Goal: Task Accomplishment & Management: Use online tool/utility

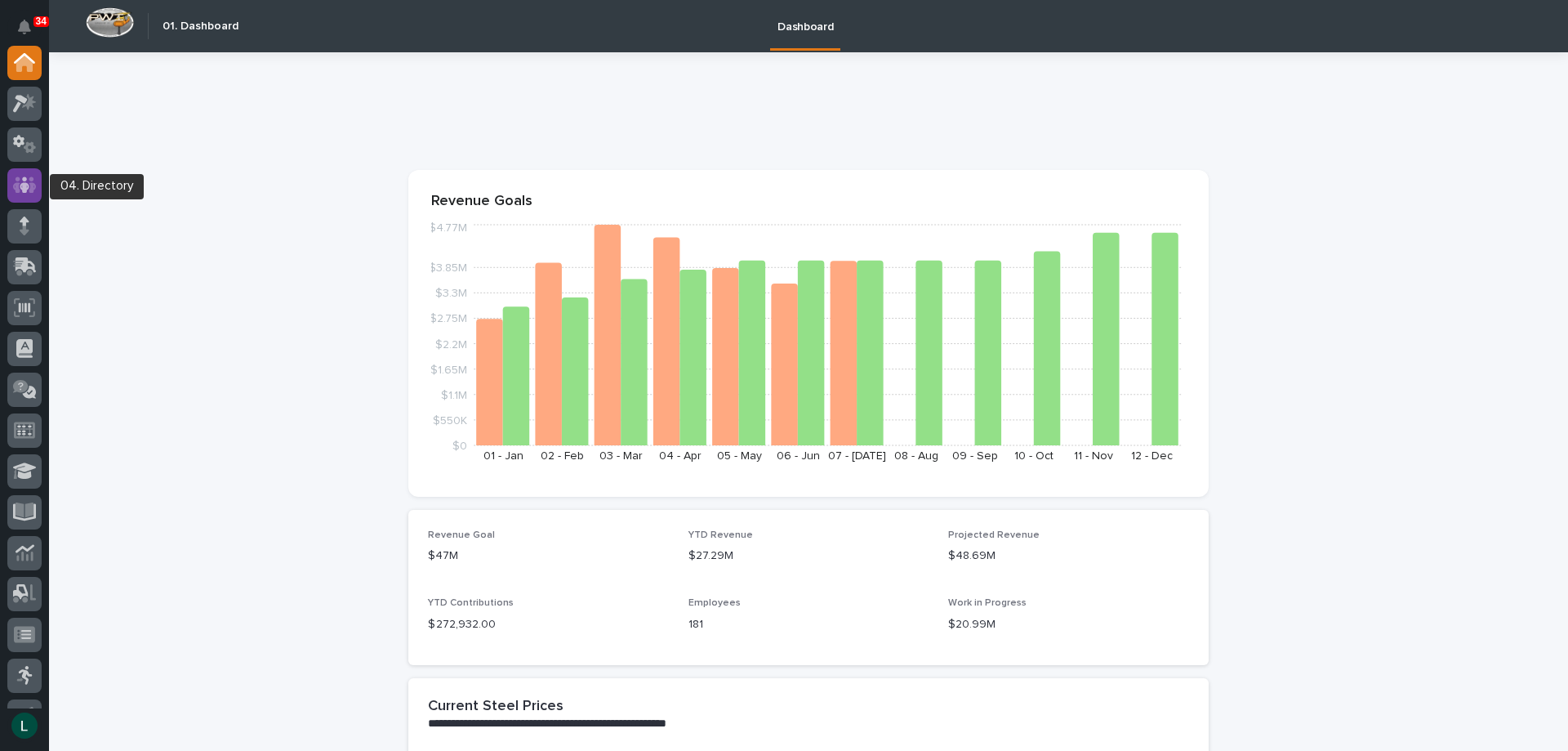
click at [26, 176] on icon at bounding box center [25, 185] width 23 height 19
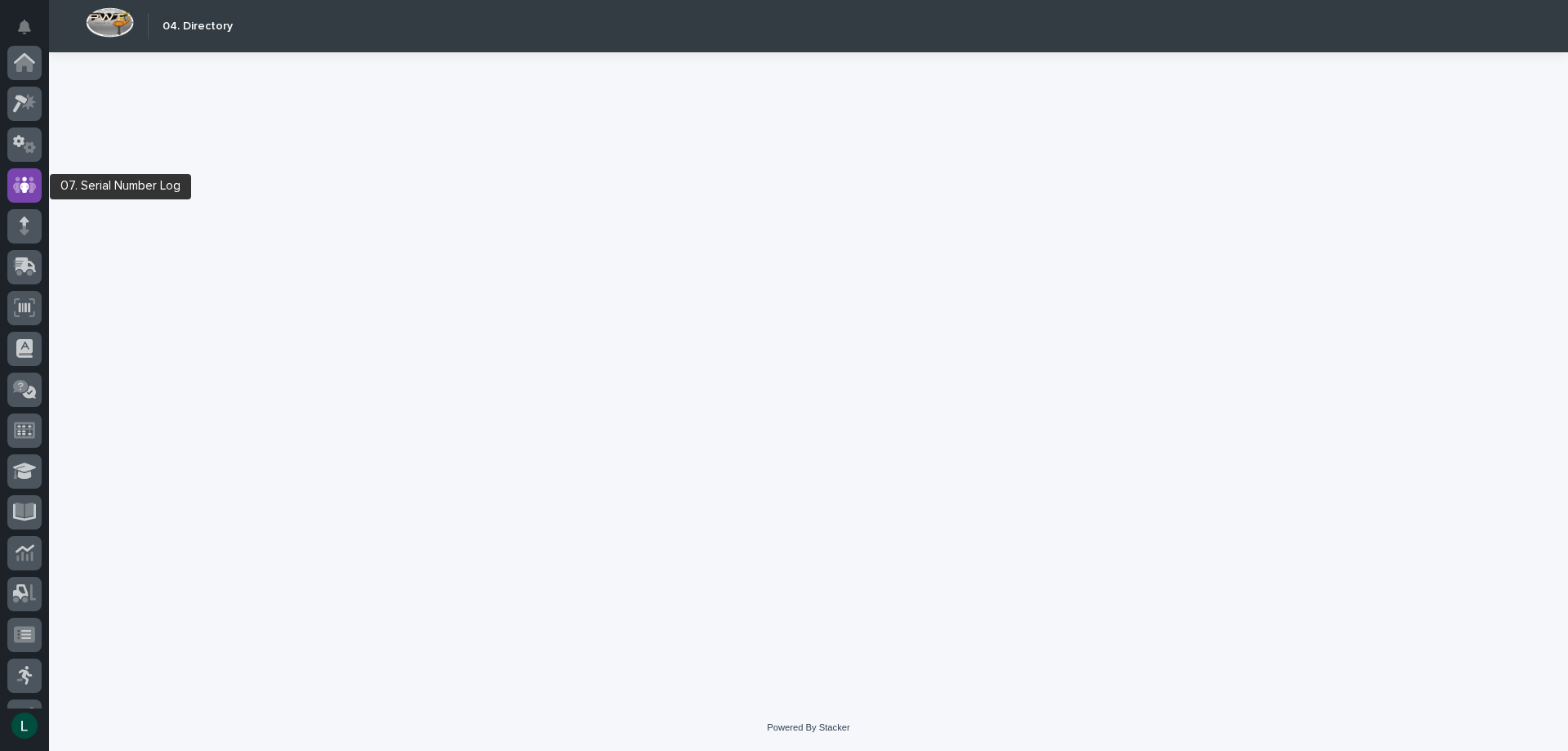
scroll to position [122, 0]
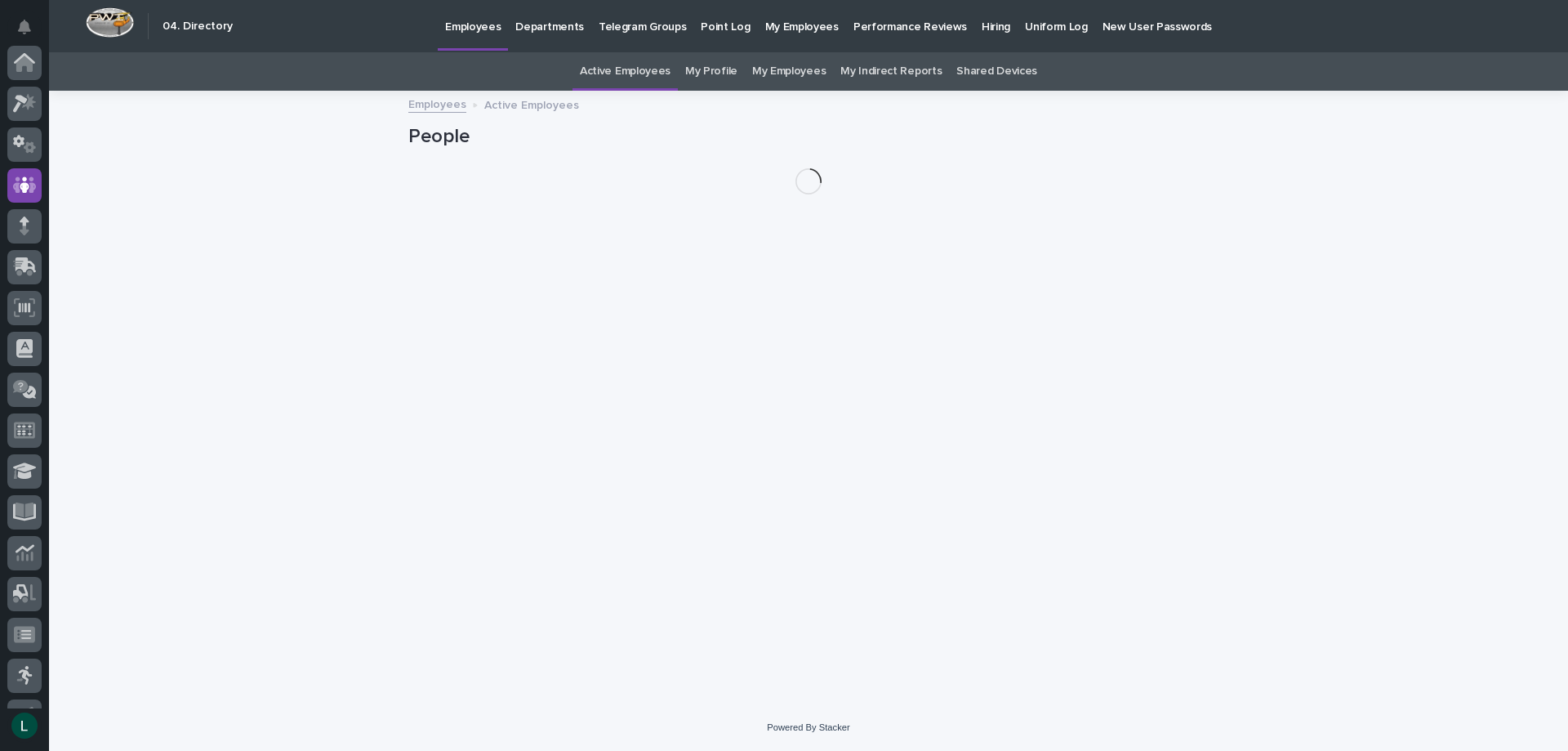
scroll to position [122, 0]
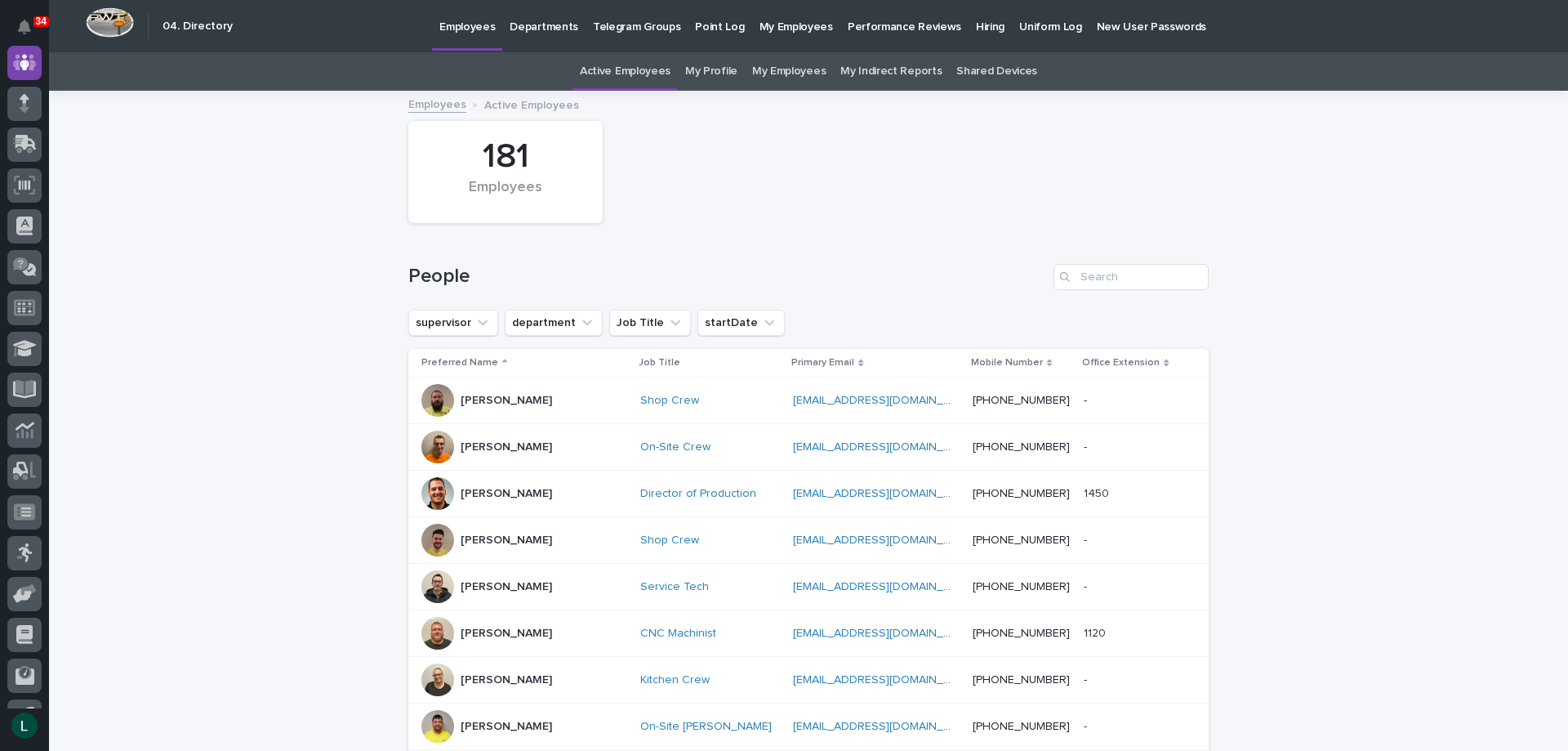
click at [527, 20] on p "Departments" at bounding box center [544, 17] width 68 height 34
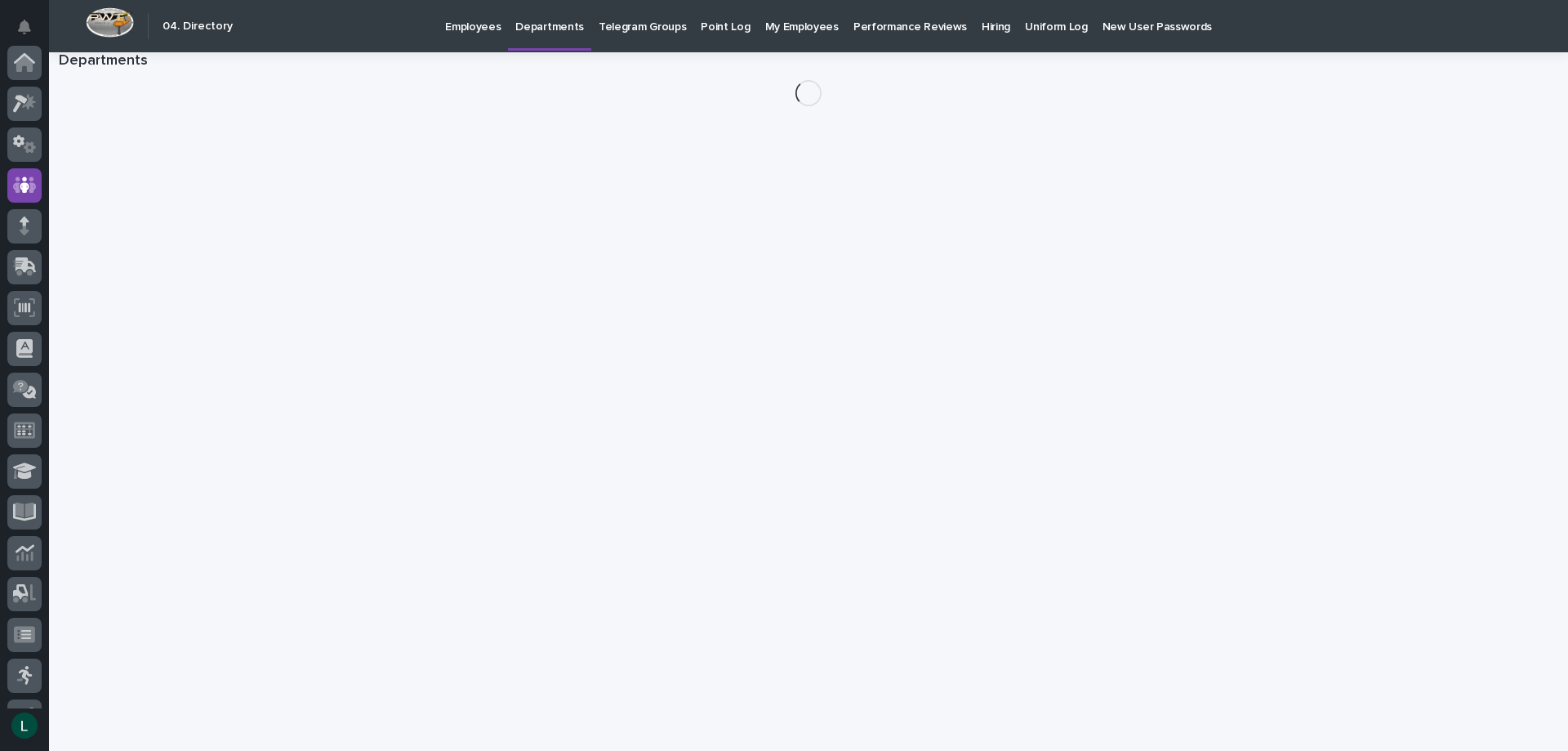
scroll to position [122, 0]
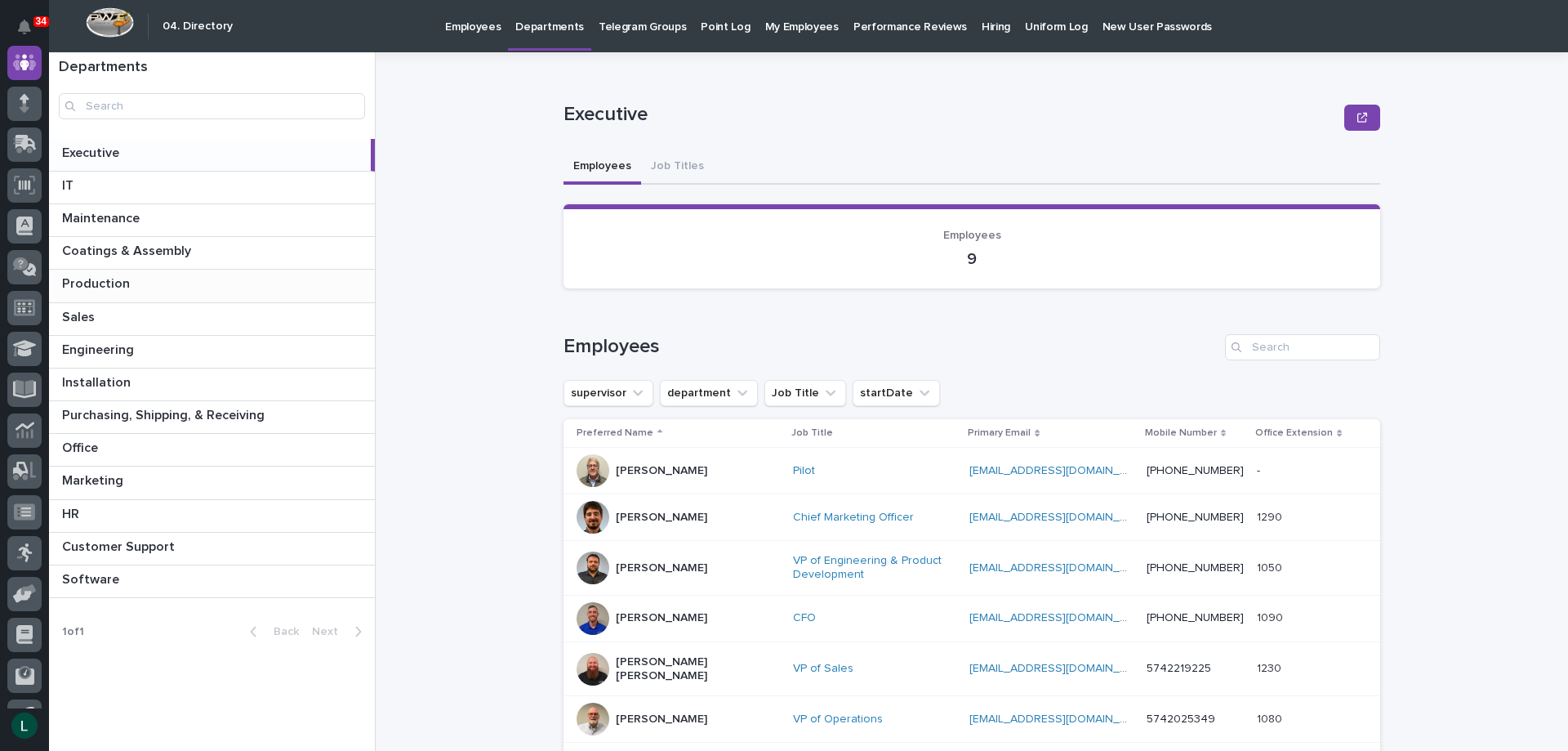
click at [219, 276] on p at bounding box center [215, 284] width 306 height 15
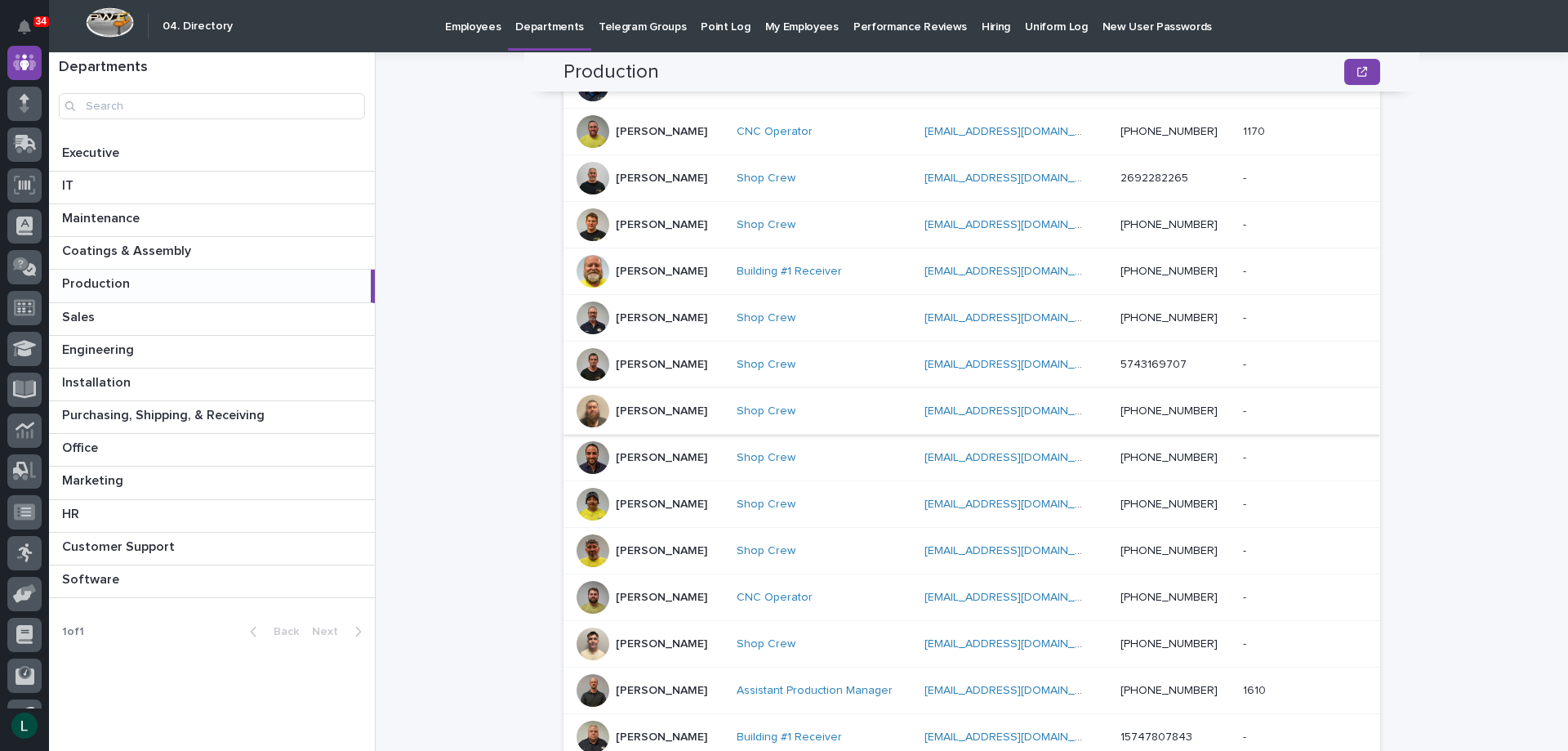
scroll to position [732, 0]
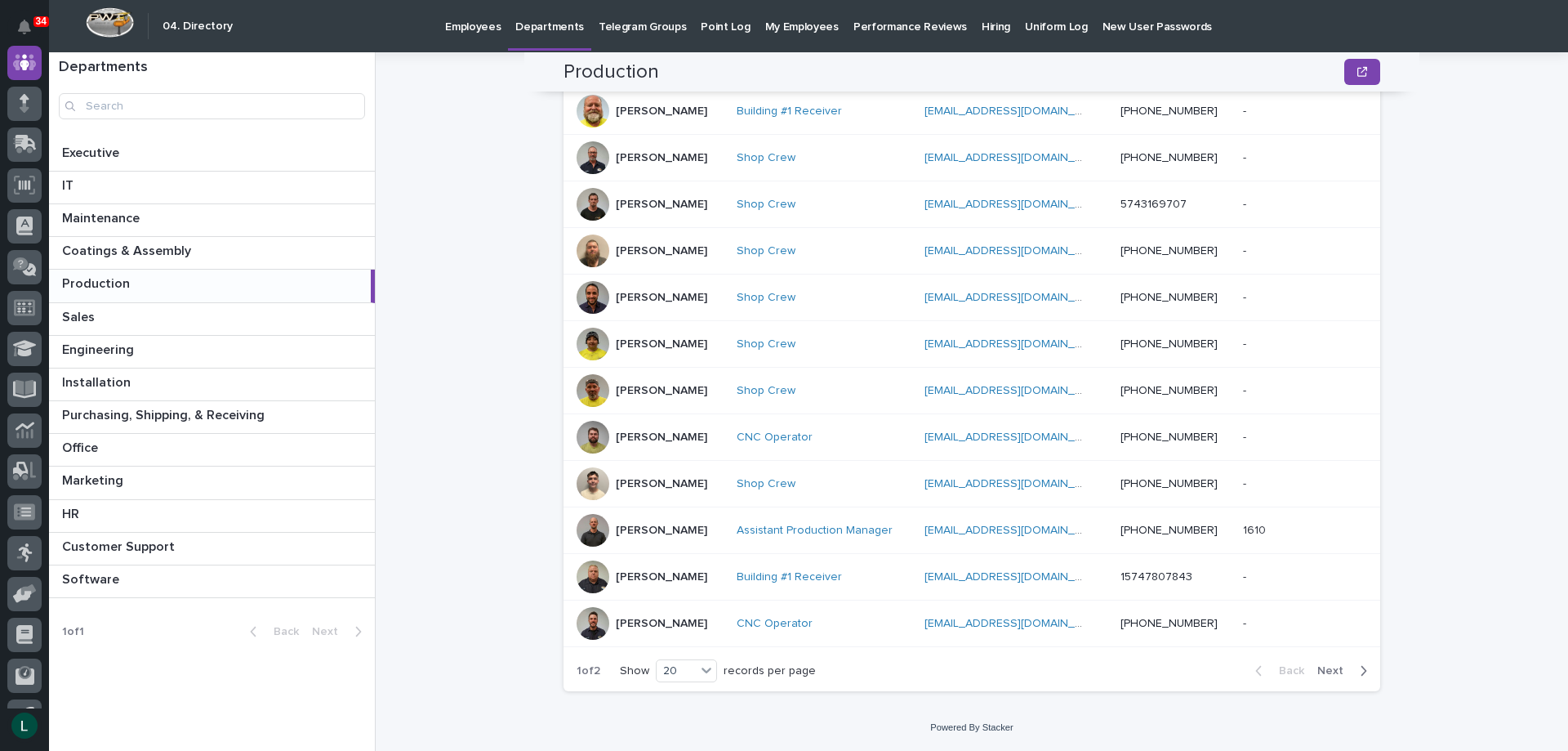
click at [1362, 667] on icon "button" at bounding box center [1365, 671] width 5 height 10
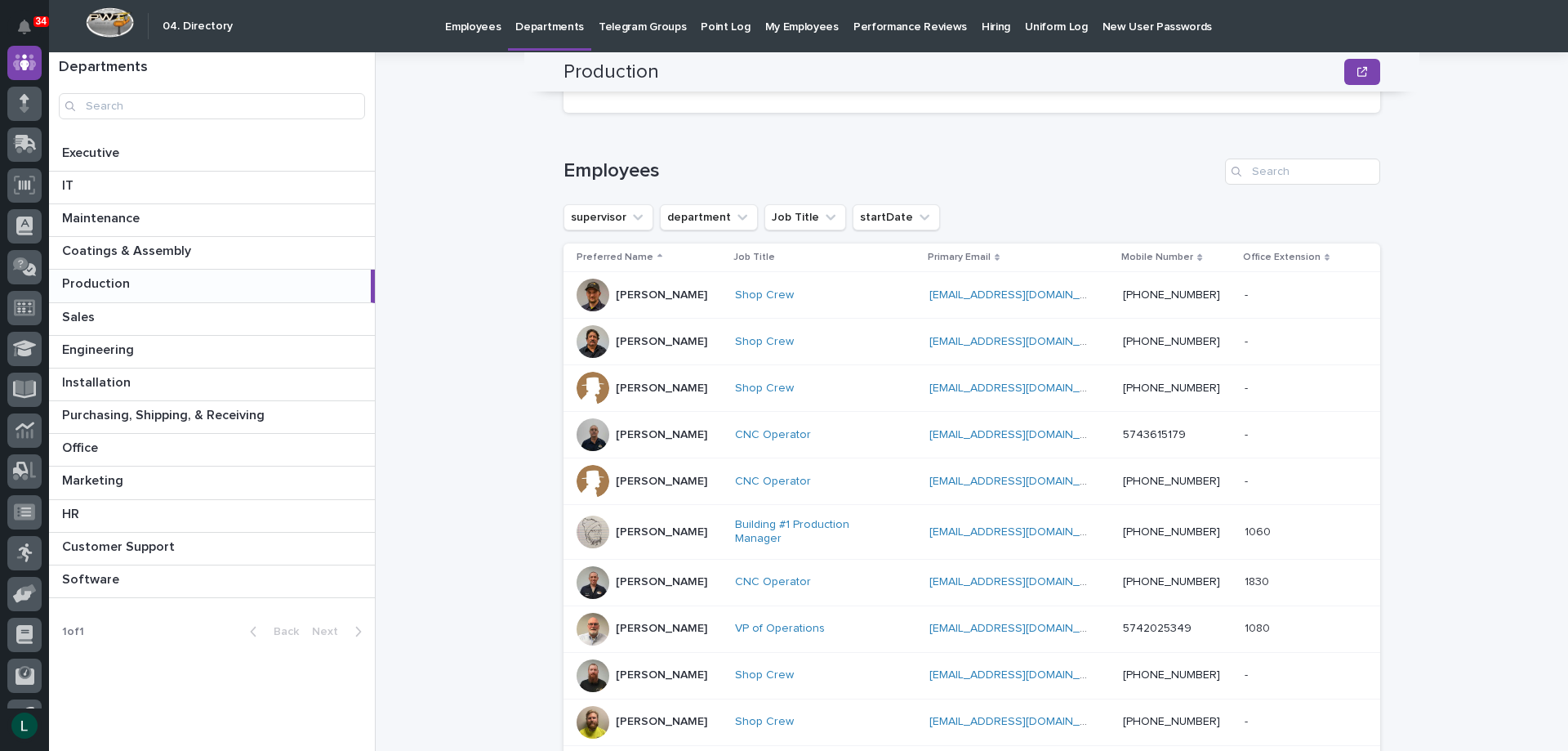
scroll to position [137, 0]
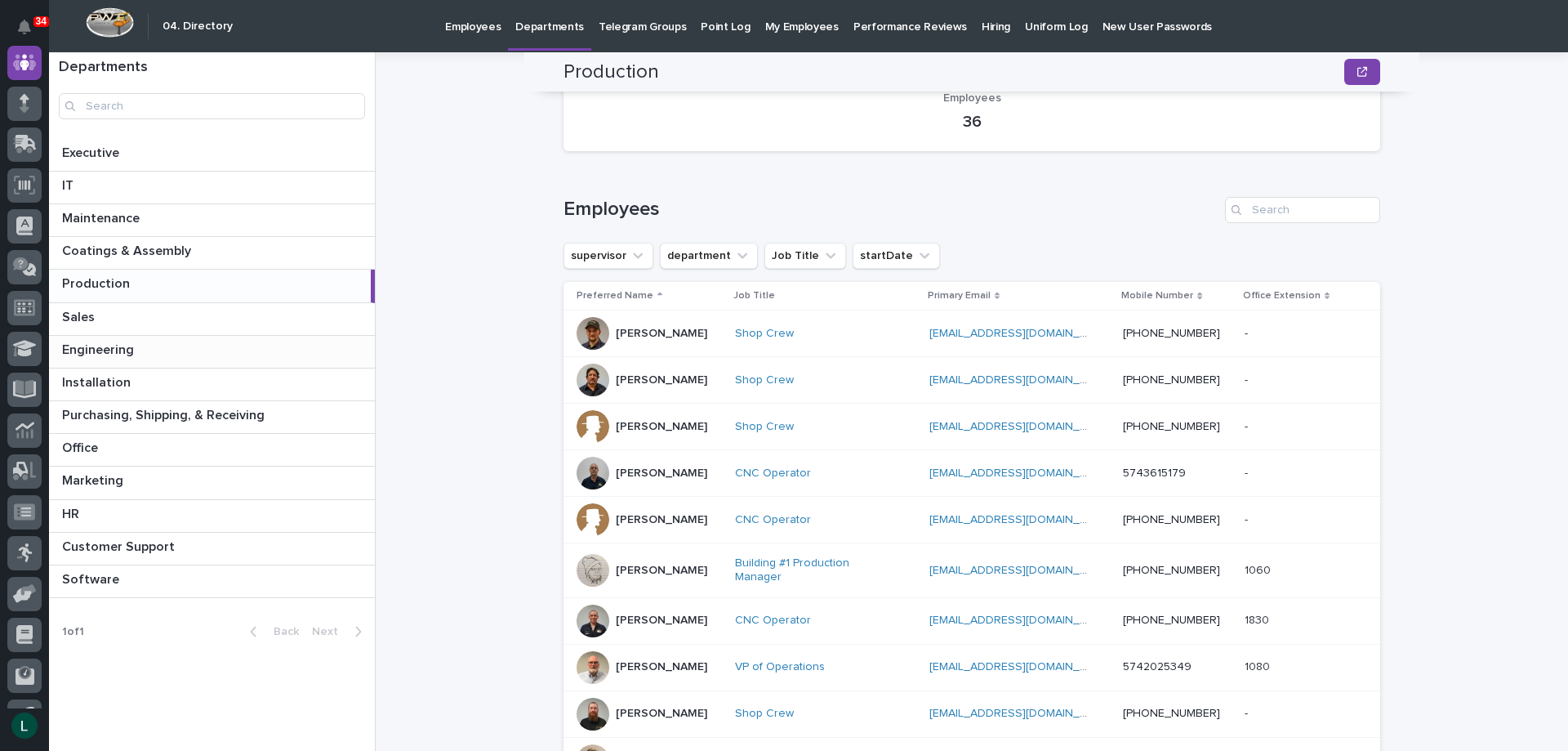
click at [209, 343] on p at bounding box center [215, 349] width 306 height 15
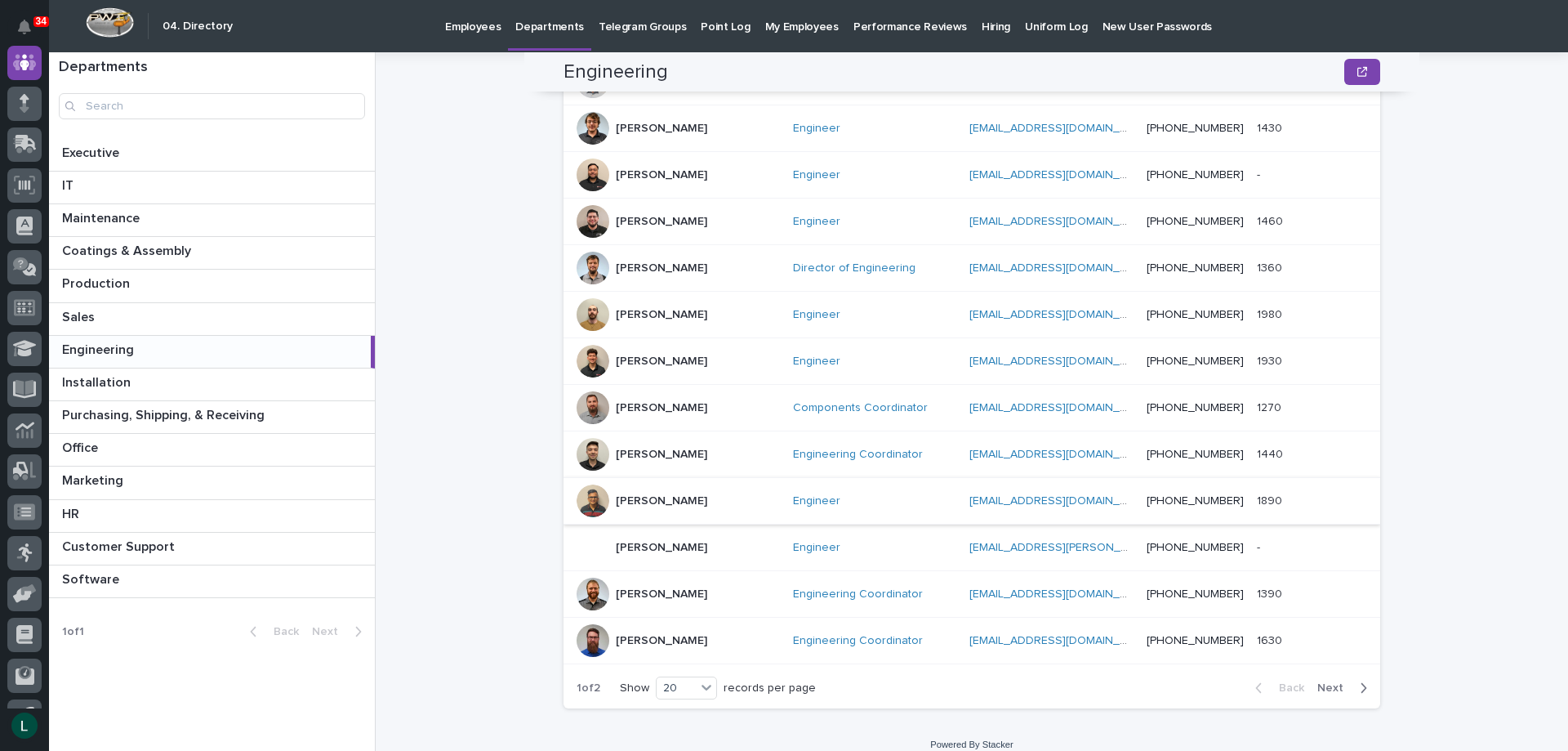
scroll to position [740, 0]
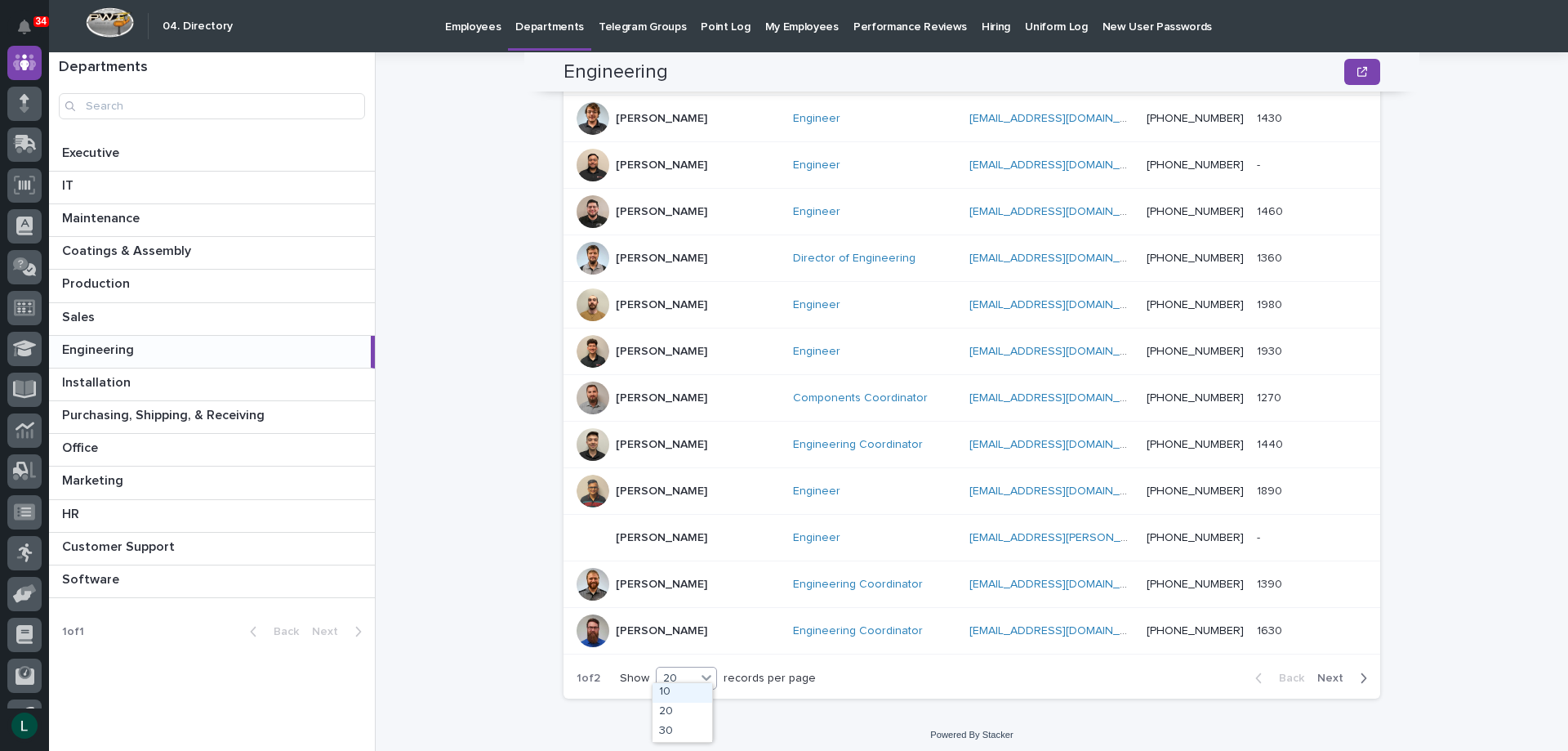
click at [665, 670] on div "20" at bounding box center [677, 678] width 40 height 17
click at [676, 732] on div "30" at bounding box center [682, 732] width 59 height 20
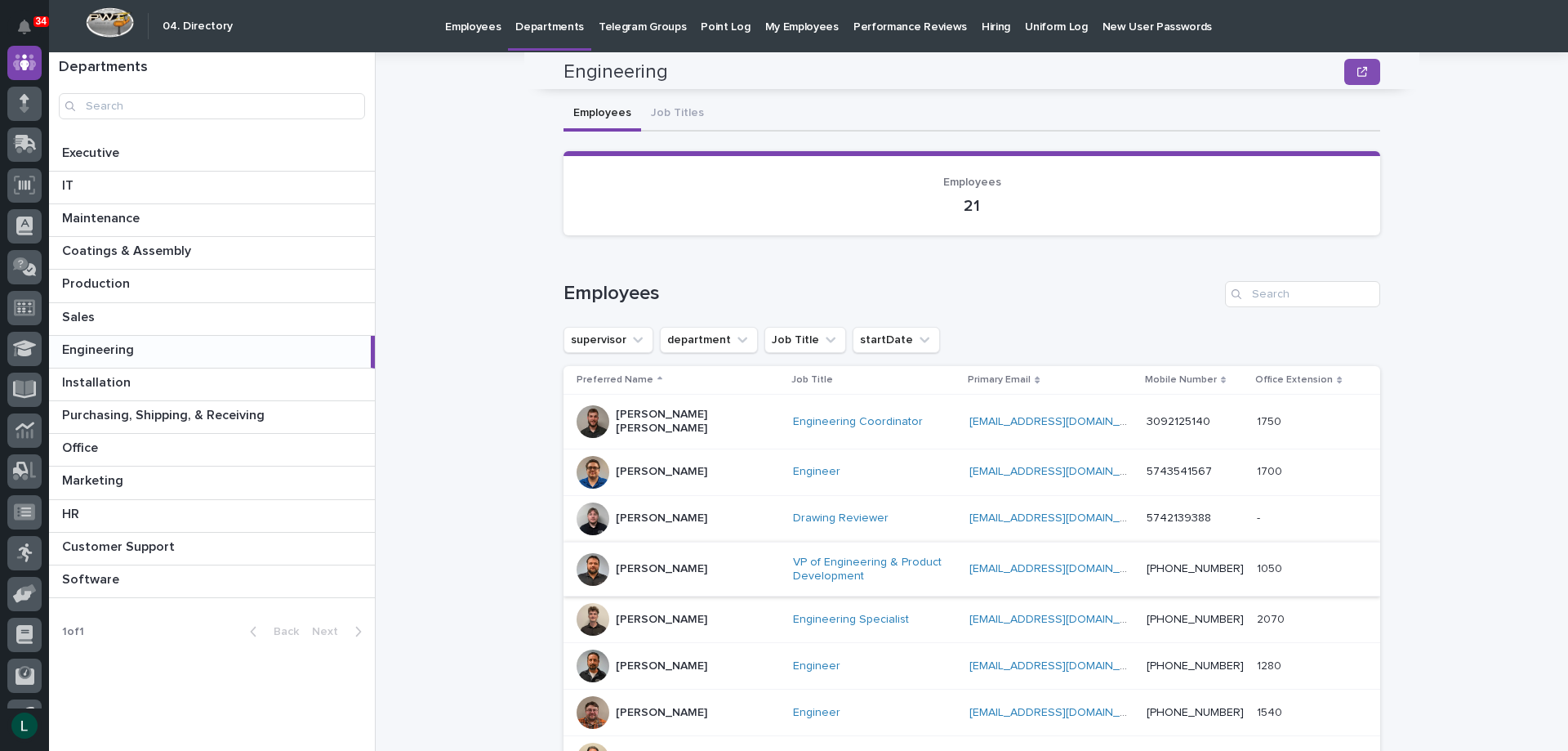
scroll to position [29, 0]
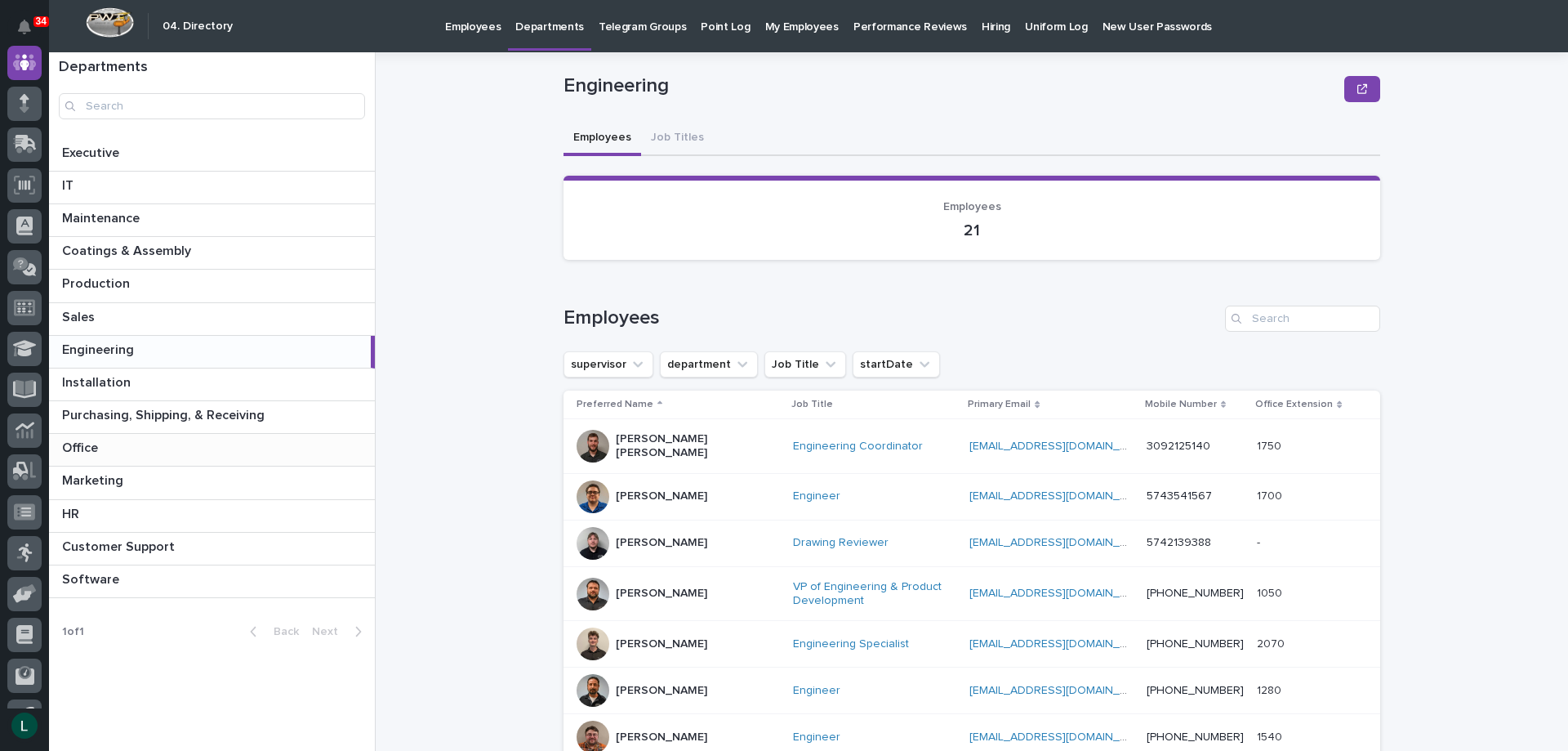
click at [237, 440] on p at bounding box center [215, 448] width 306 height 15
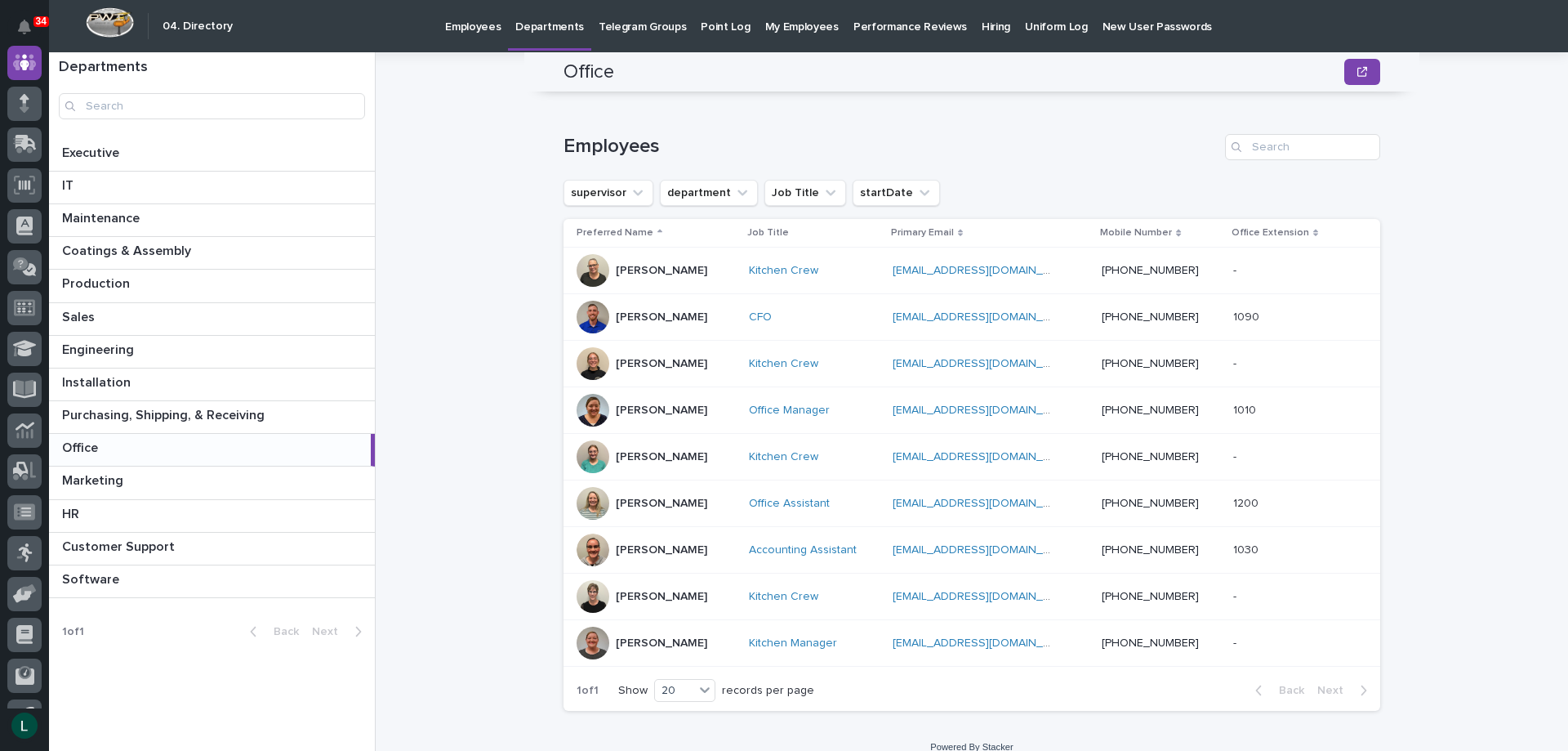
scroll to position [220, 0]
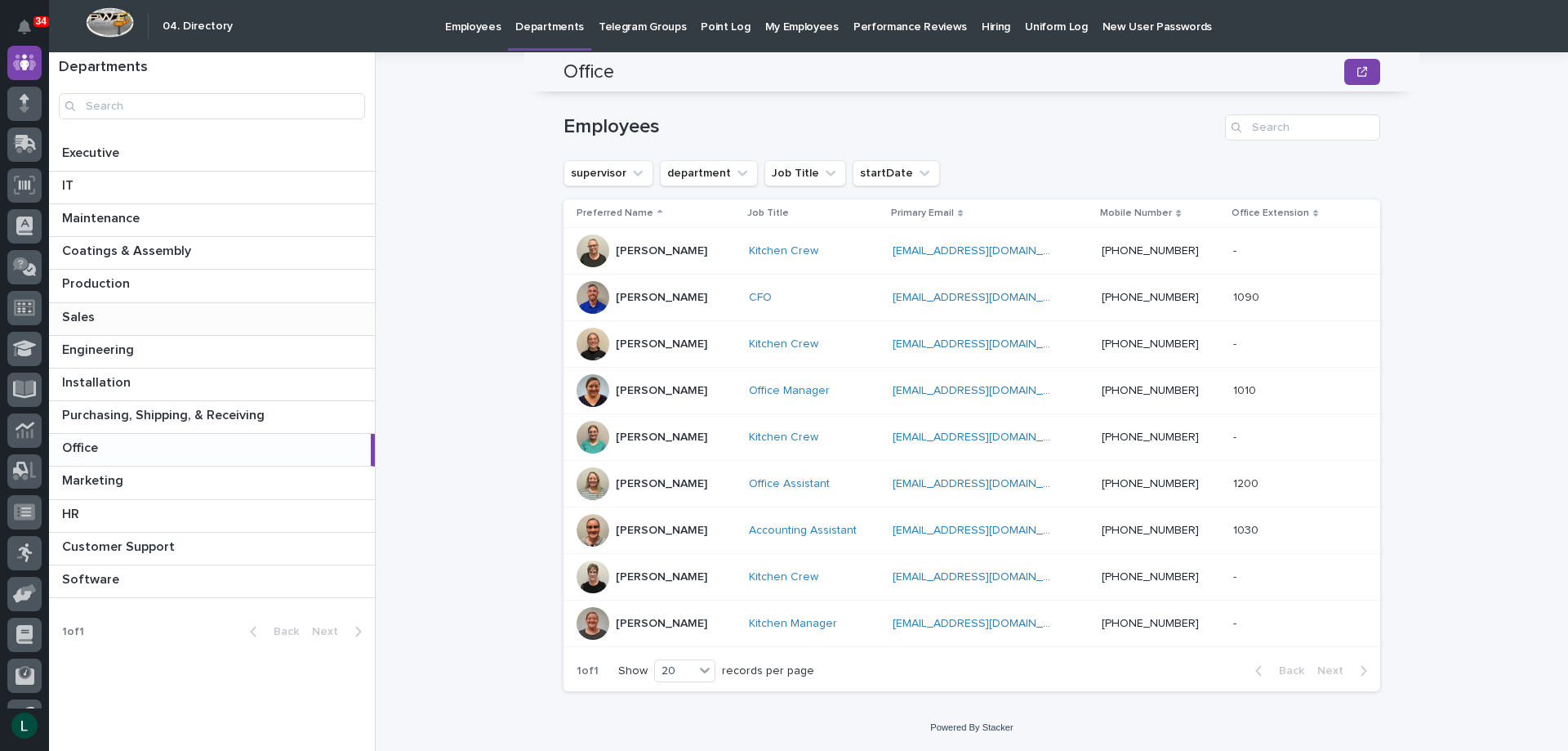
click at [265, 313] on p at bounding box center [215, 317] width 306 height 15
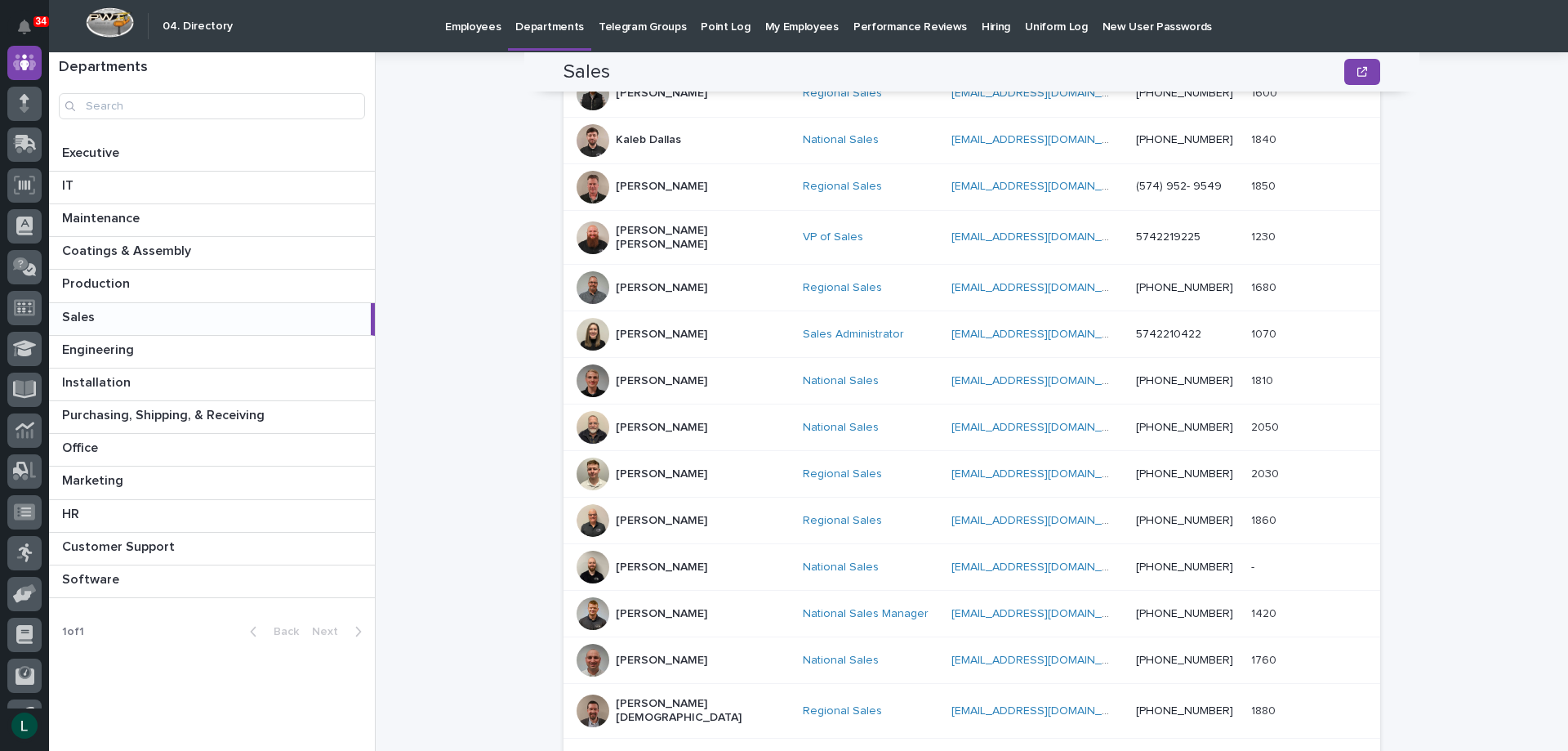
scroll to position [732, 0]
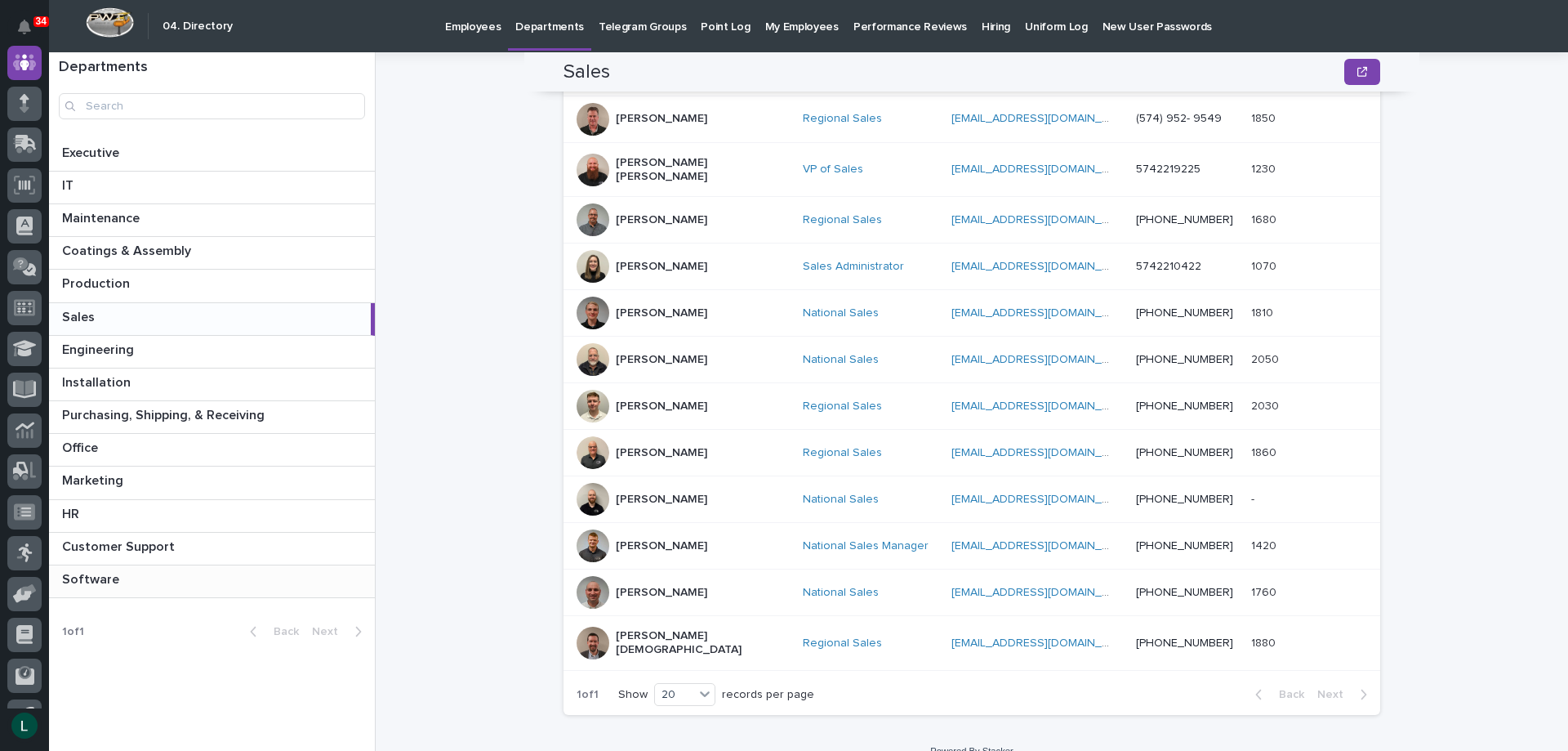
click at [236, 578] on p at bounding box center [215, 579] width 306 height 15
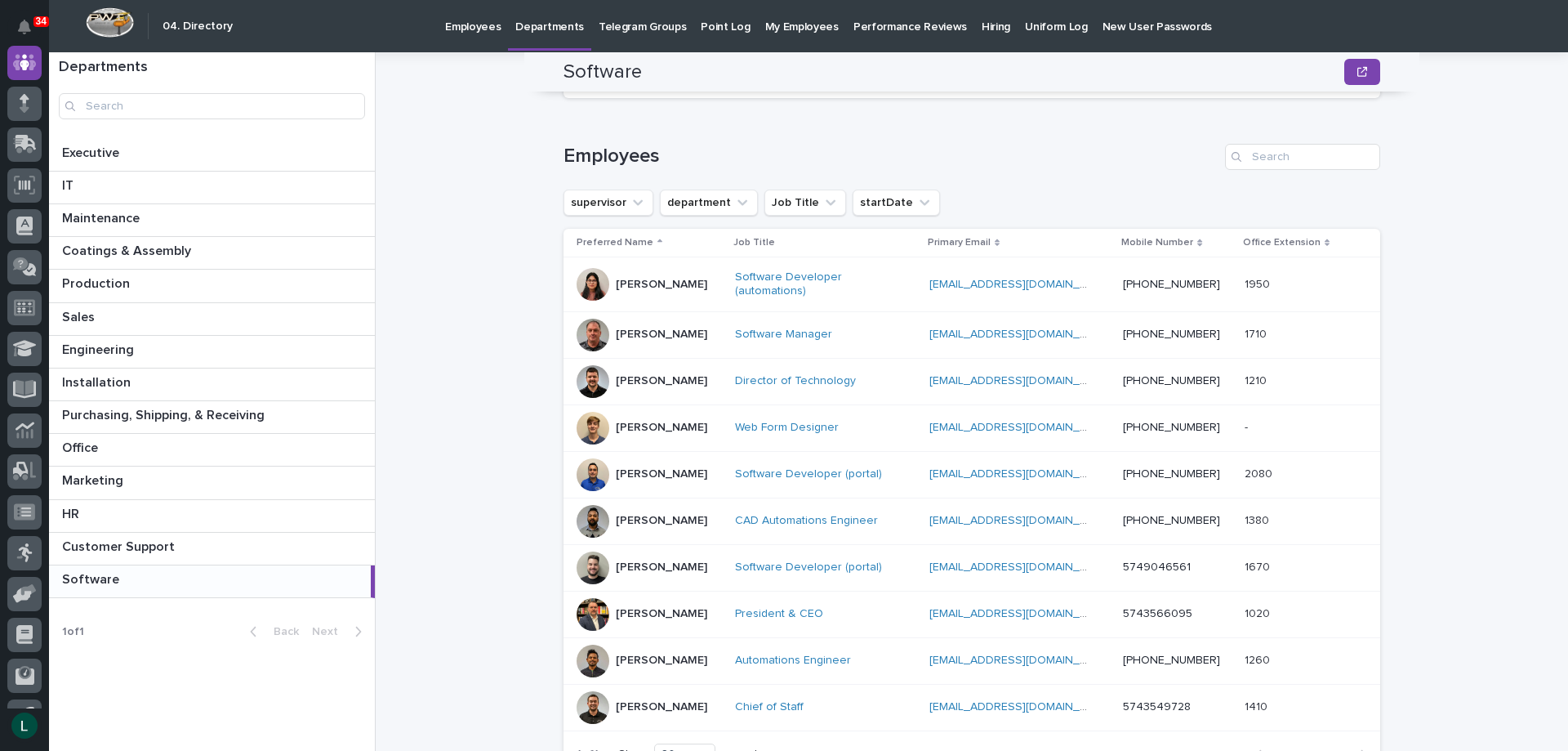
scroll to position [163, 0]
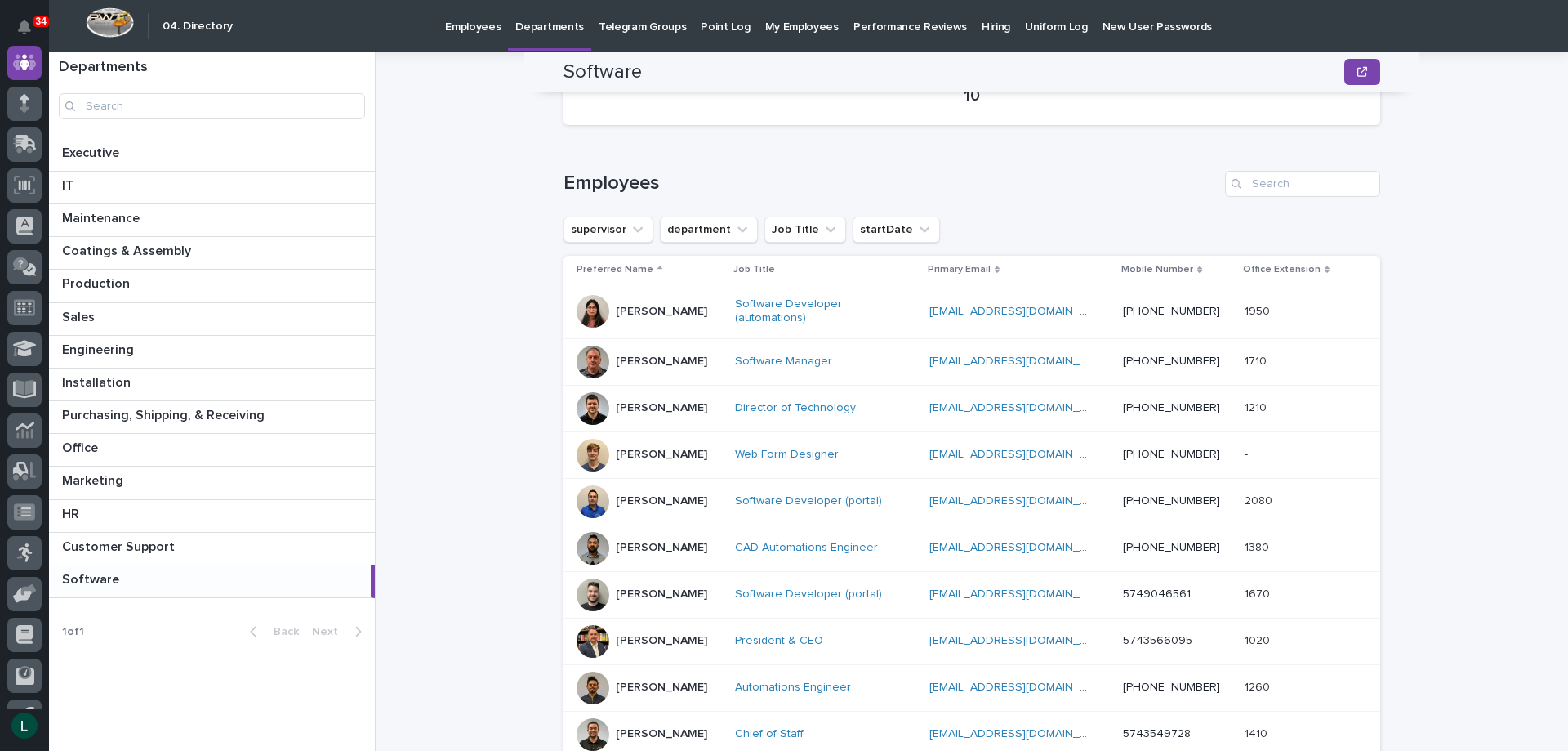
click at [635, 495] on p "Madhav Neupane" at bounding box center [662, 501] width 92 height 14
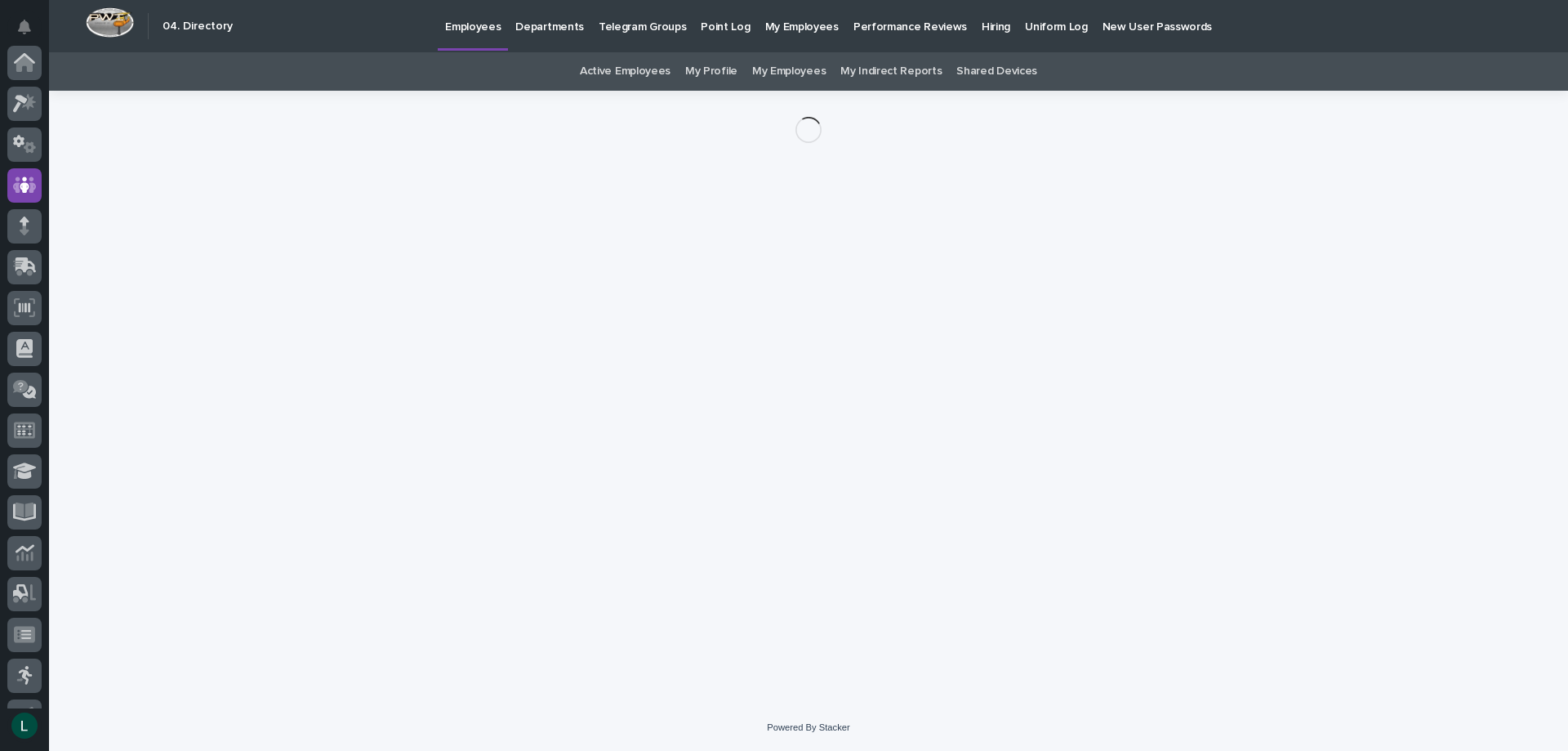
scroll to position [122, 0]
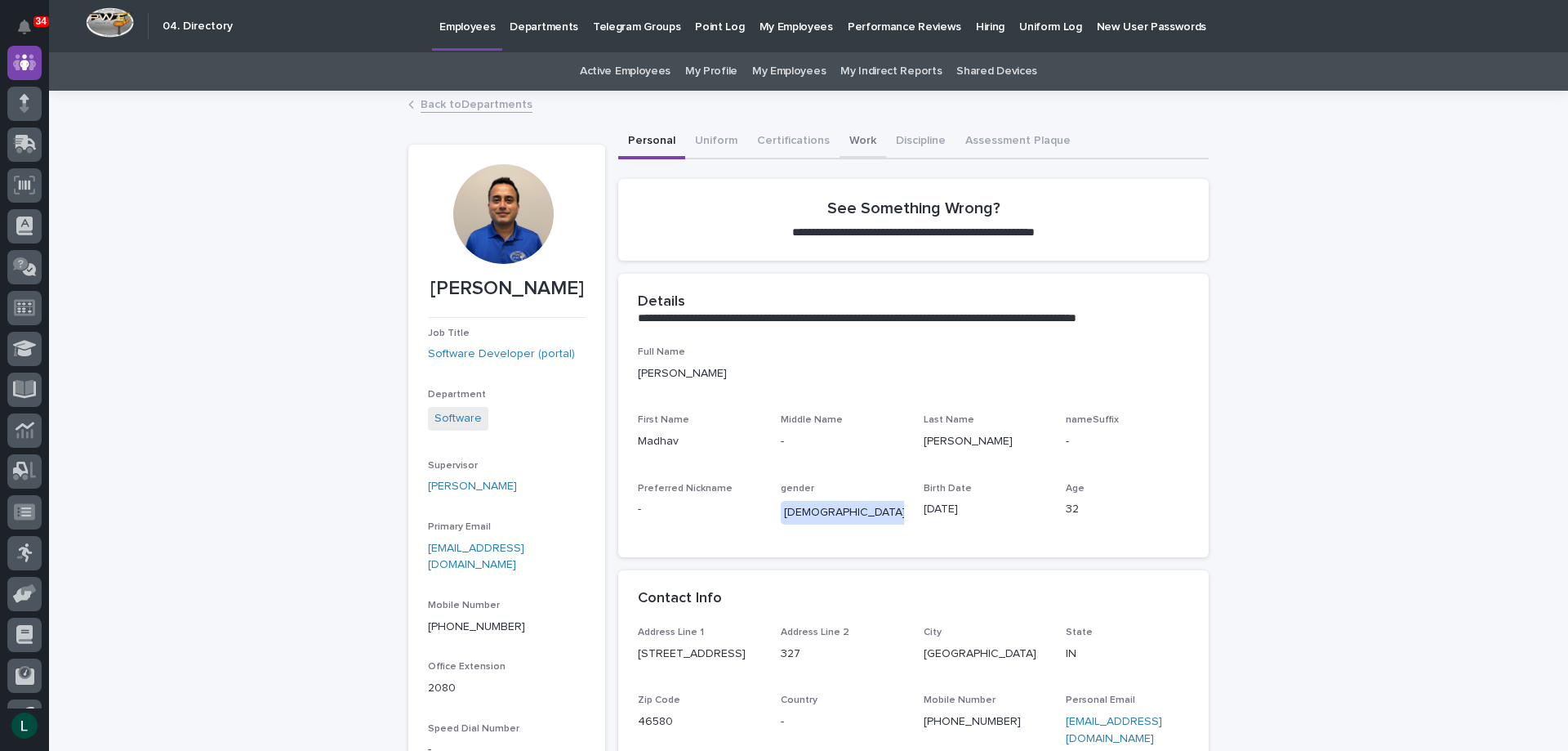
click at [848, 139] on button "Work" at bounding box center [863, 142] width 47 height 34
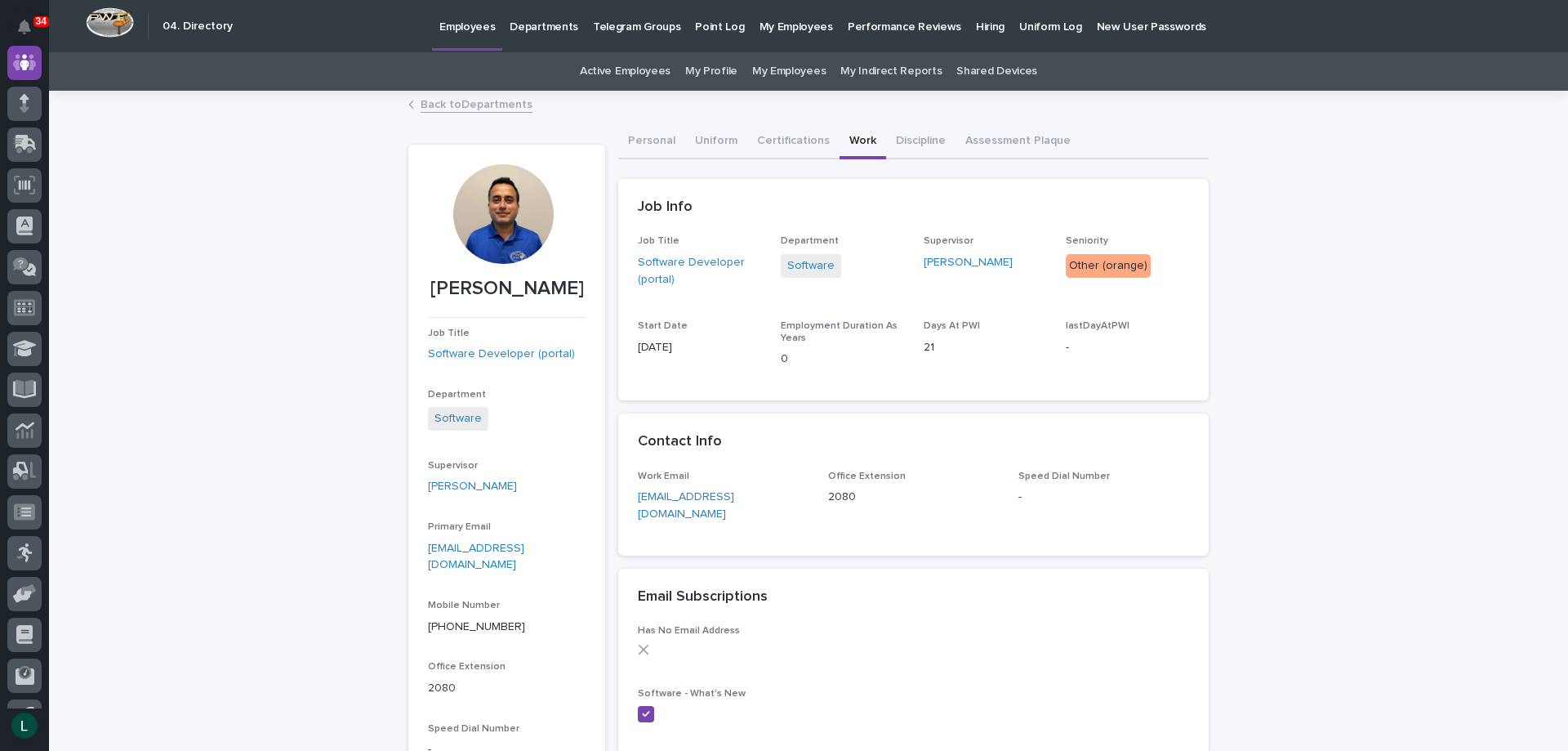
click at [428, 104] on link "Back to Departments" at bounding box center [476, 103] width 112 height 19
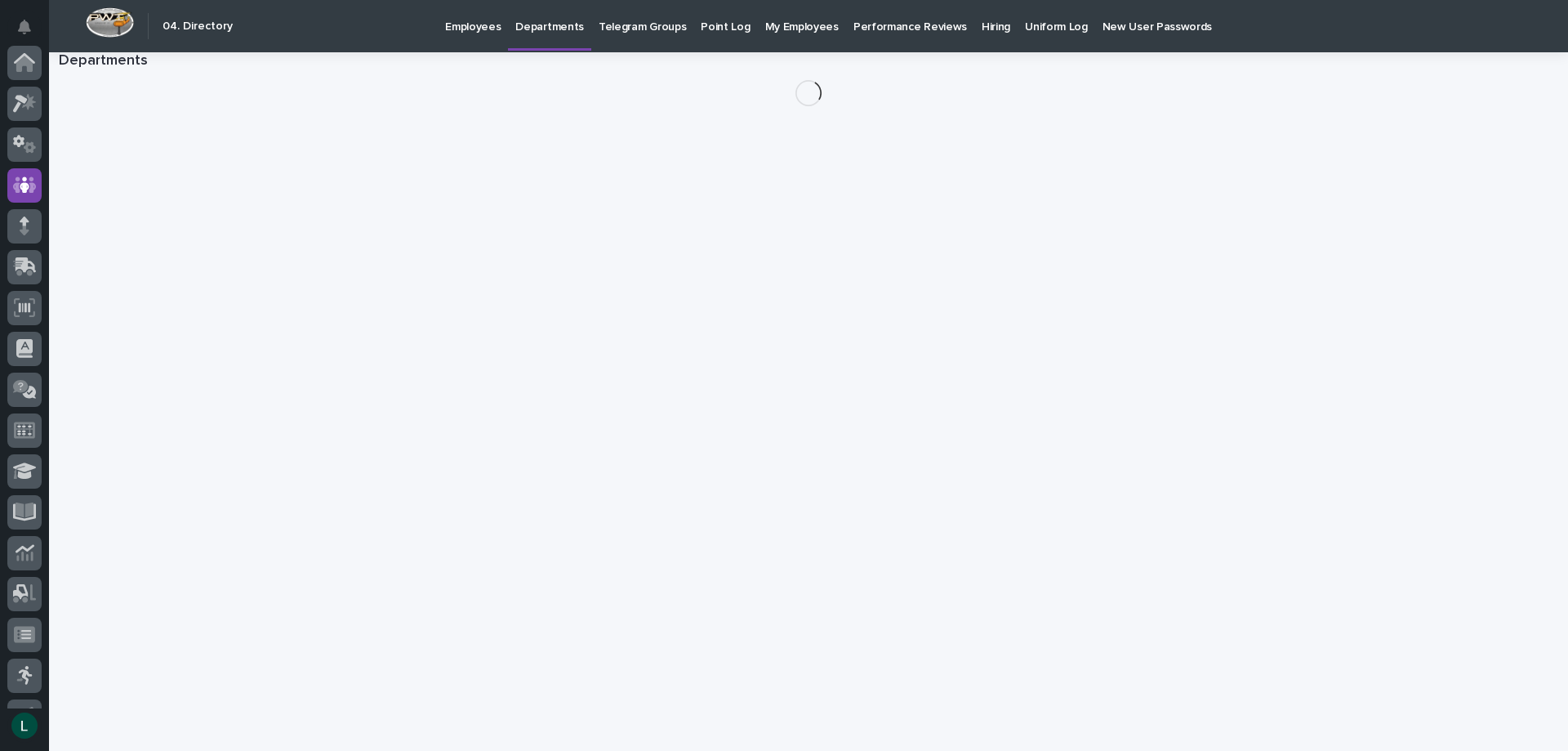
scroll to position [122, 0]
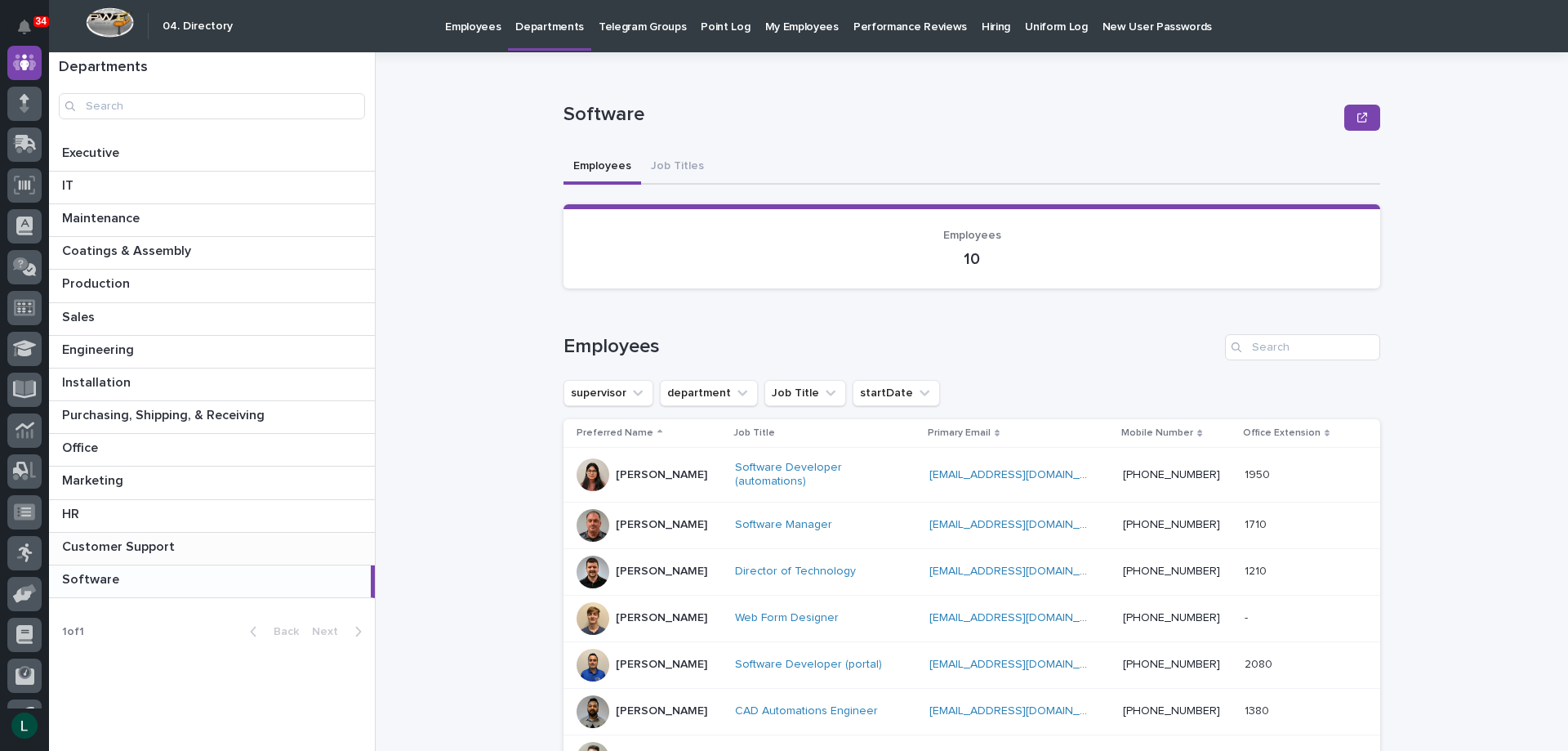
click at [235, 538] on div "Customer Support Customer Support" at bounding box center [212, 548] width 326 height 32
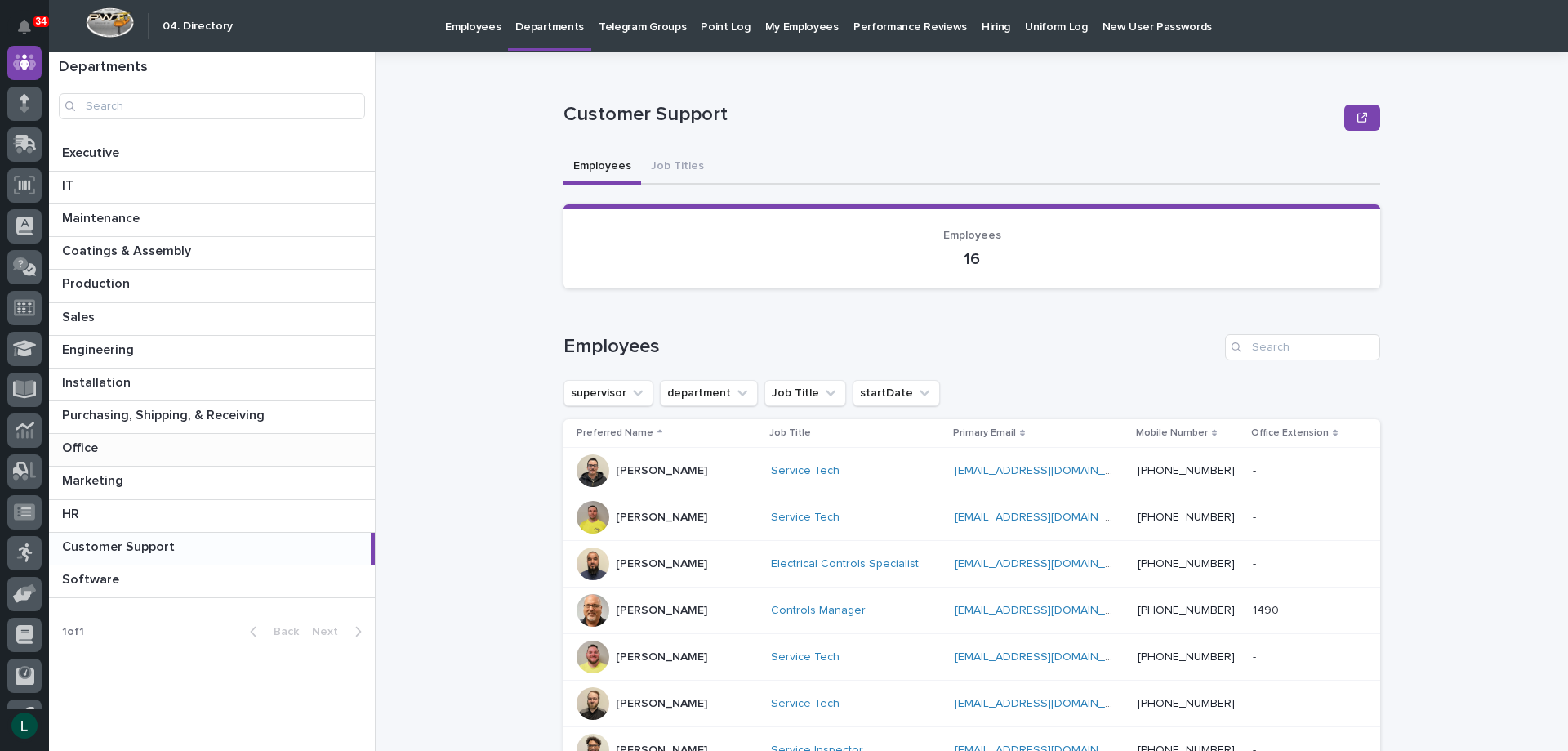
click at [264, 446] on p at bounding box center [215, 448] width 306 height 15
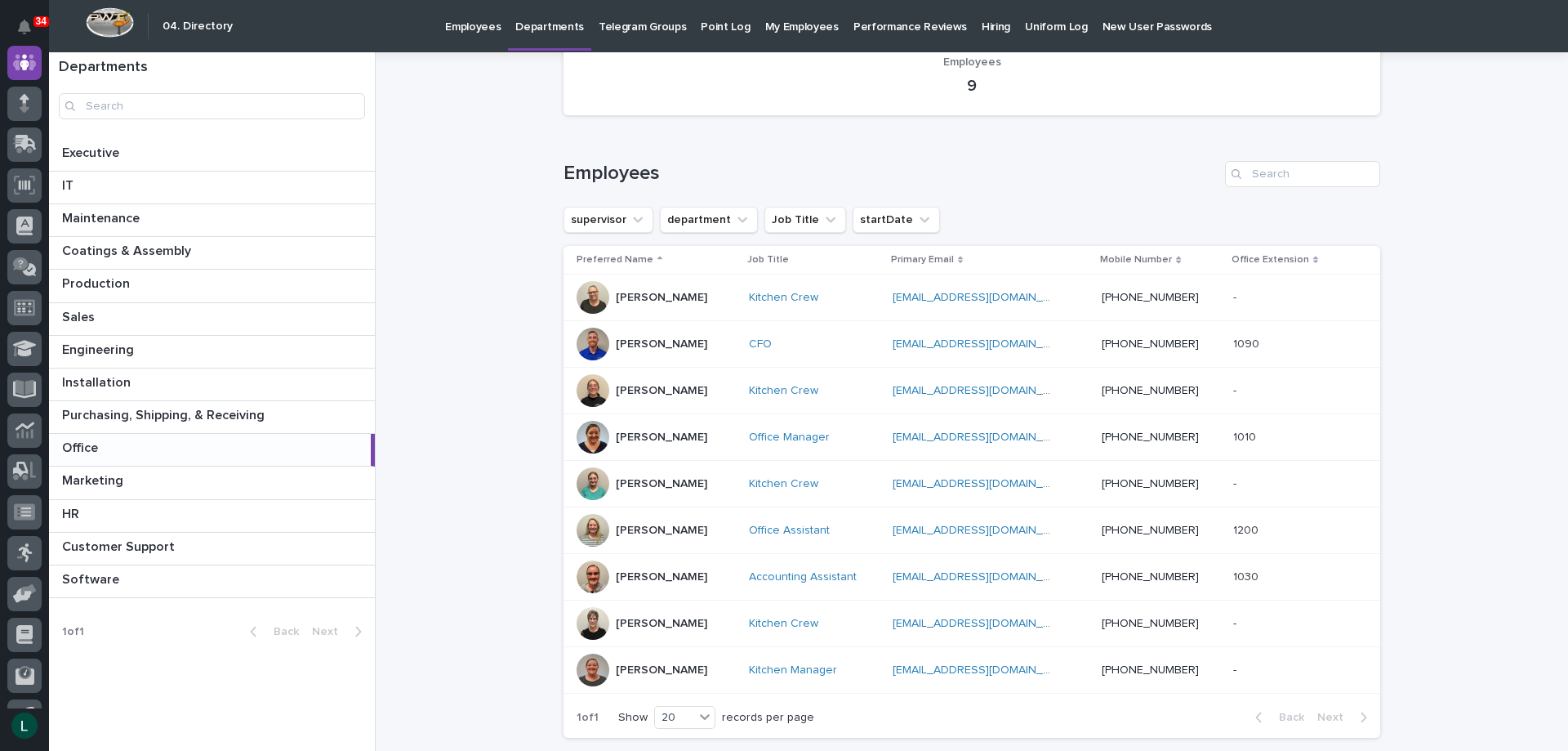
scroll to position [220, 0]
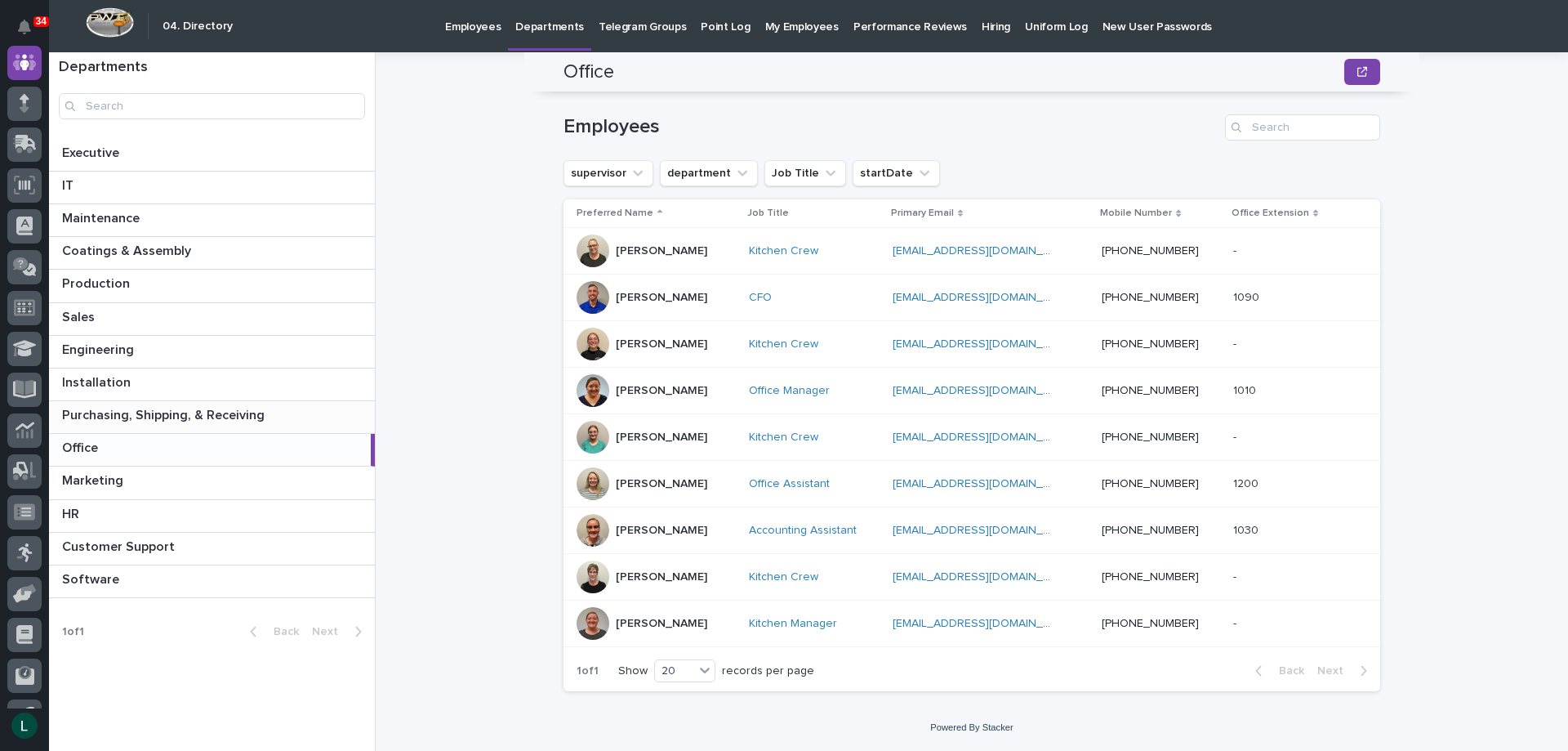
click at [227, 430] on div "Purchasing, Shipping, & Receiving Purchasing, Shipping, & Receiving" at bounding box center [212, 417] width 326 height 32
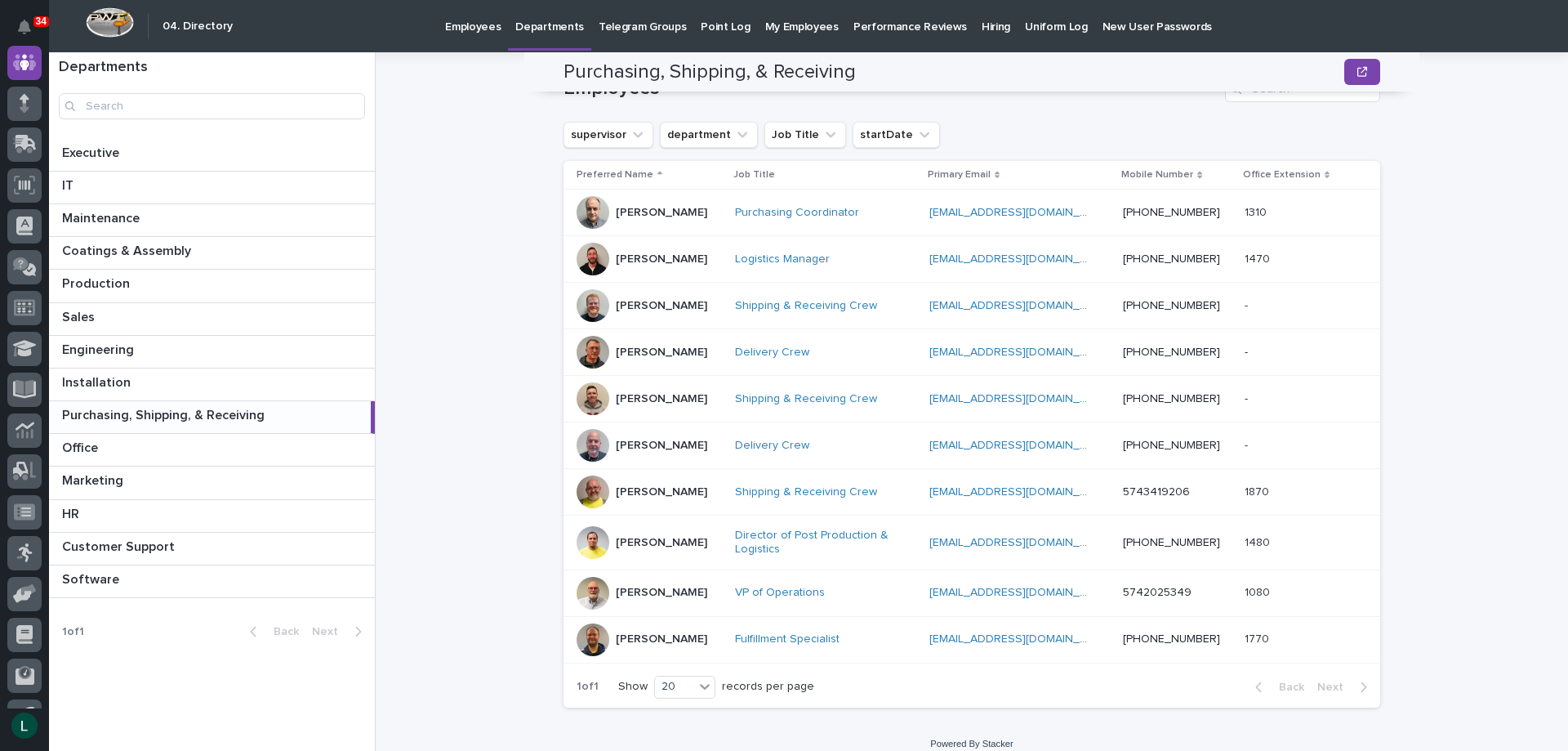
scroll to position [275, 0]
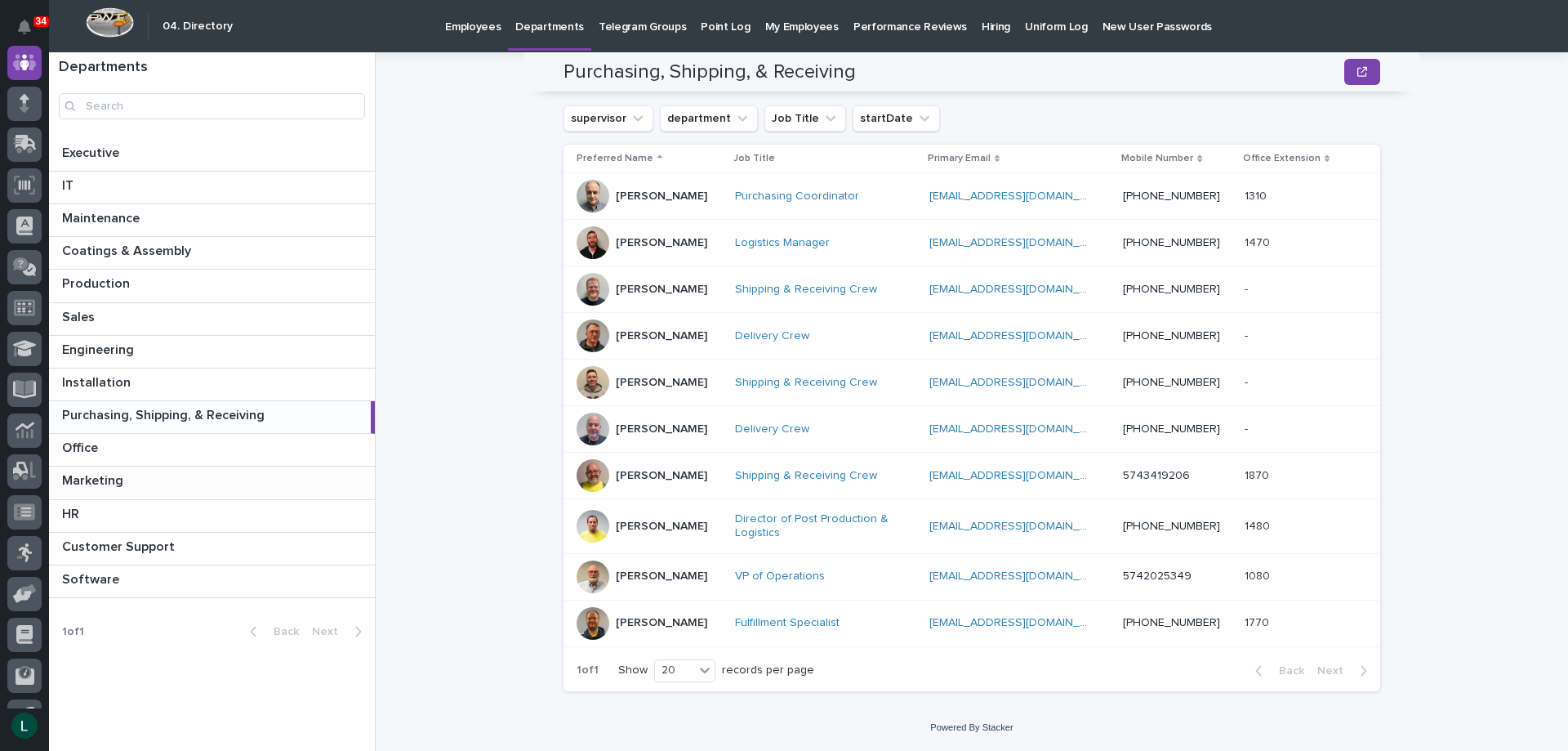
click at [245, 475] on p at bounding box center [215, 480] width 306 height 15
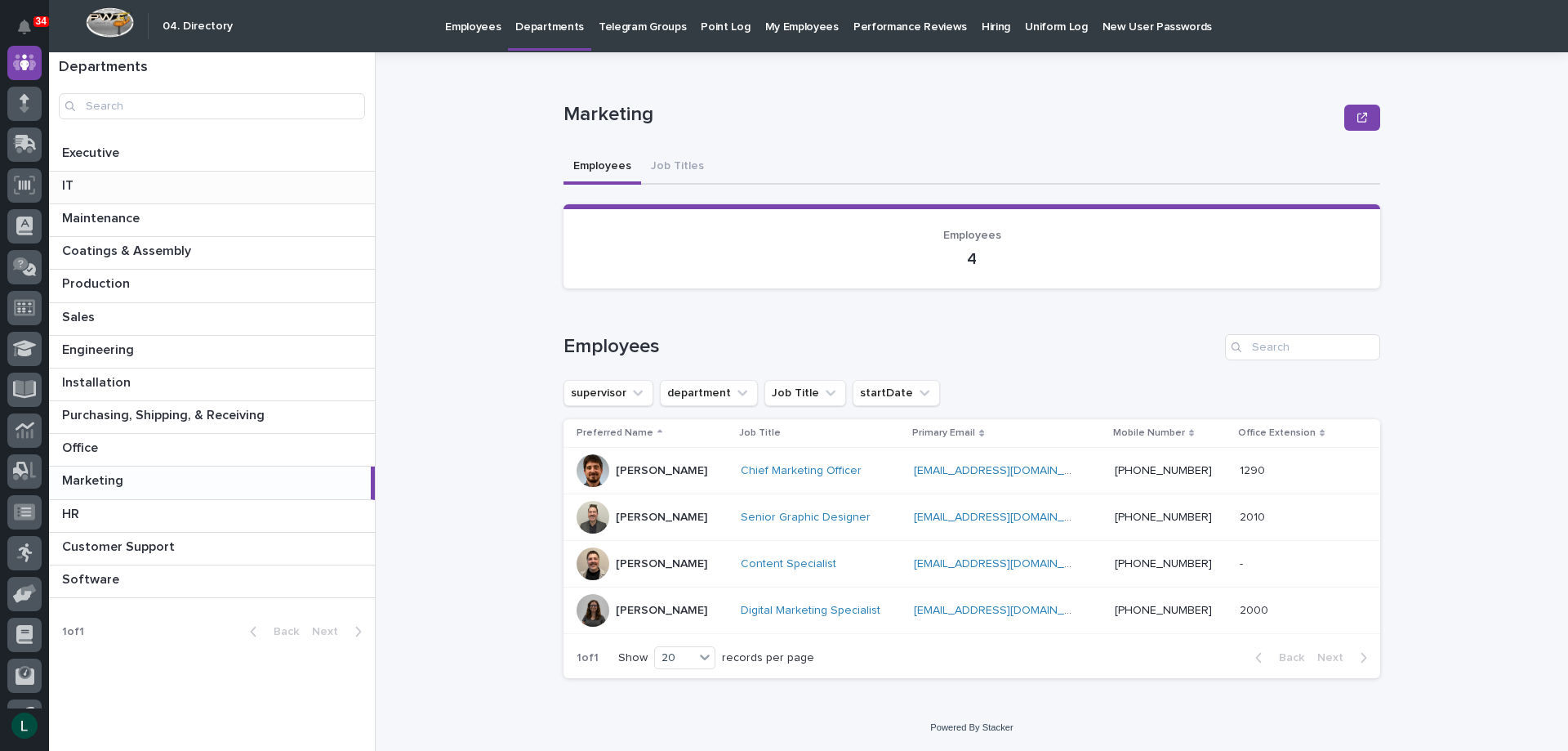
click at [275, 179] on p at bounding box center [215, 185] width 306 height 15
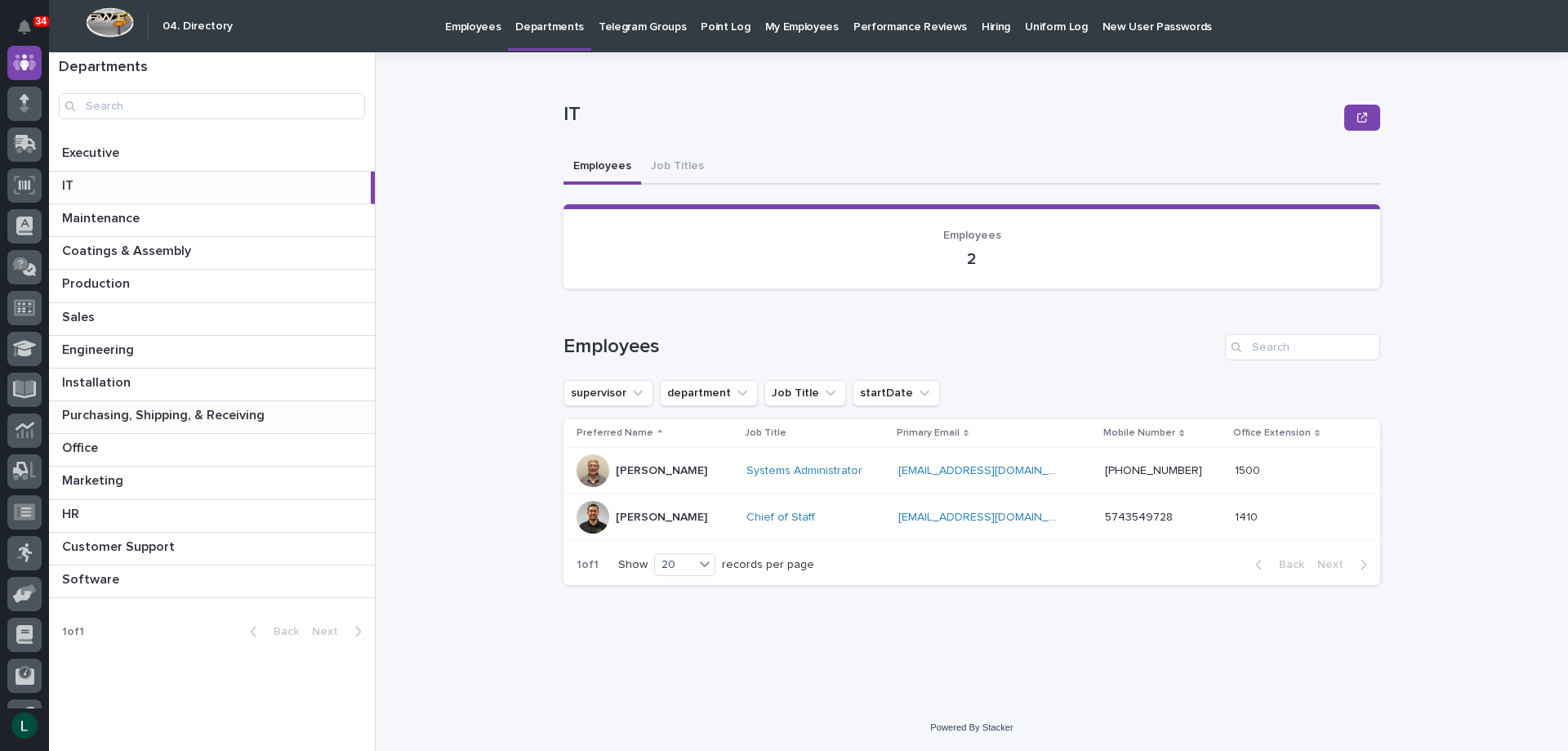
click at [271, 411] on p at bounding box center [215, 415] width 306 height 15
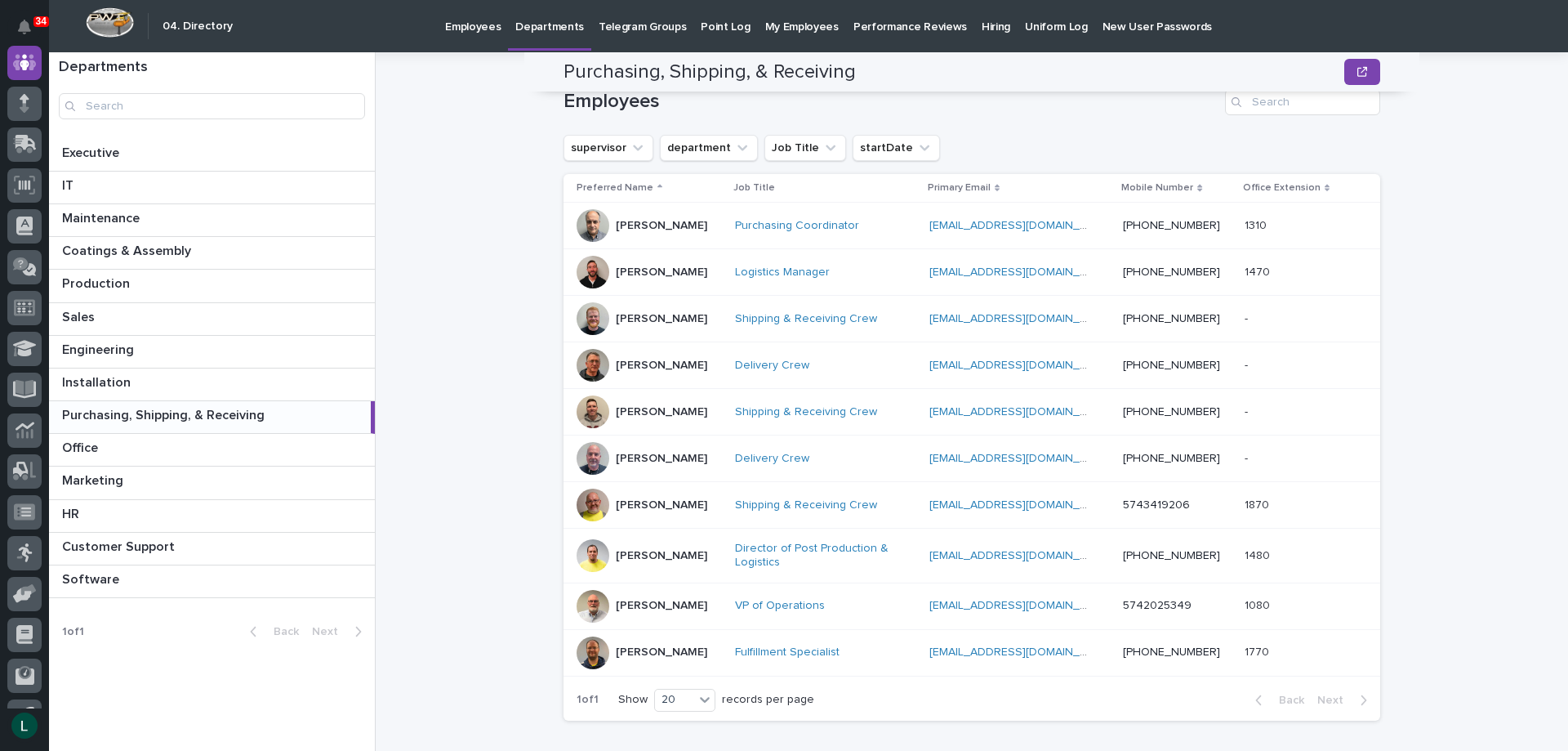
scroll to position [275, 0]
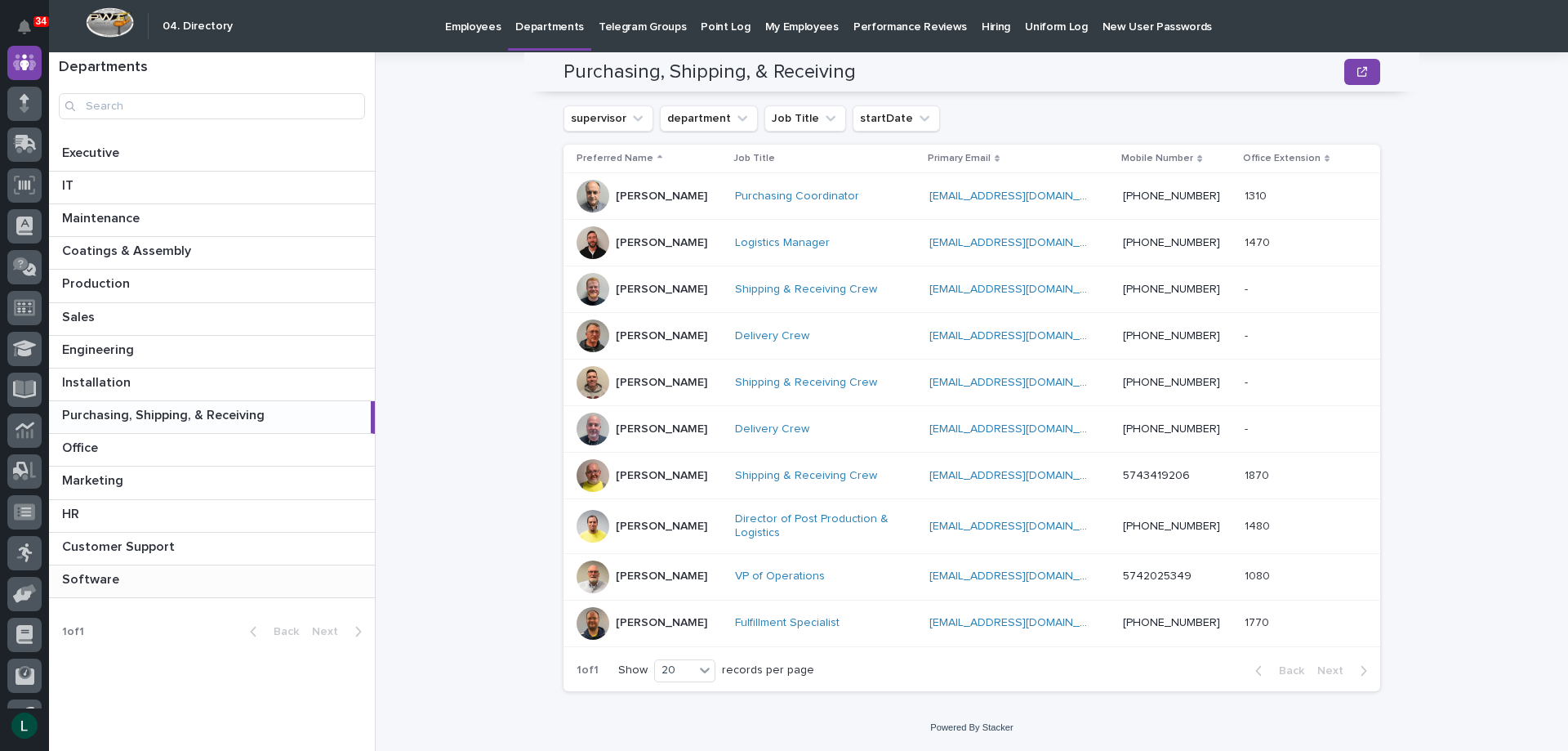
click at [242, 575] on p at bounding box center [215, 579] width 306 height 15
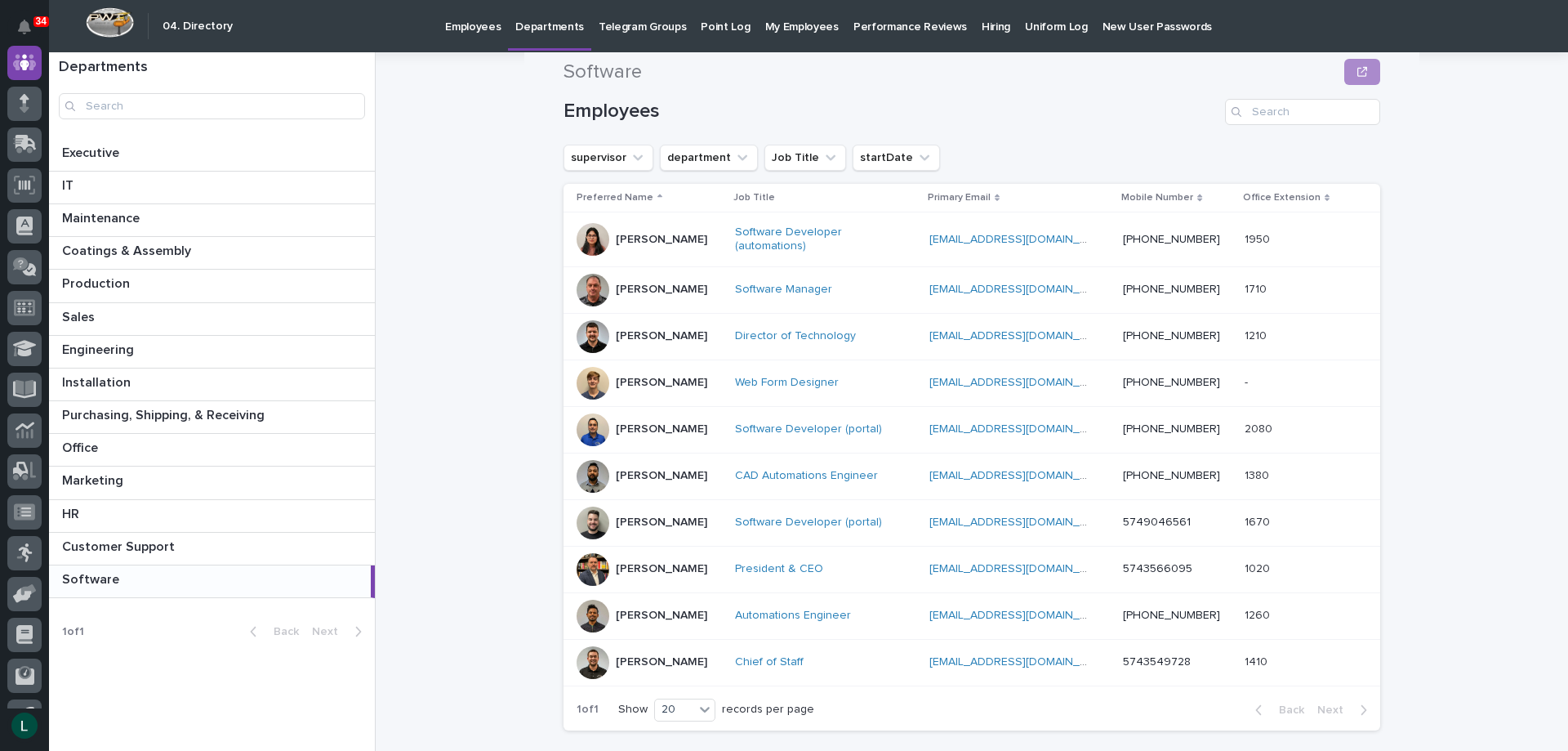
scroll to position [245, 0]
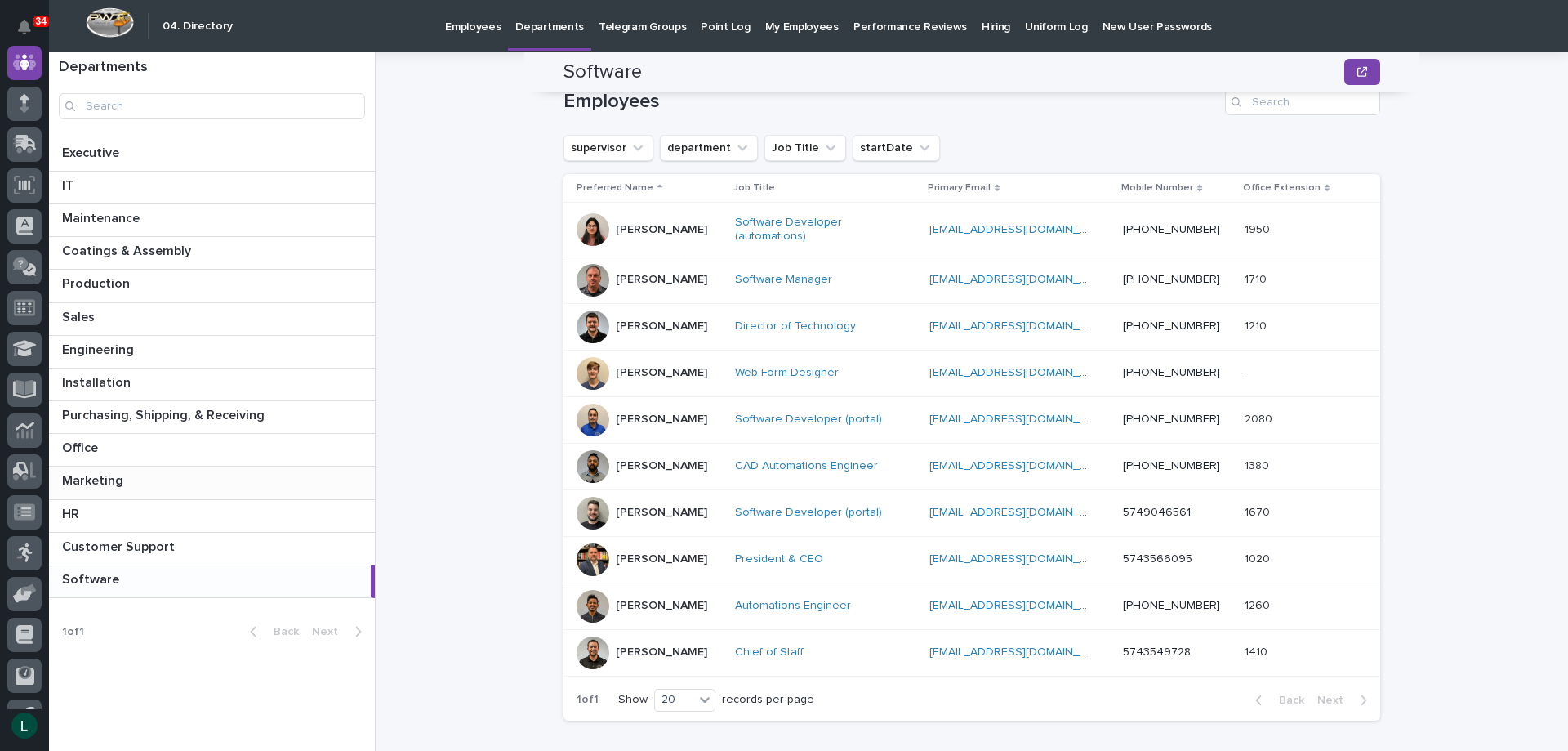
click at [296, 469] on div "Marketing Marketing" at bounding box center [212, 482] width 326 height 32
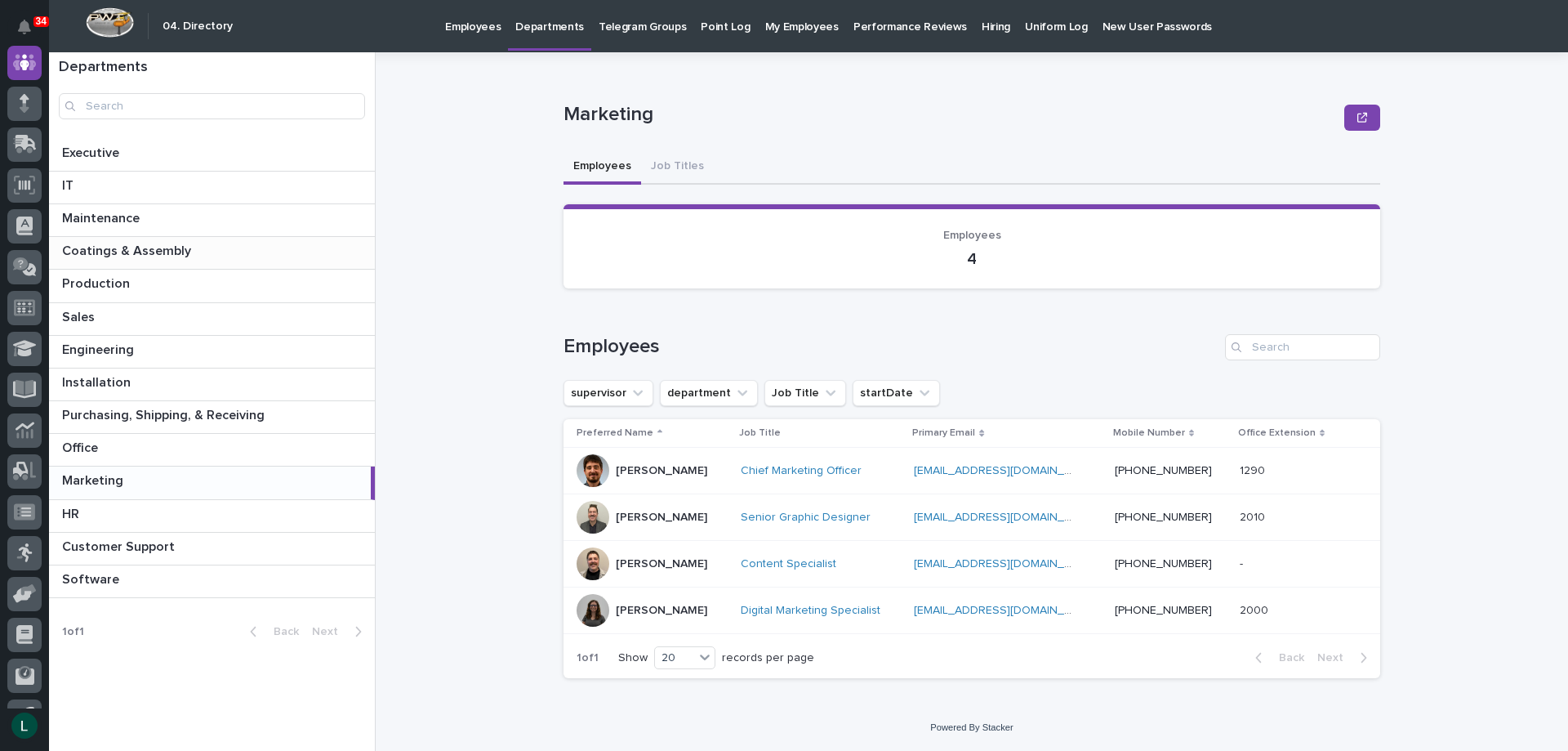
click at [278, 240] on div "Coatings & Assembly Coatings & Assembly" at bounding box center [212, 252] width 326 height 32
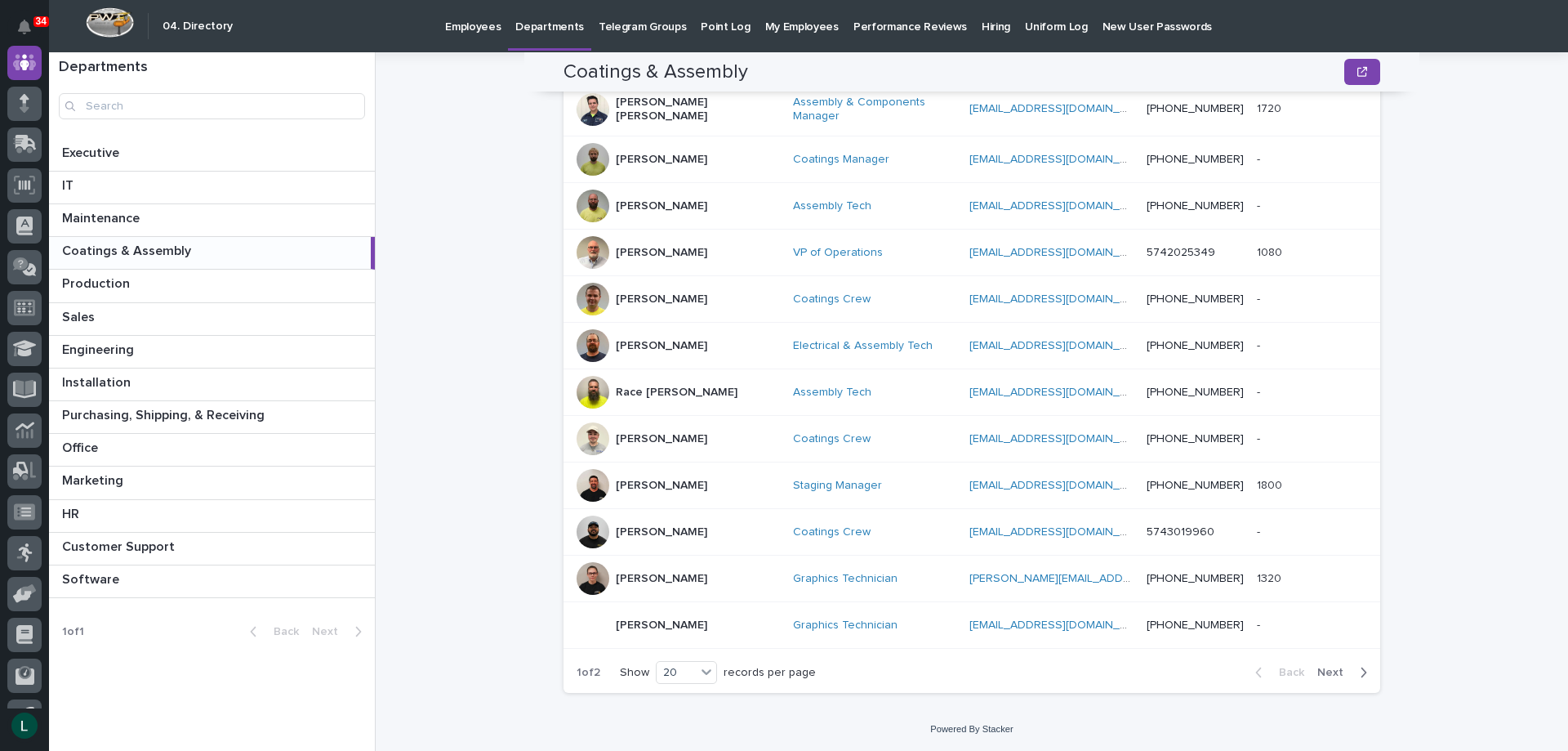
scroll to position [747, 0]
click at [793, 620] on link "Graphics Technician" at bounding box center [845, 623] width 104 height 14
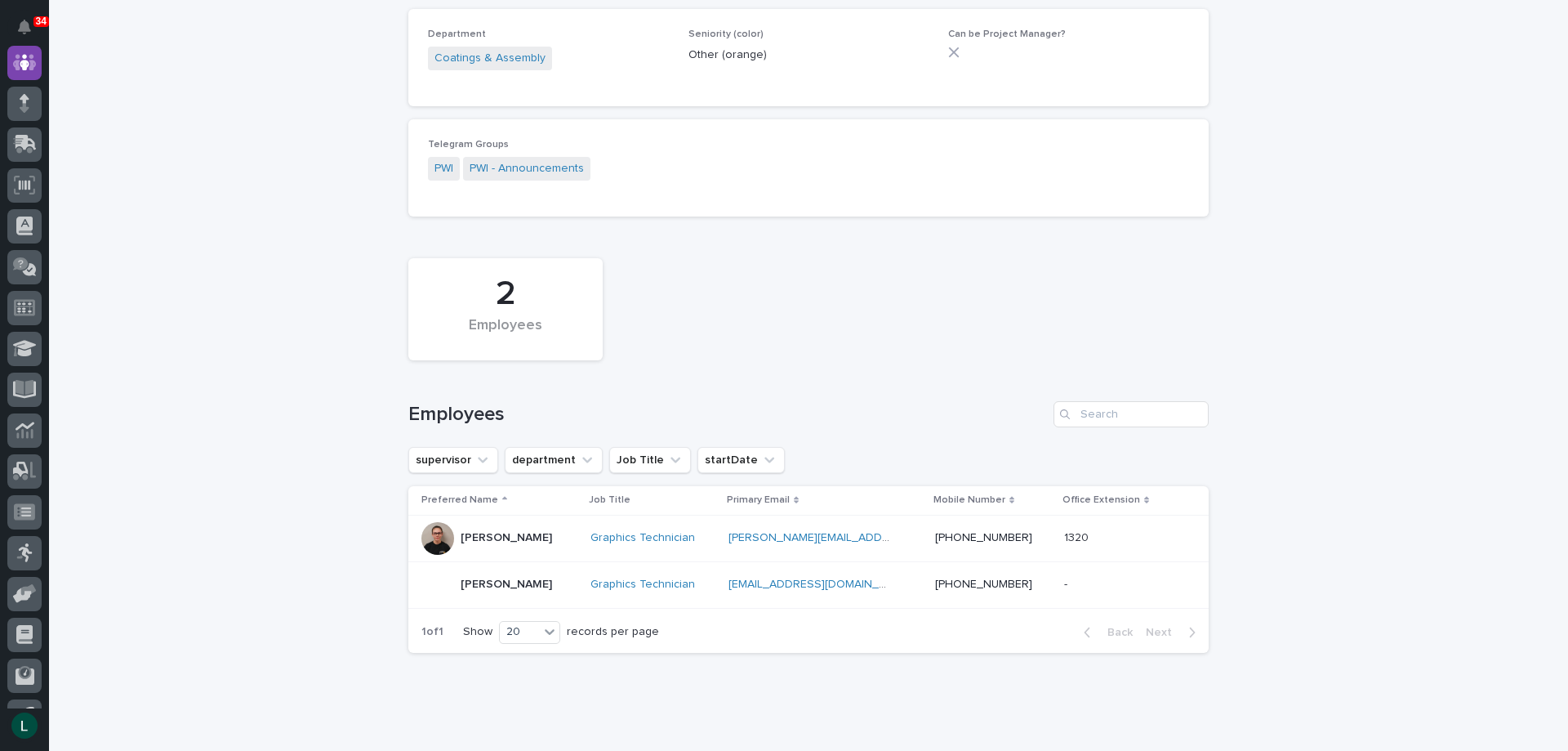
scroll to position [163, 0]
click at [482, 582] on p "Shauna Perkins" at bounding box center [507, 584] width 92 height 14
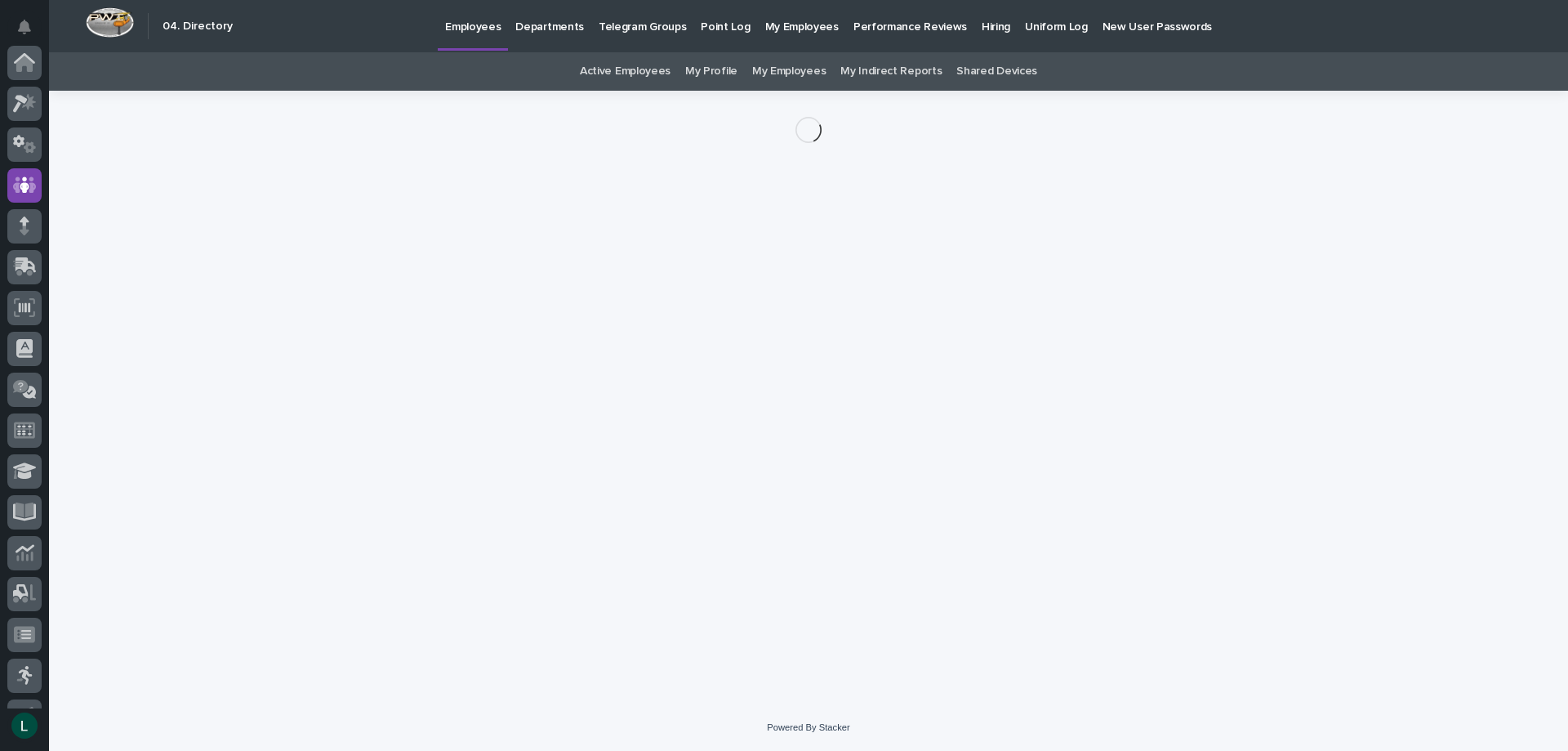
scroll to position [122, 0]
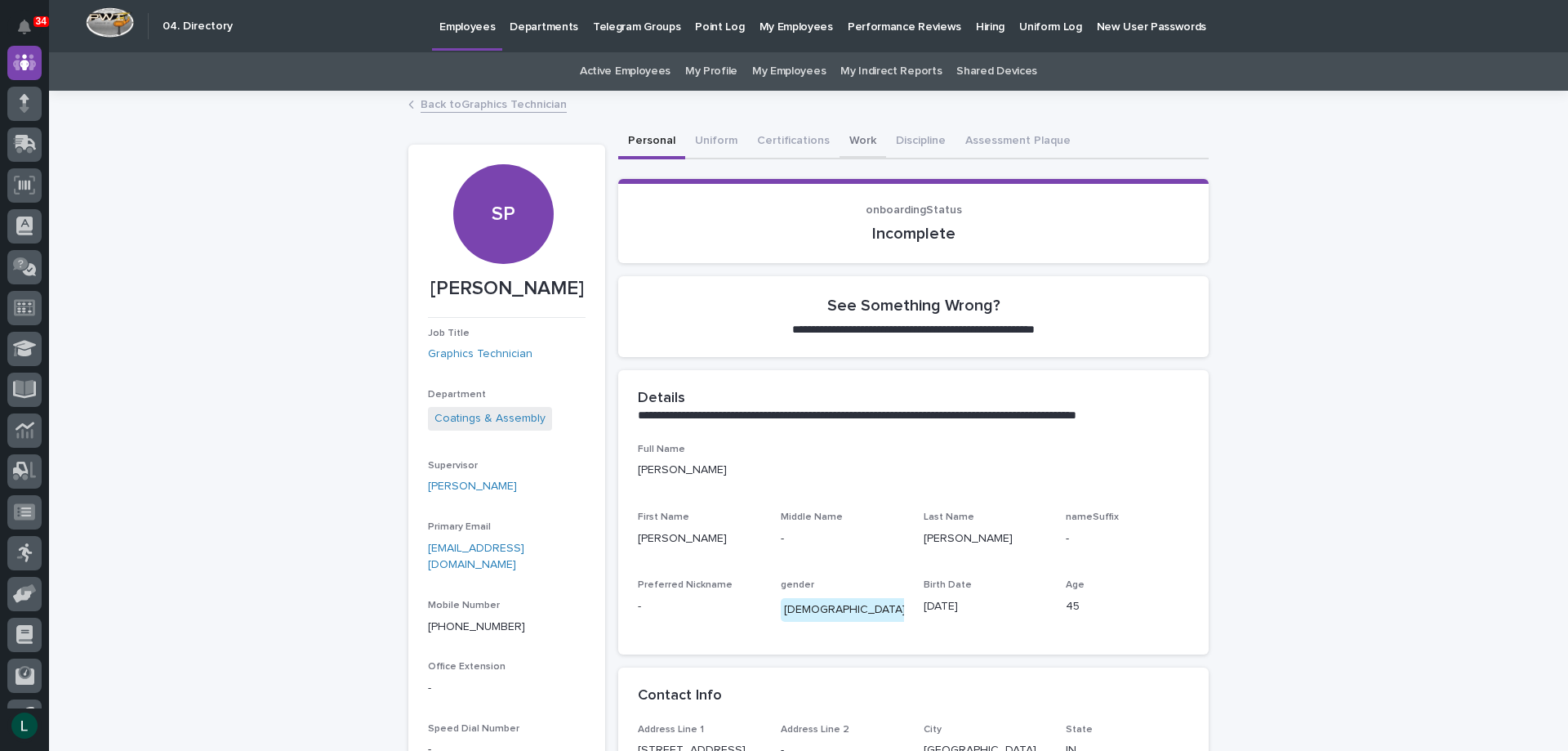
click at [850, 140] on button "Work" at bounding box center [863, 142] width 47 height 34
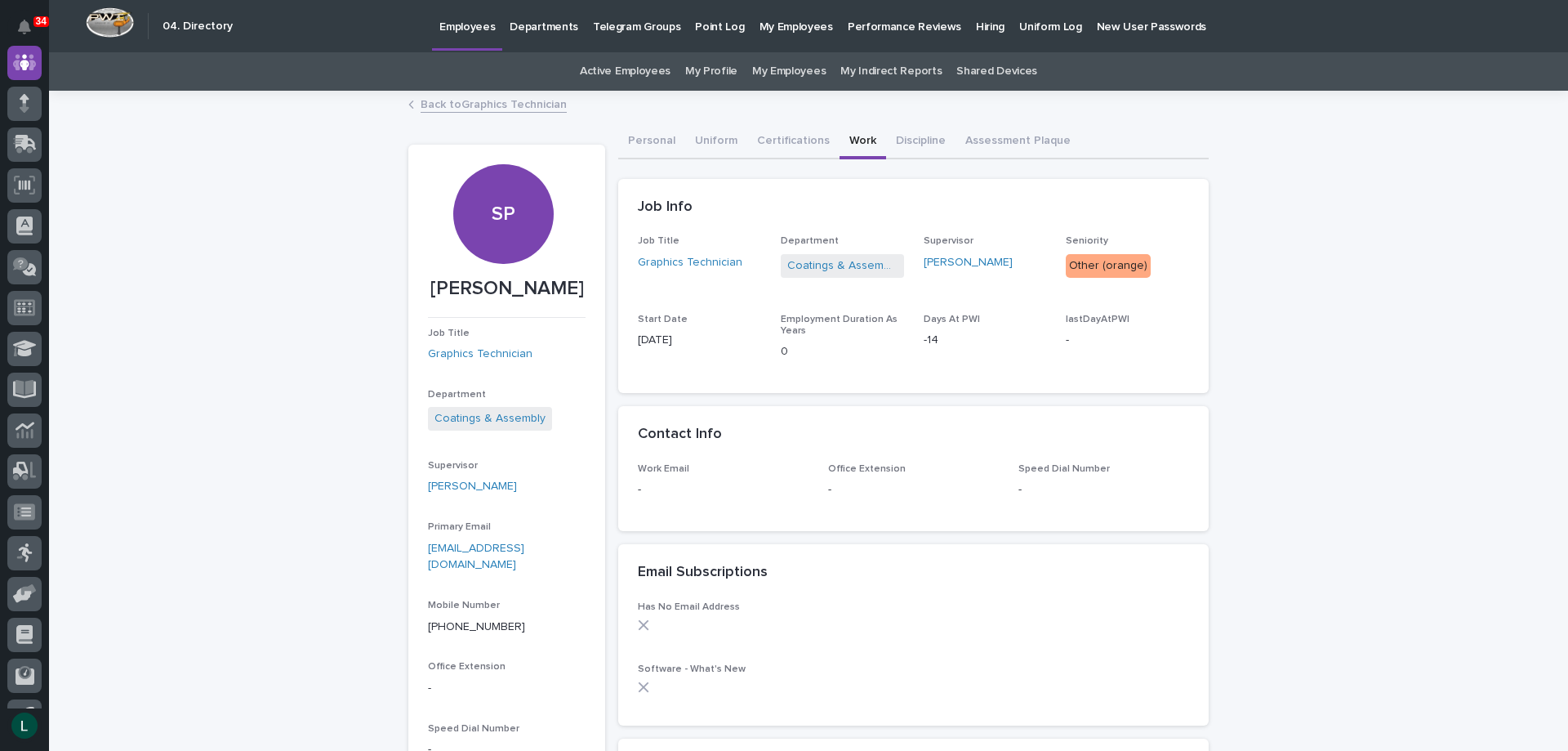
click at [431, 101] on link "Back to Graphics Technician" at bounding box center [493, 103] width 146 height 19
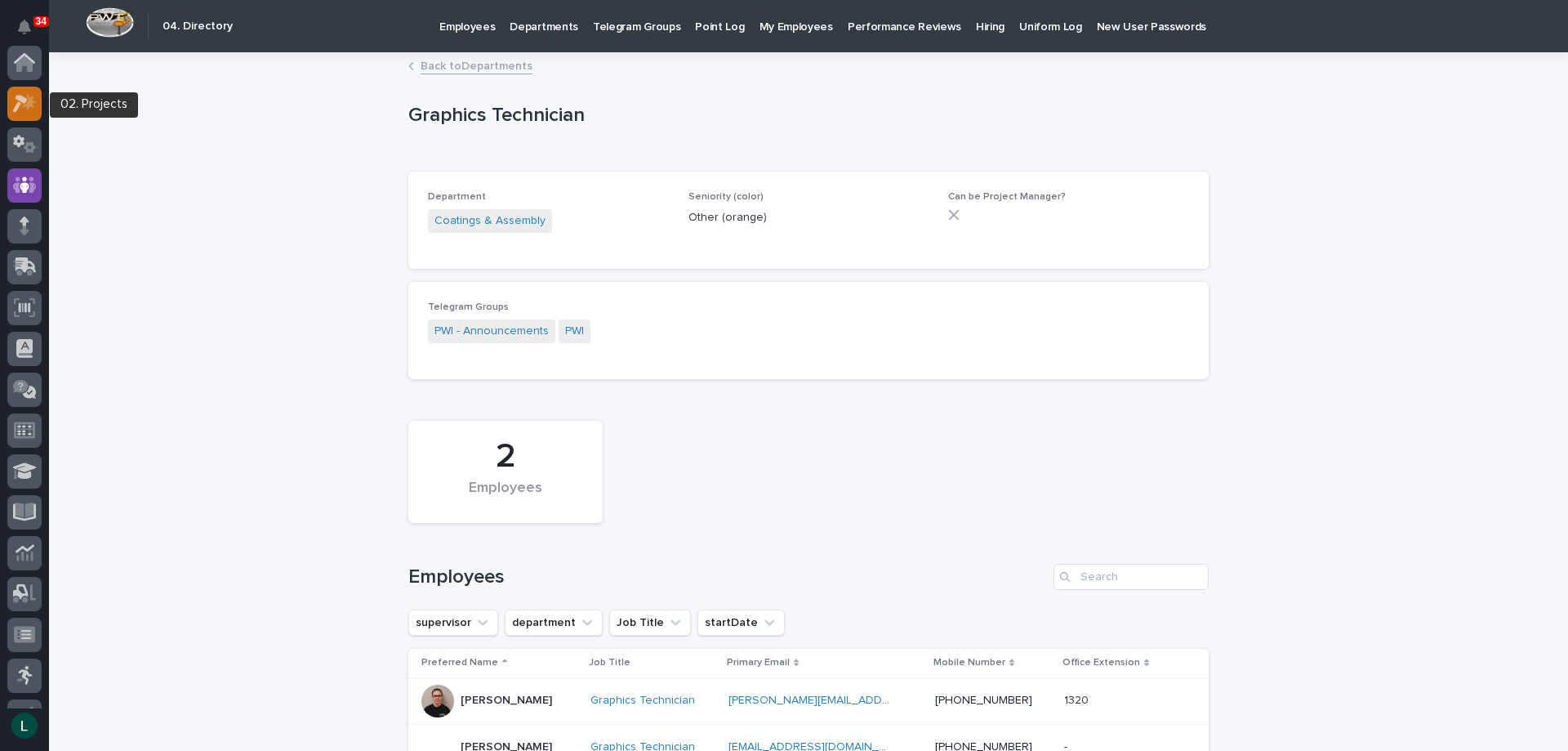
click at [23, 104] on icon at bounding box center [25, 103] width 23 height 19
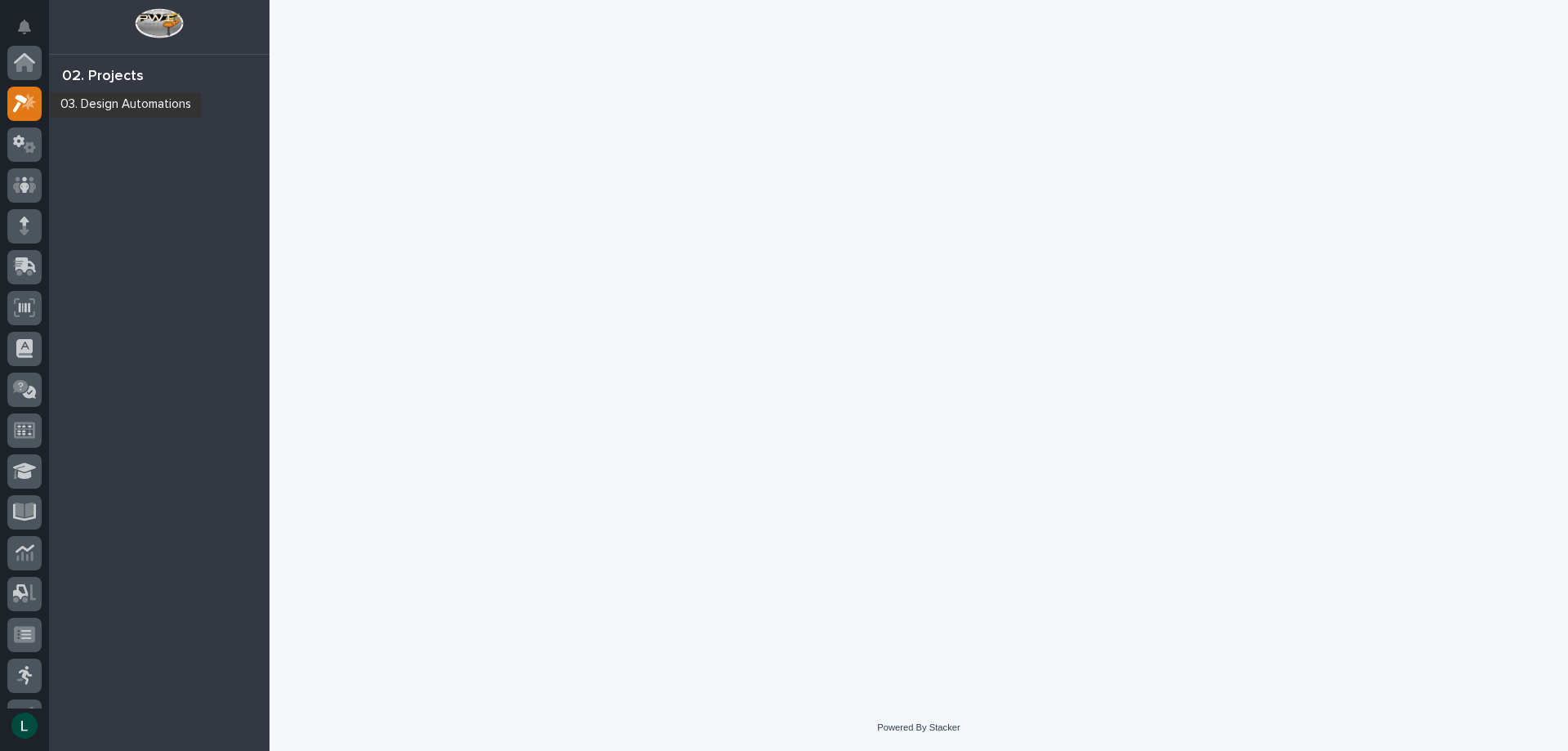
scroll to position [41, 0]
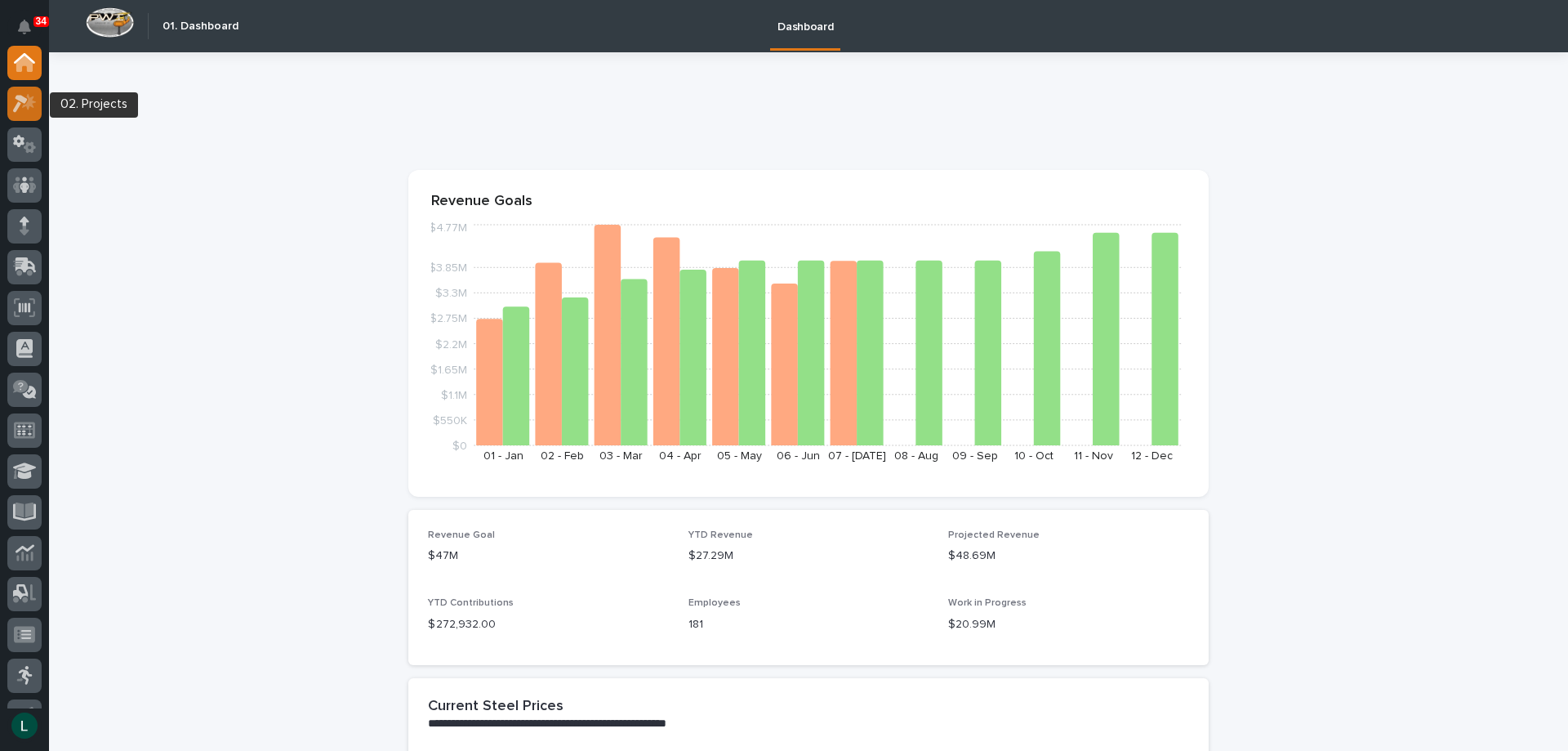
click at [22, 101] on icon at bounding box center [21, 104] width 14 height 18
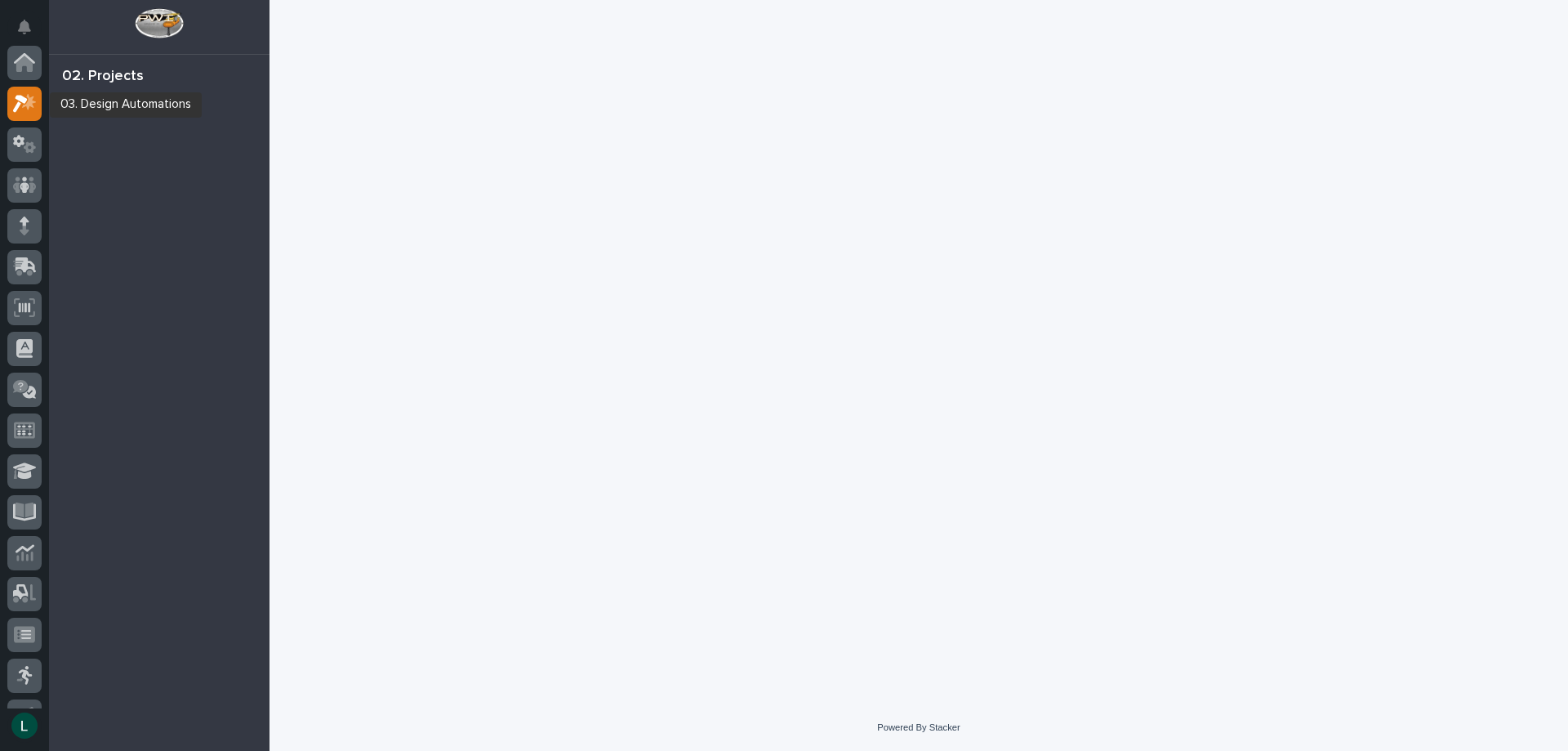
scroll to position [41, 0]
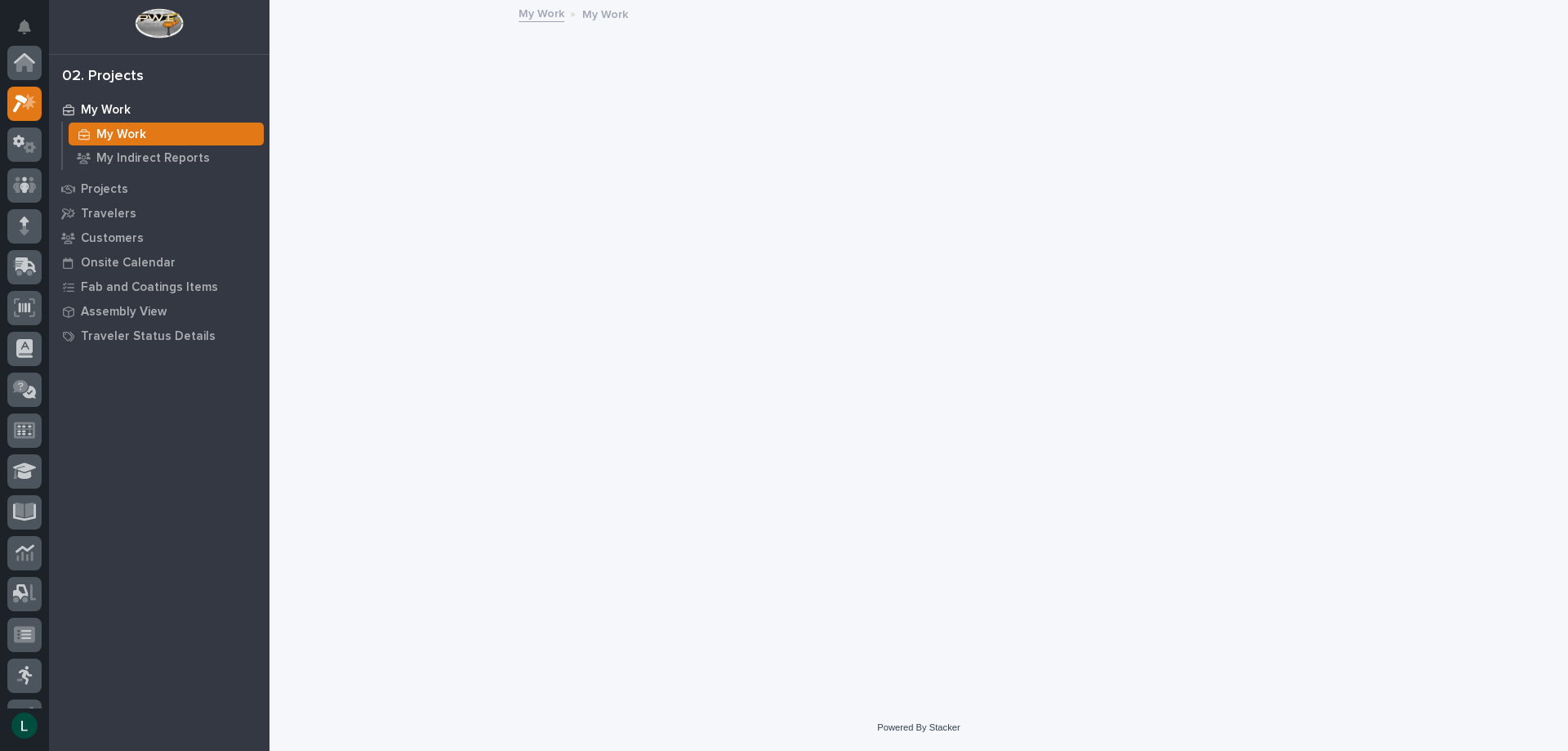
scroll to position [41, 0]
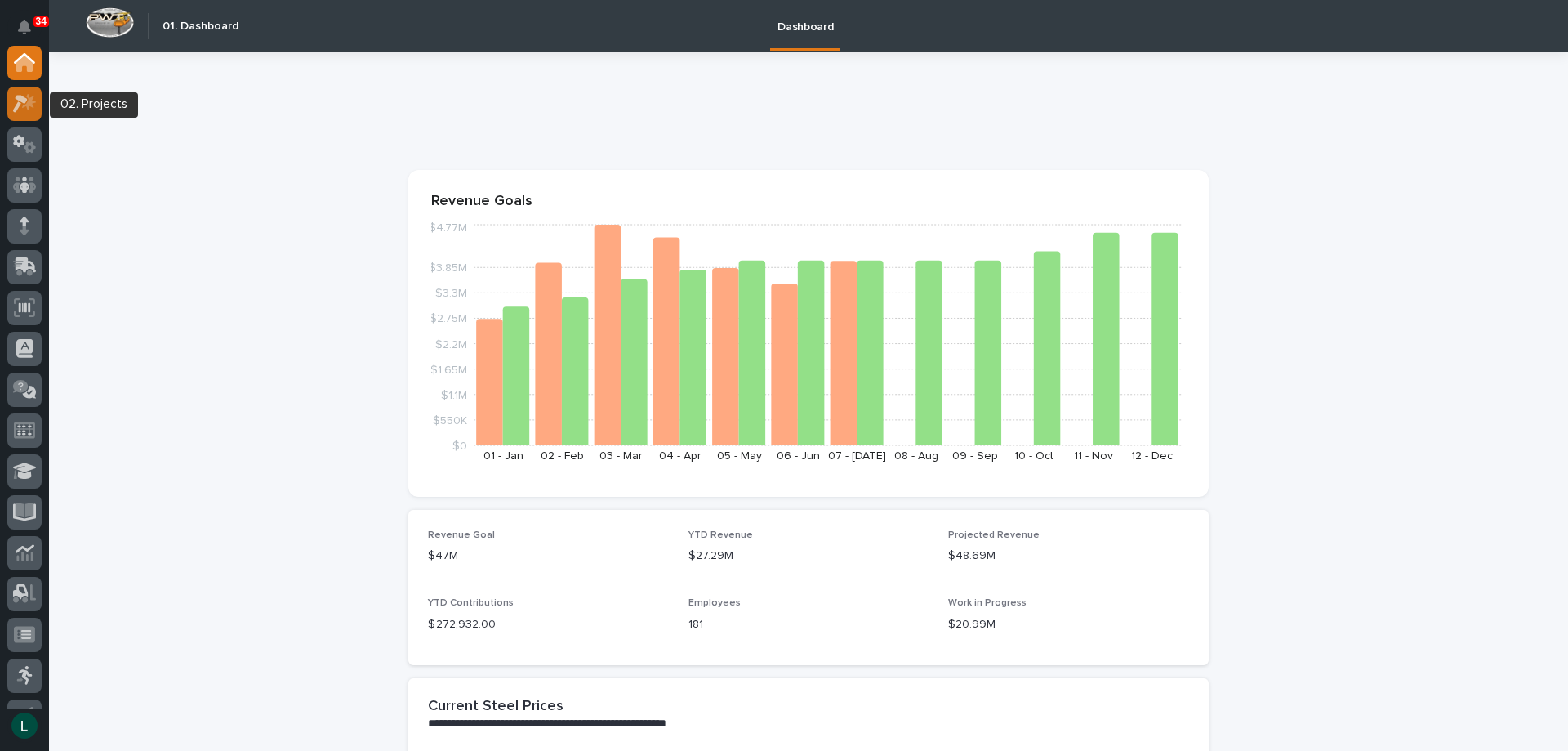
click at [23, 98] on icon at bounding box center [21, 104] width 14 height 18
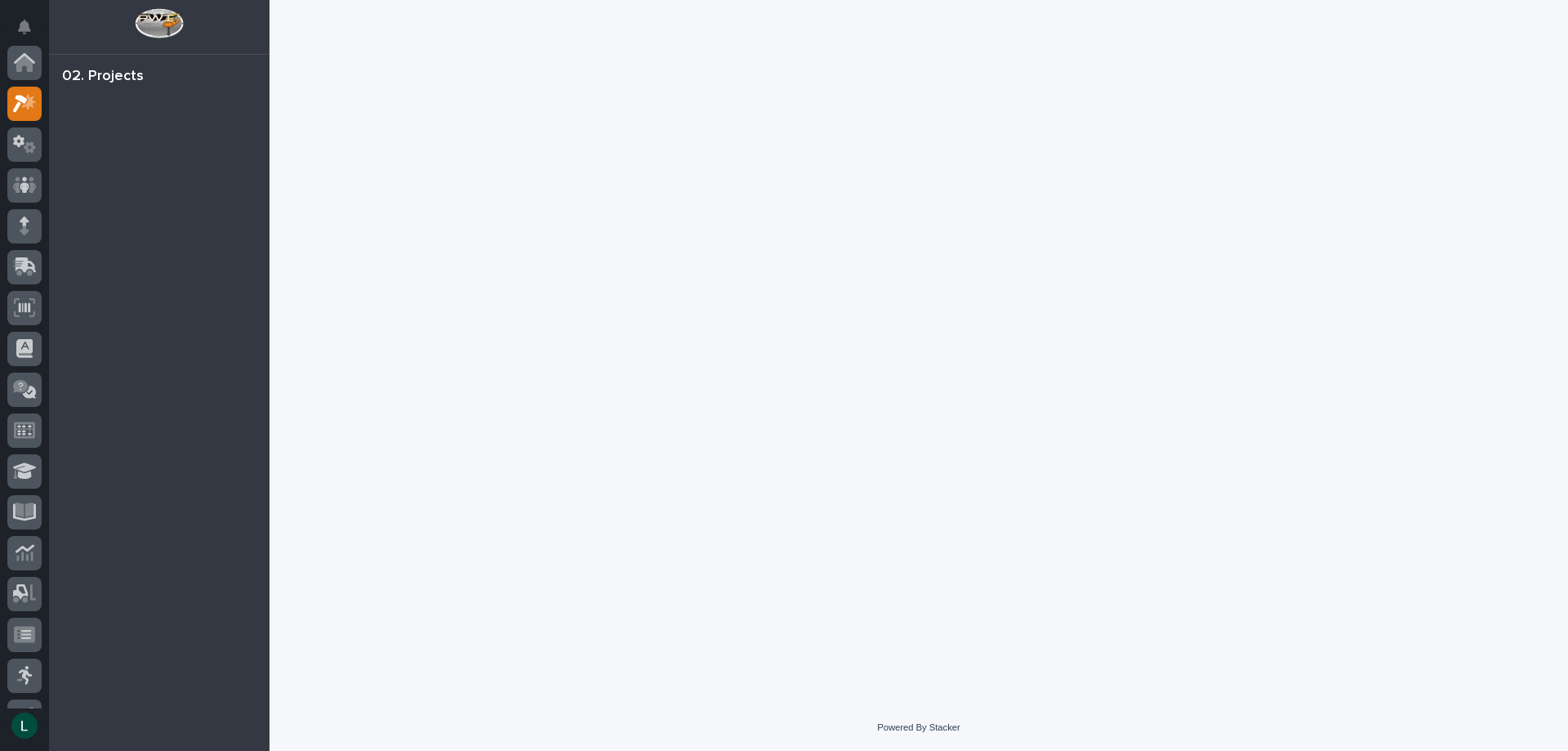
scroll to position [41, 0]
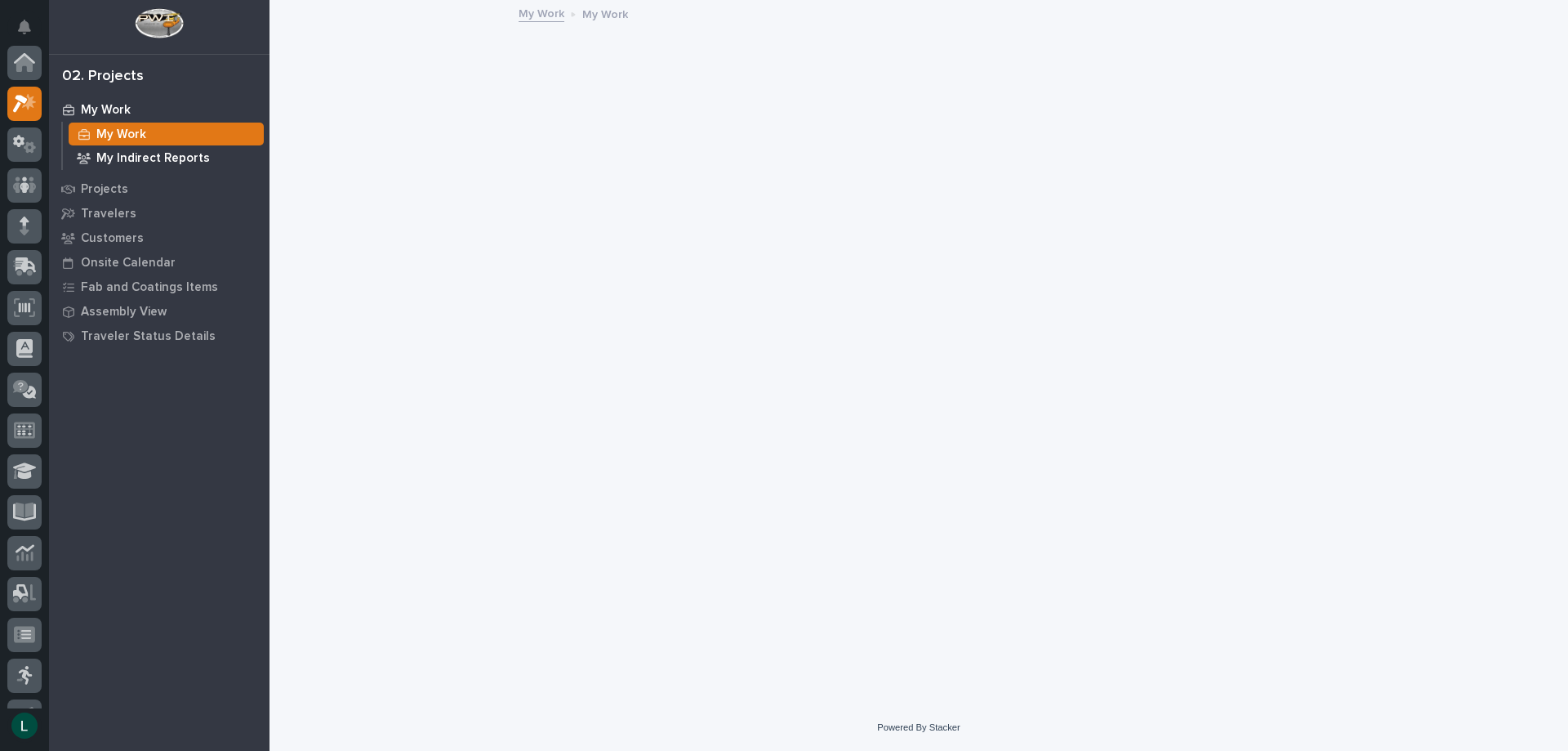
scroll to position [41, 0]
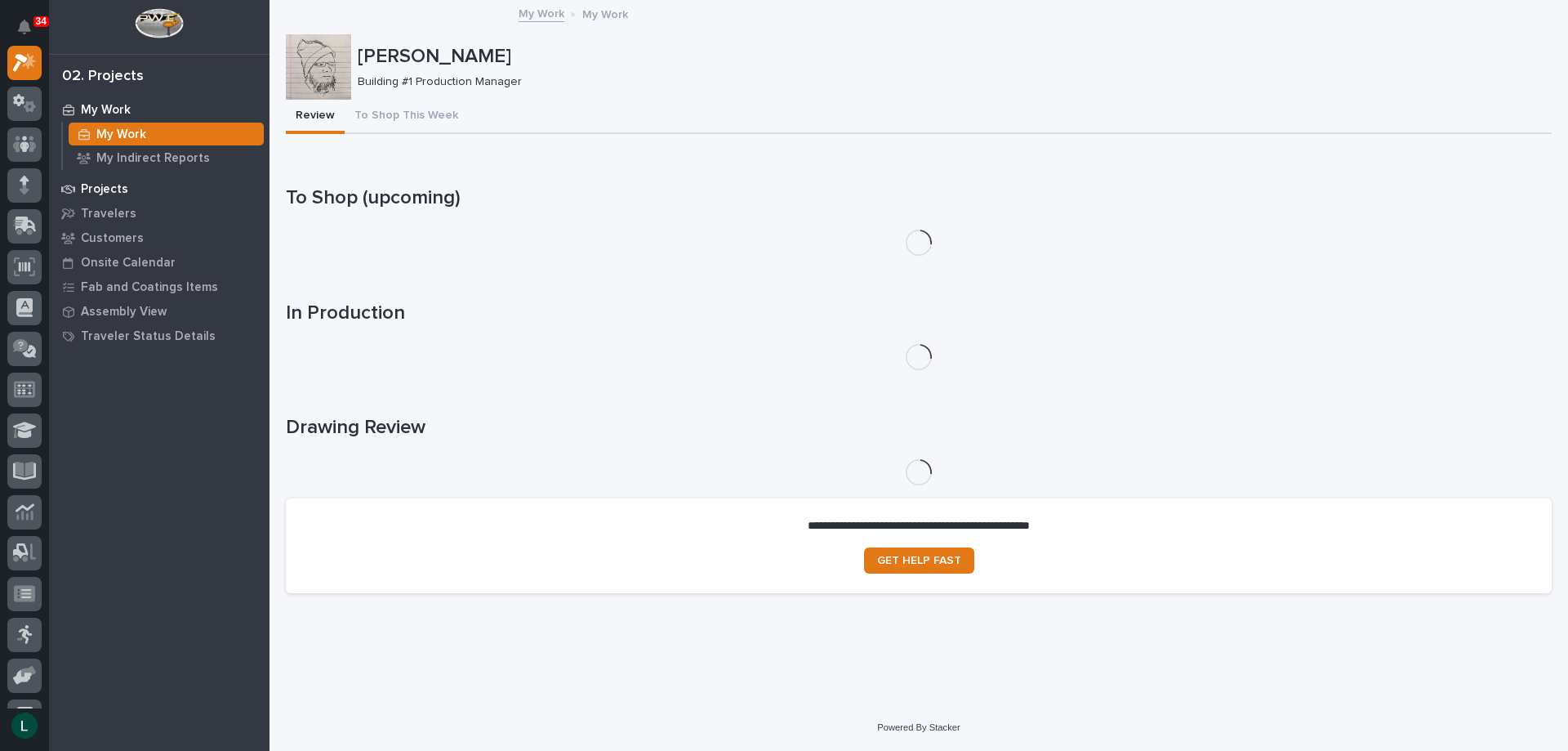
click at [112, 189] on p "Projects" at bounding box center [104, 189] width 48 height 14
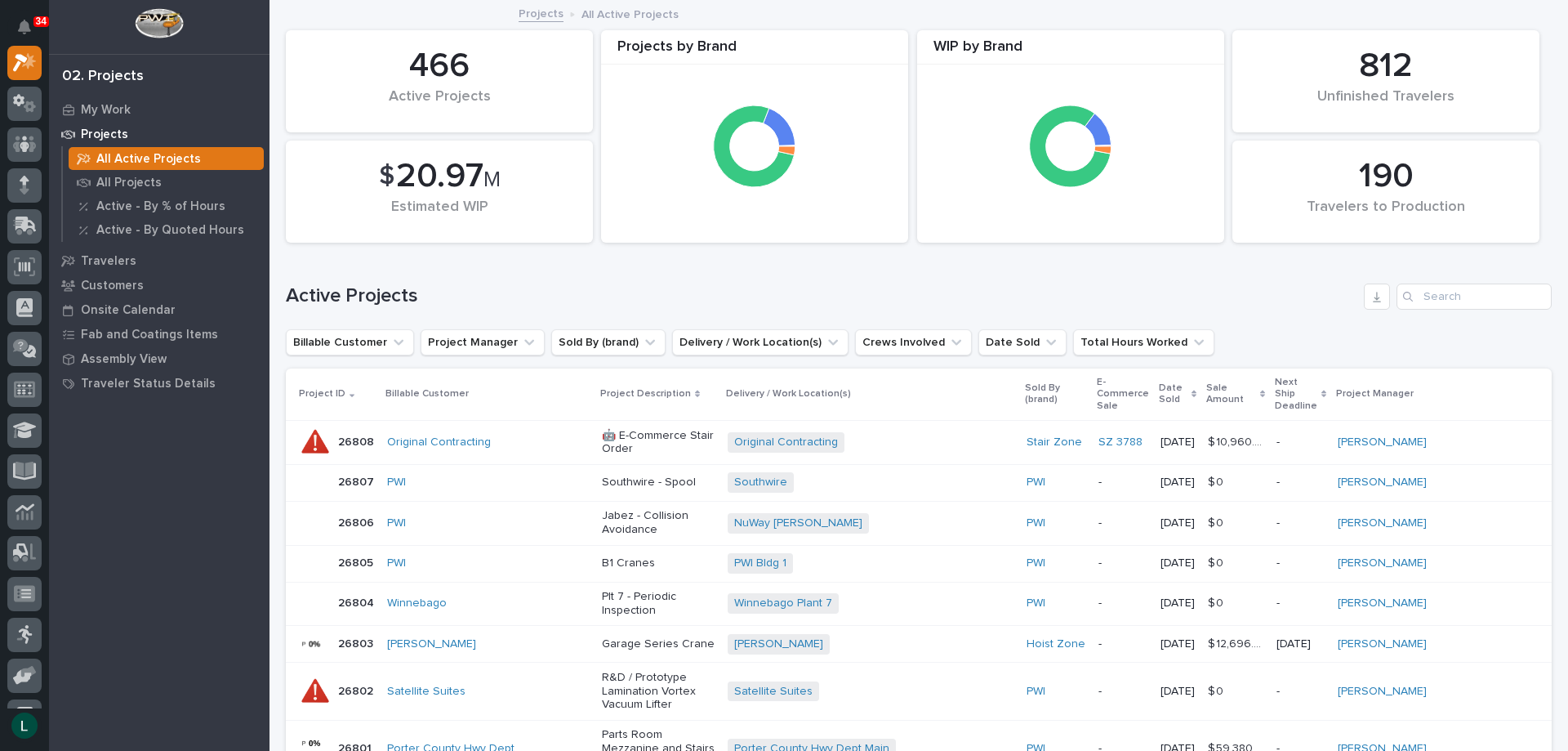
click at [96, 130] on p "Projects" at bounding box center [104, 135] width 48 height 14
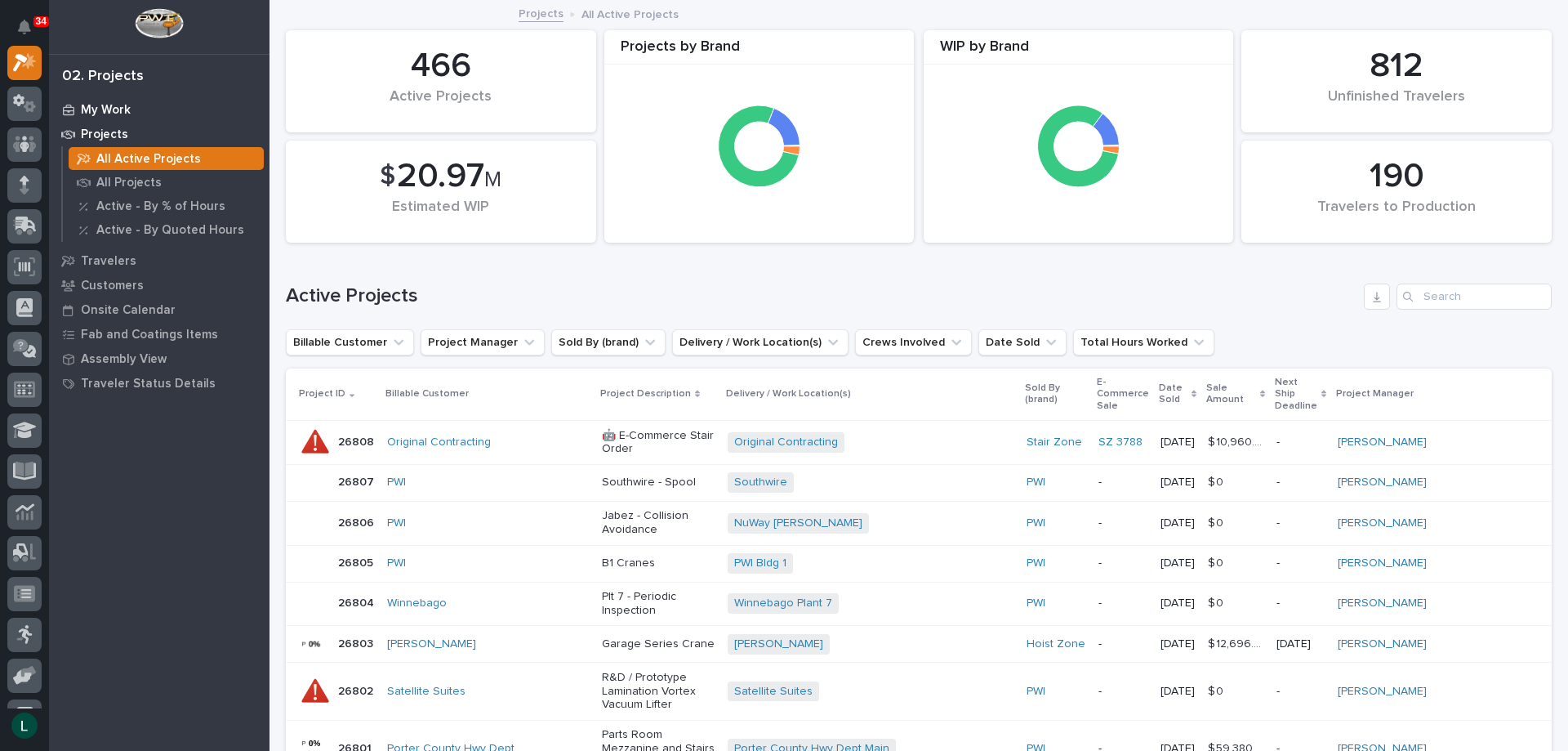
click at [104, 103] on p "My Work" at bounding box center [105, 110] width 50 height 14
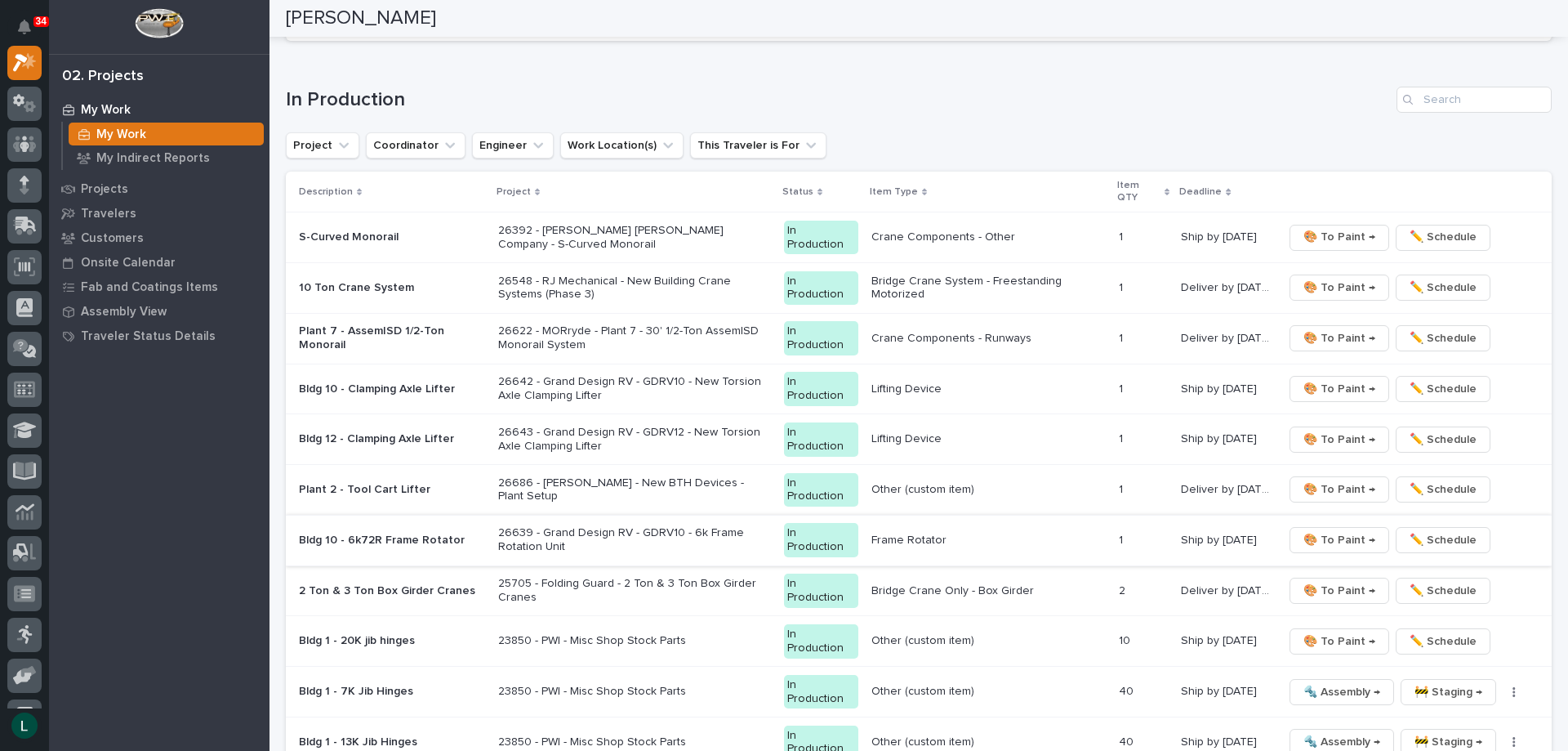
scroll to position [1389, 0]
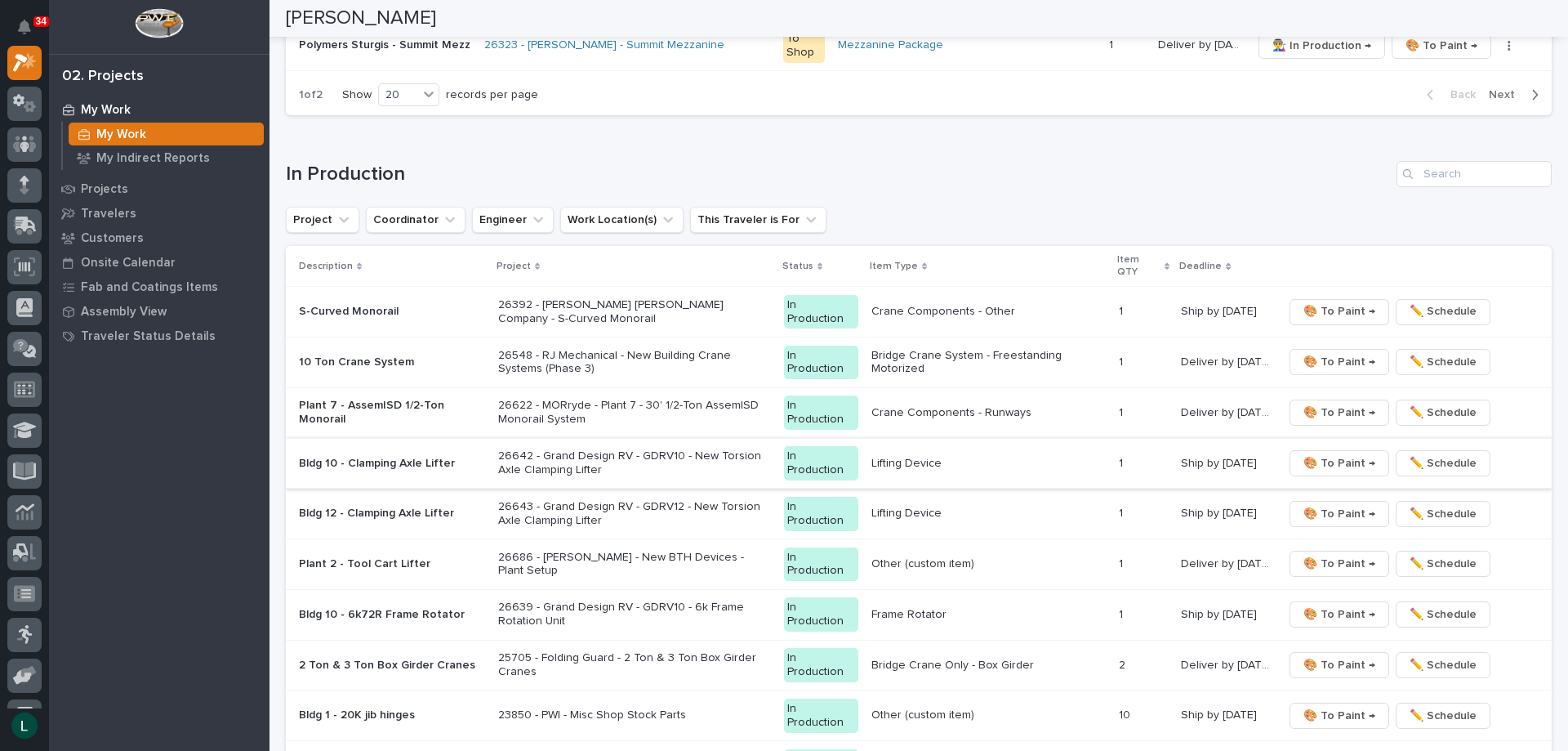
click at [1328, 456] on span "🎨 To Paint →" at bounding box center [1339, 464] width 72 height 20
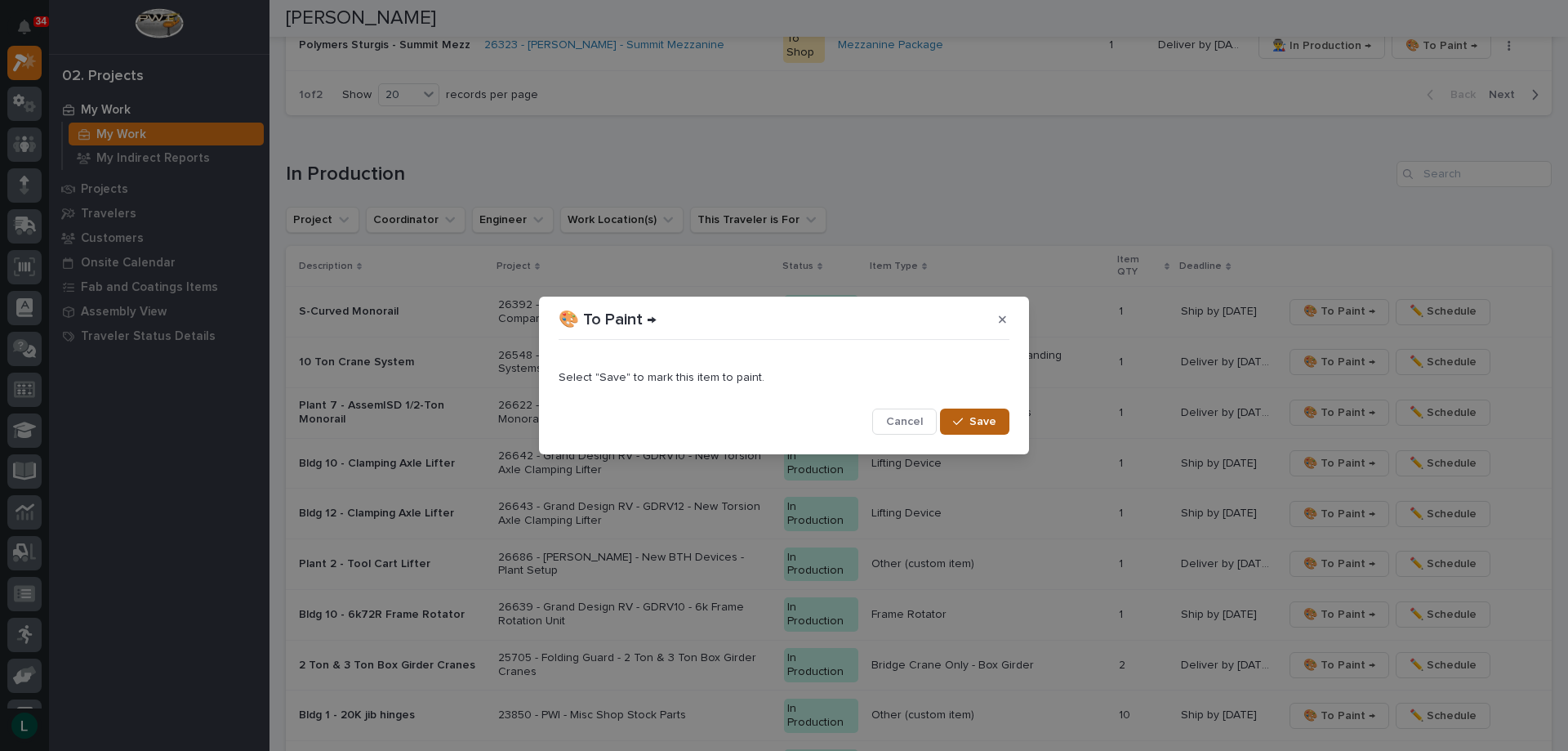
click at [978, 422] on span "Save" at bounding box center [983, 421] width 27 height 14
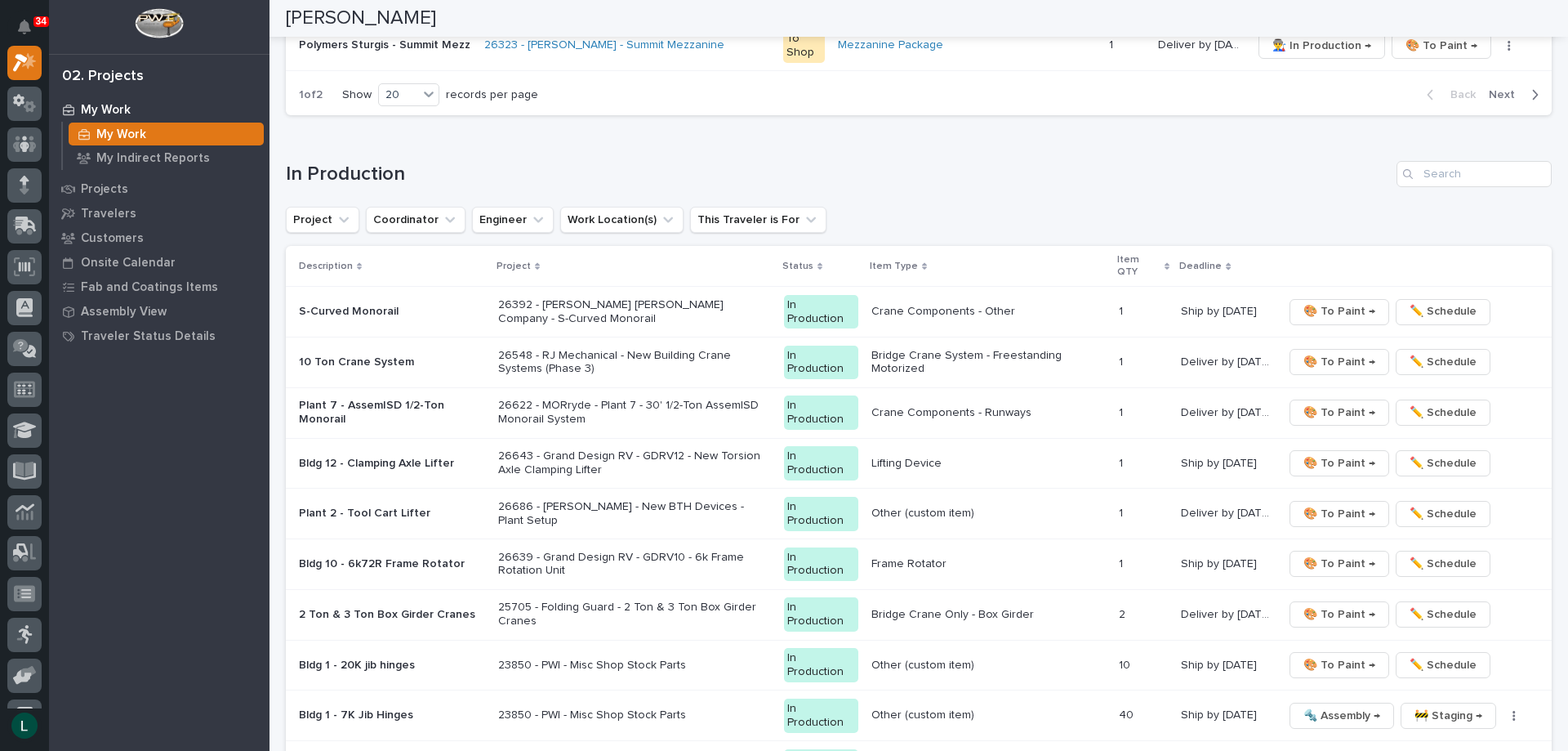
scroll to position [1364, 0]
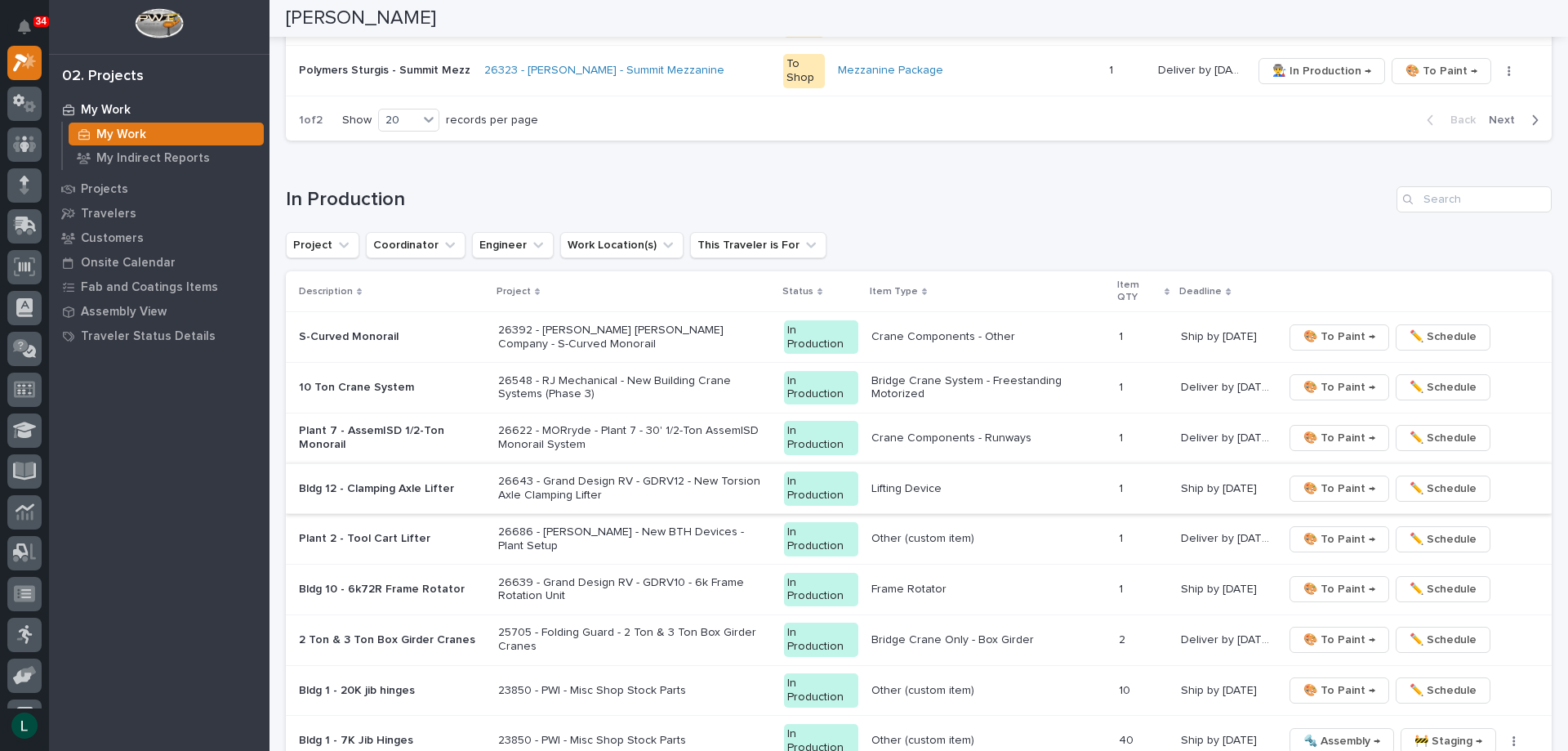
click at [1325, 482] on span "🎨 To Paint →" at bounding box center [1339, 489] width 72 height 20
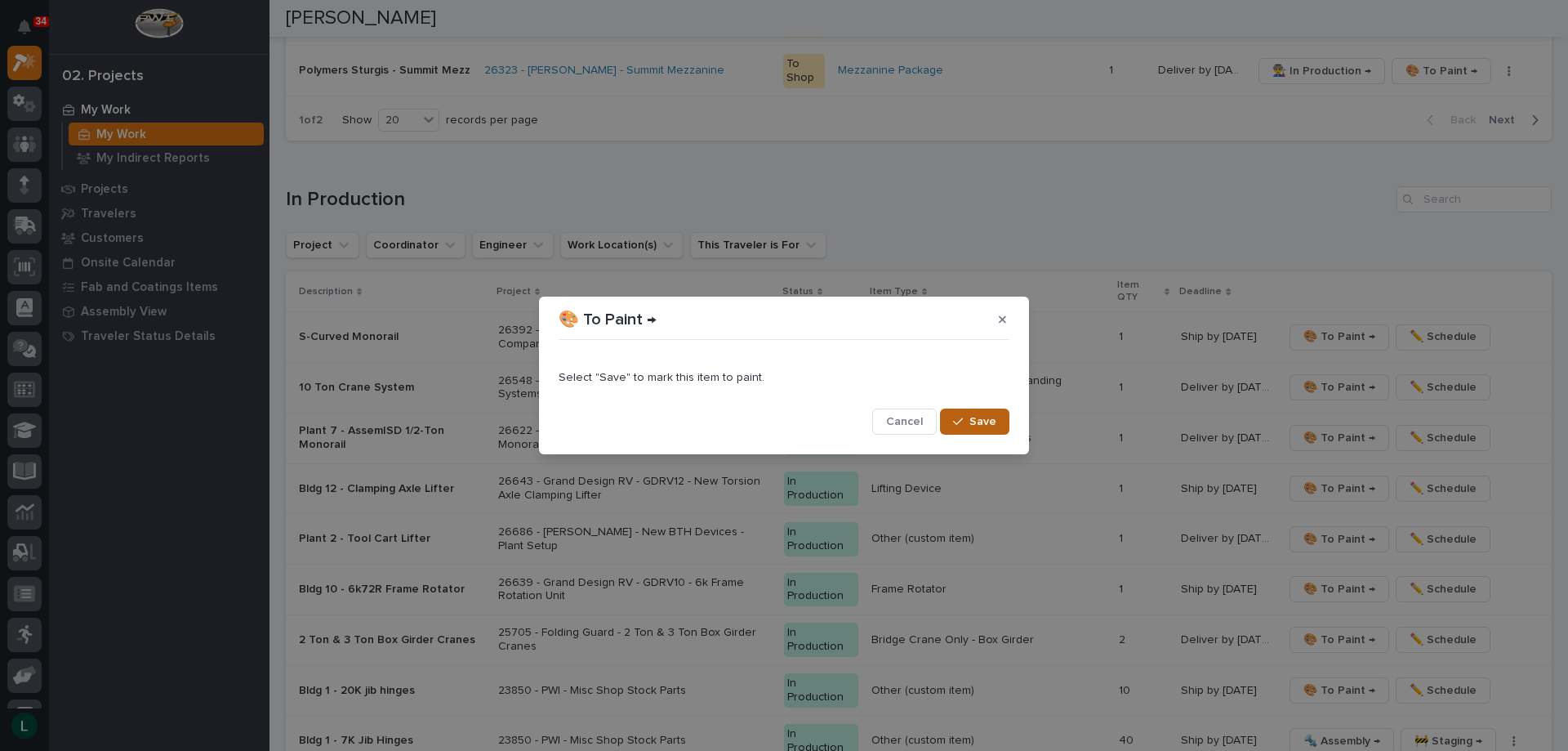
click at [982, 421] on span "Save" at bounding box center [983, 421] width 27 height 14
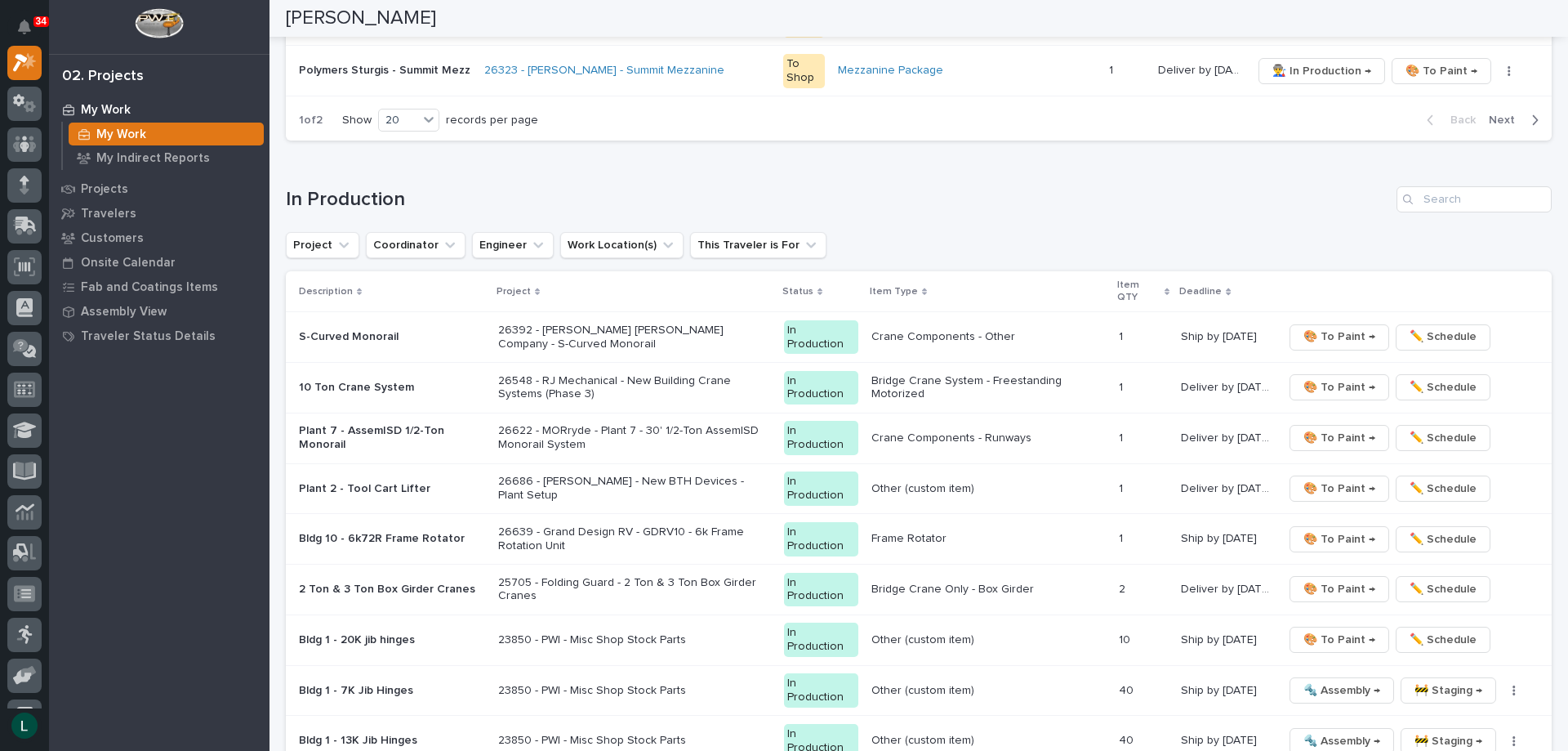
scroll to position [1338, 0]
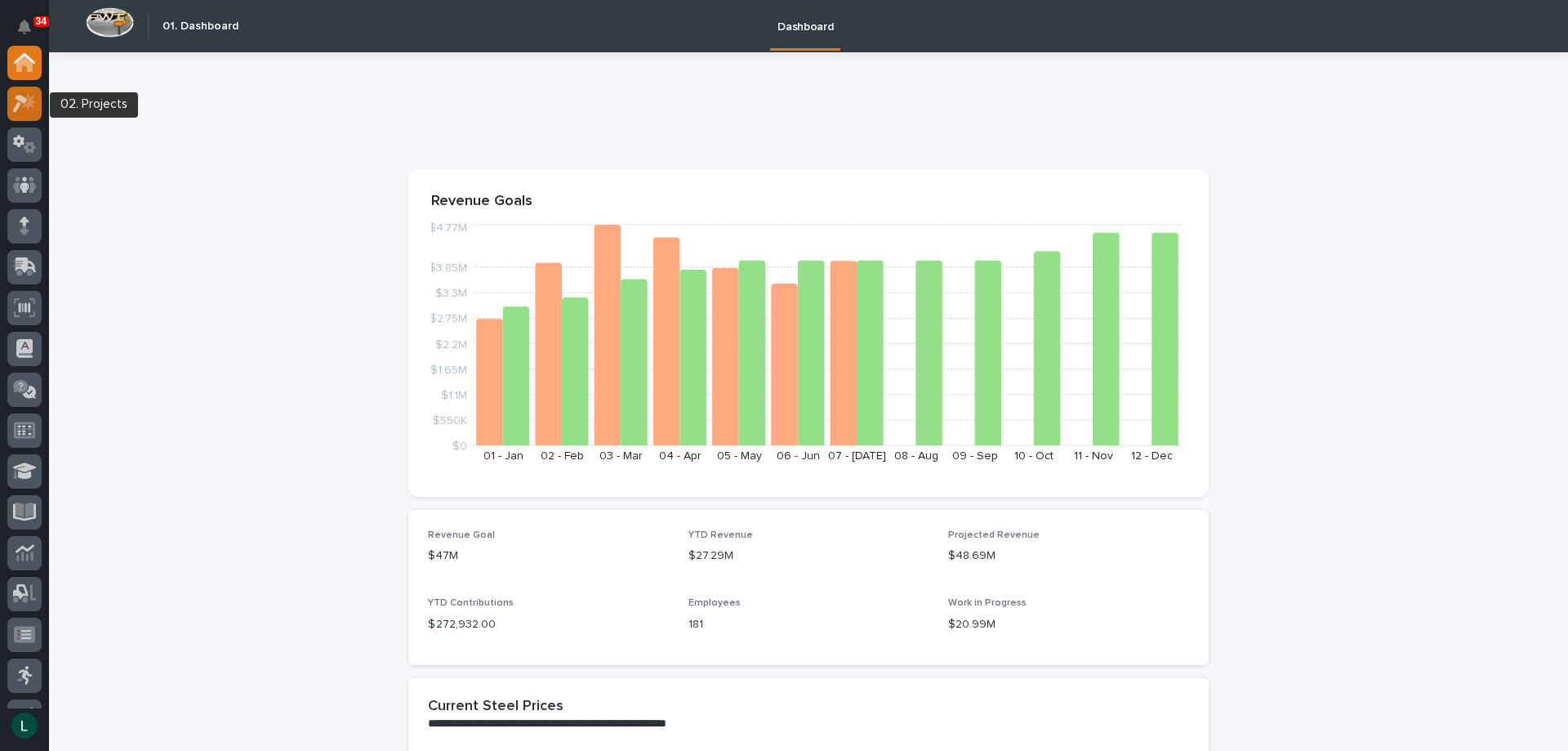
click at [22, 101] on icon at bounding box center [21, 104] width 14 height 18
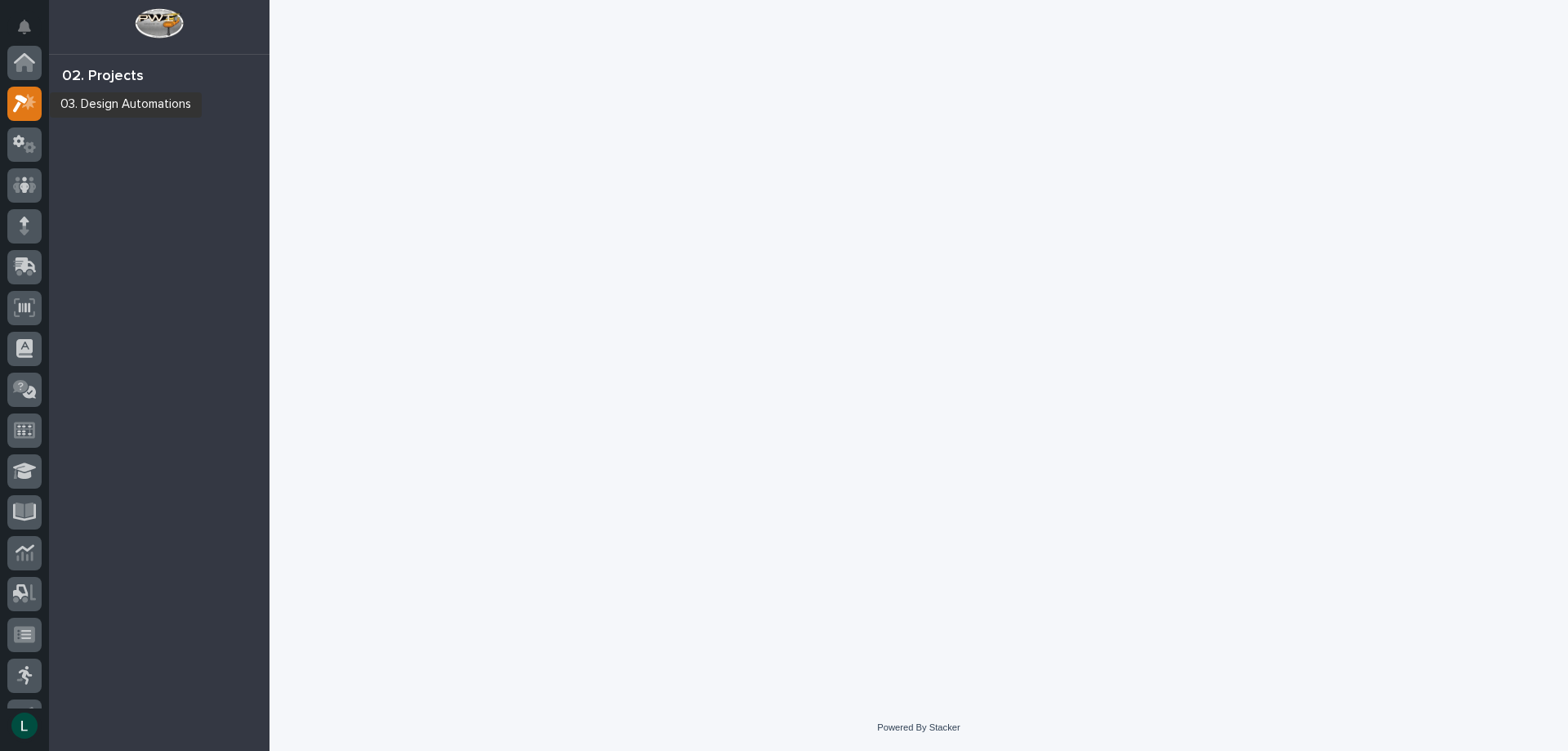
scroll to position [41, 0]
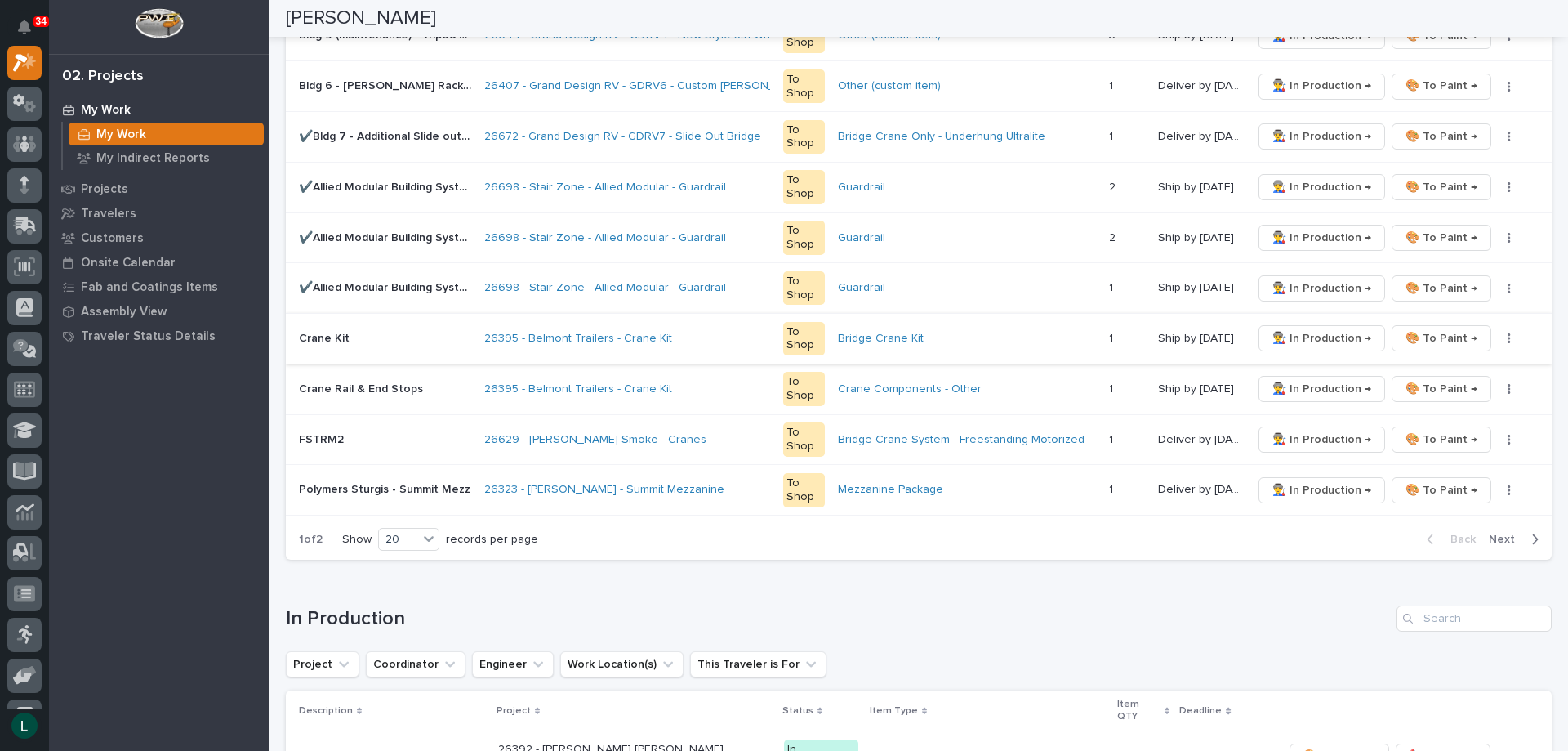
scroll to position [981, 0]
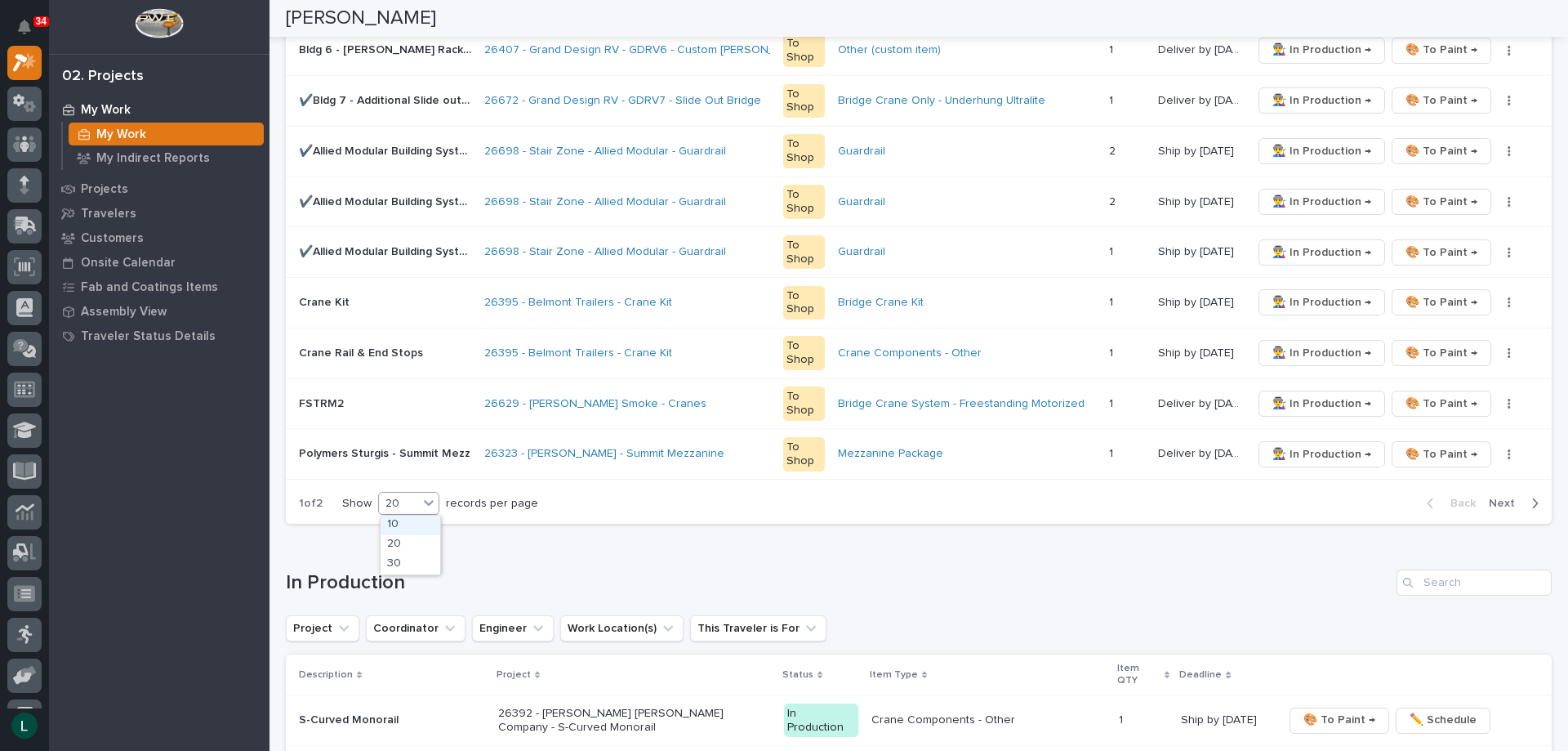
click at [406, 501] on div "20" at bounding box center [399, 503] width 40 height 17
click at [409, 564] on div "30" at bounding box center [410, 565] width 59 height 20
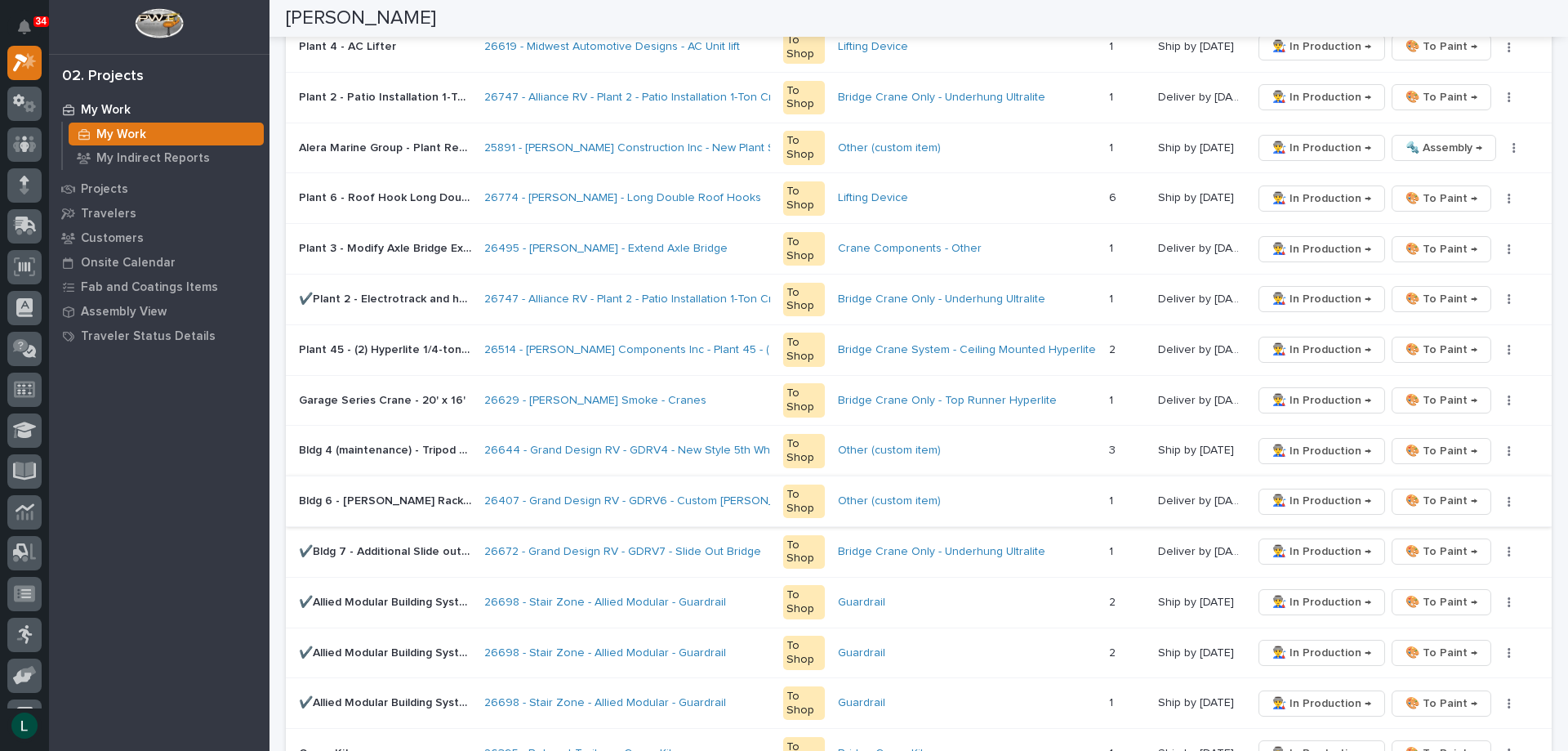
scroll to position [490, 0]
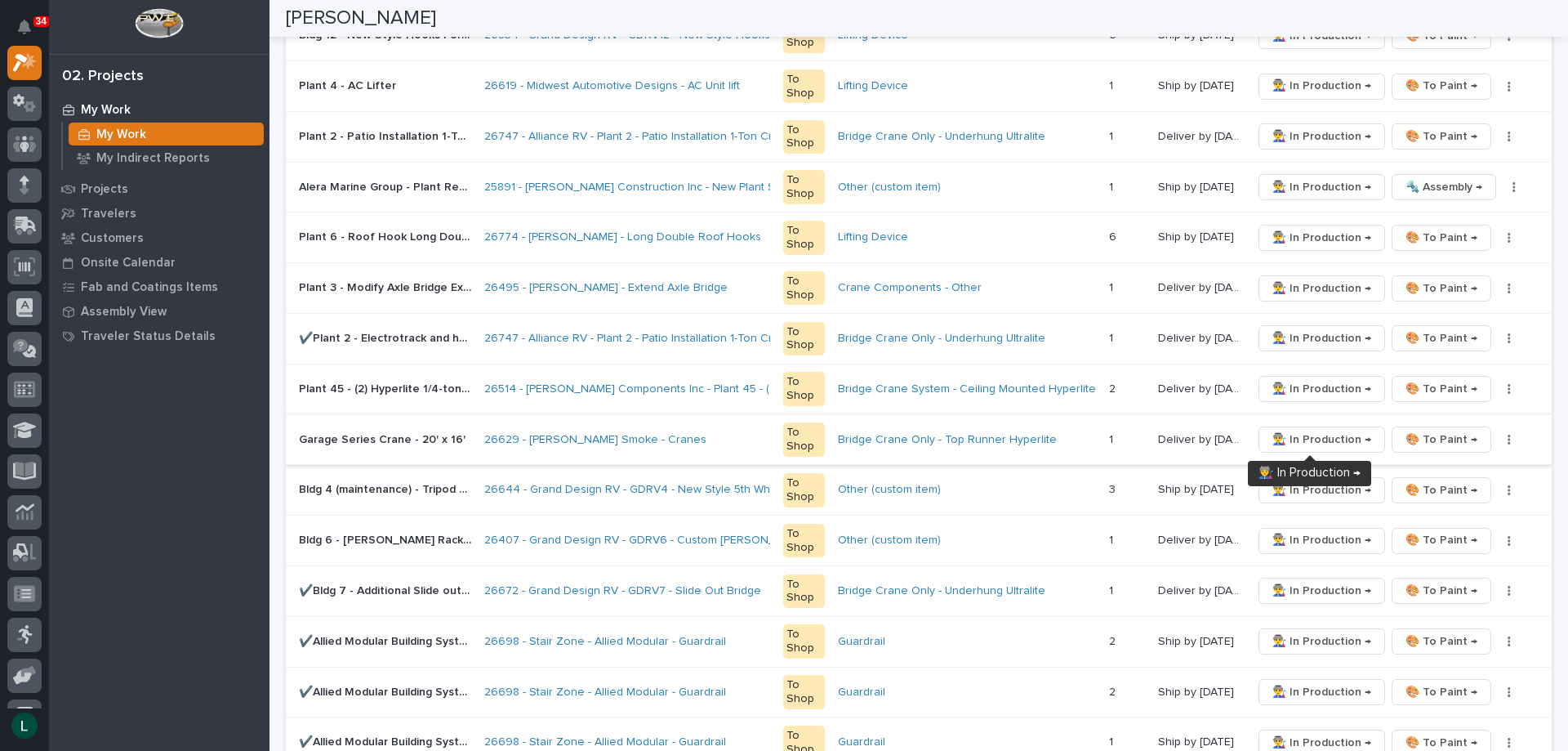
click at [1309, 438] on span "👨‍🏭 In Production →" at bounding box center [1322, 439] width 99 height 20
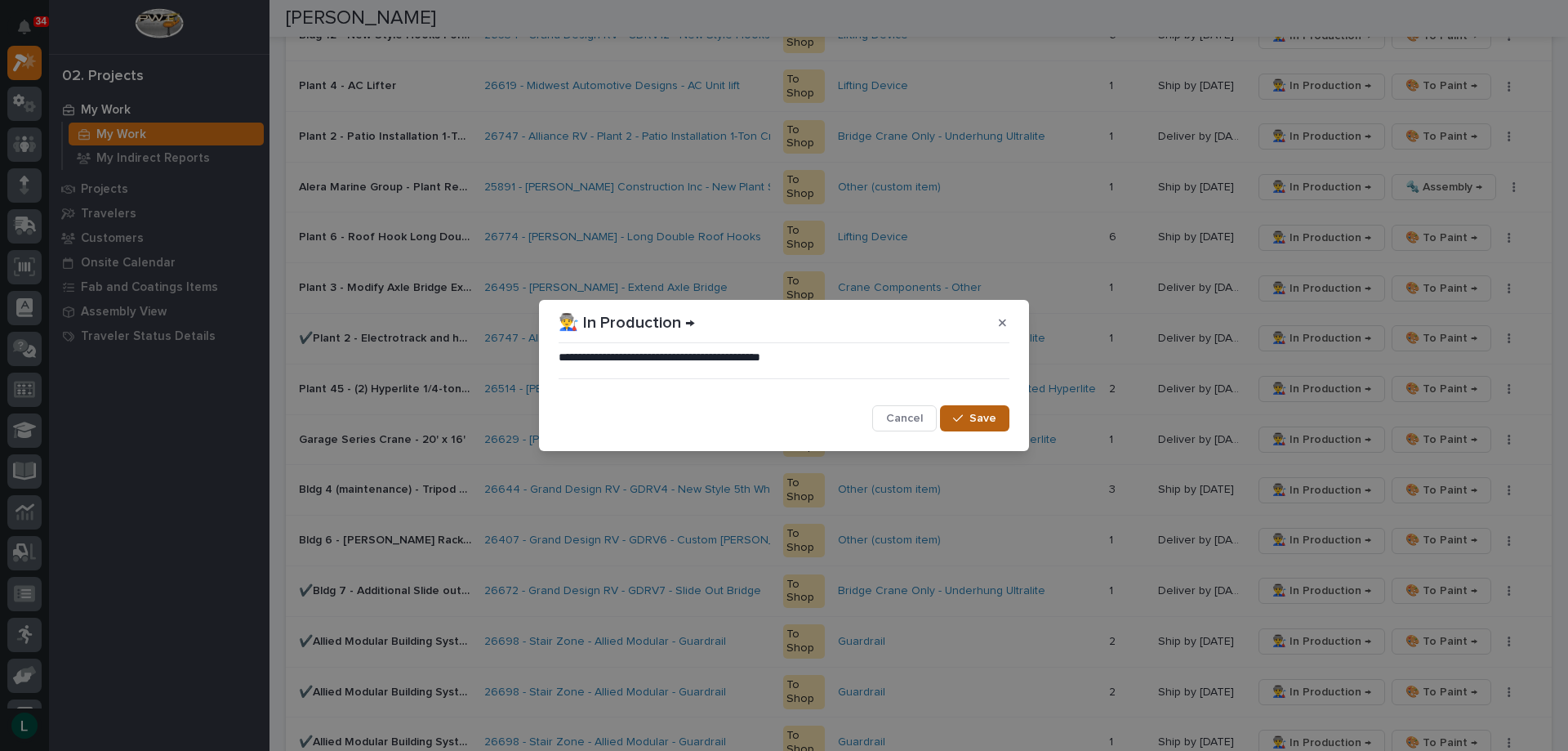
click at [974, 414] on span "Save" at bounding box center [983, 418] width 27 height 14
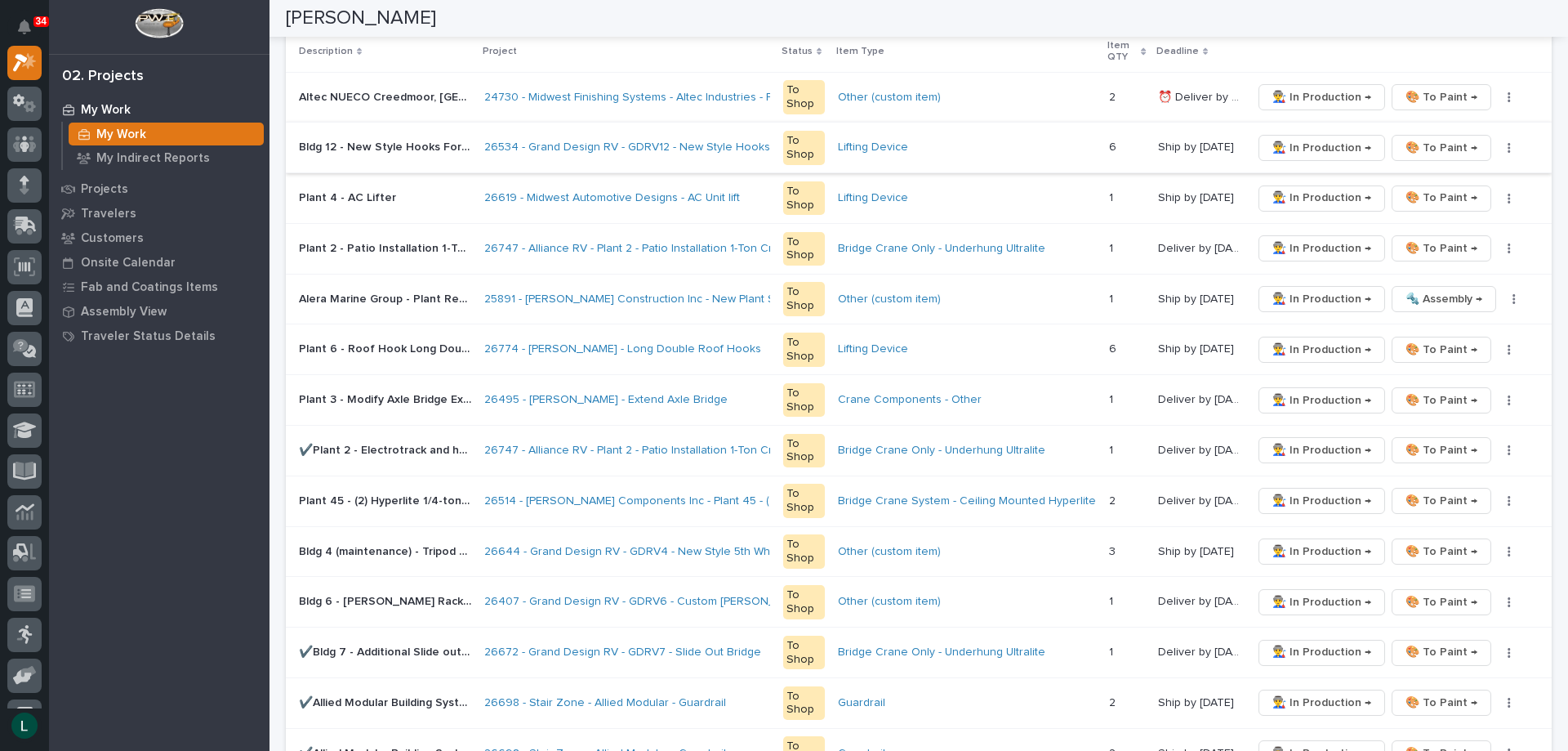
scroll to position [327, 0]
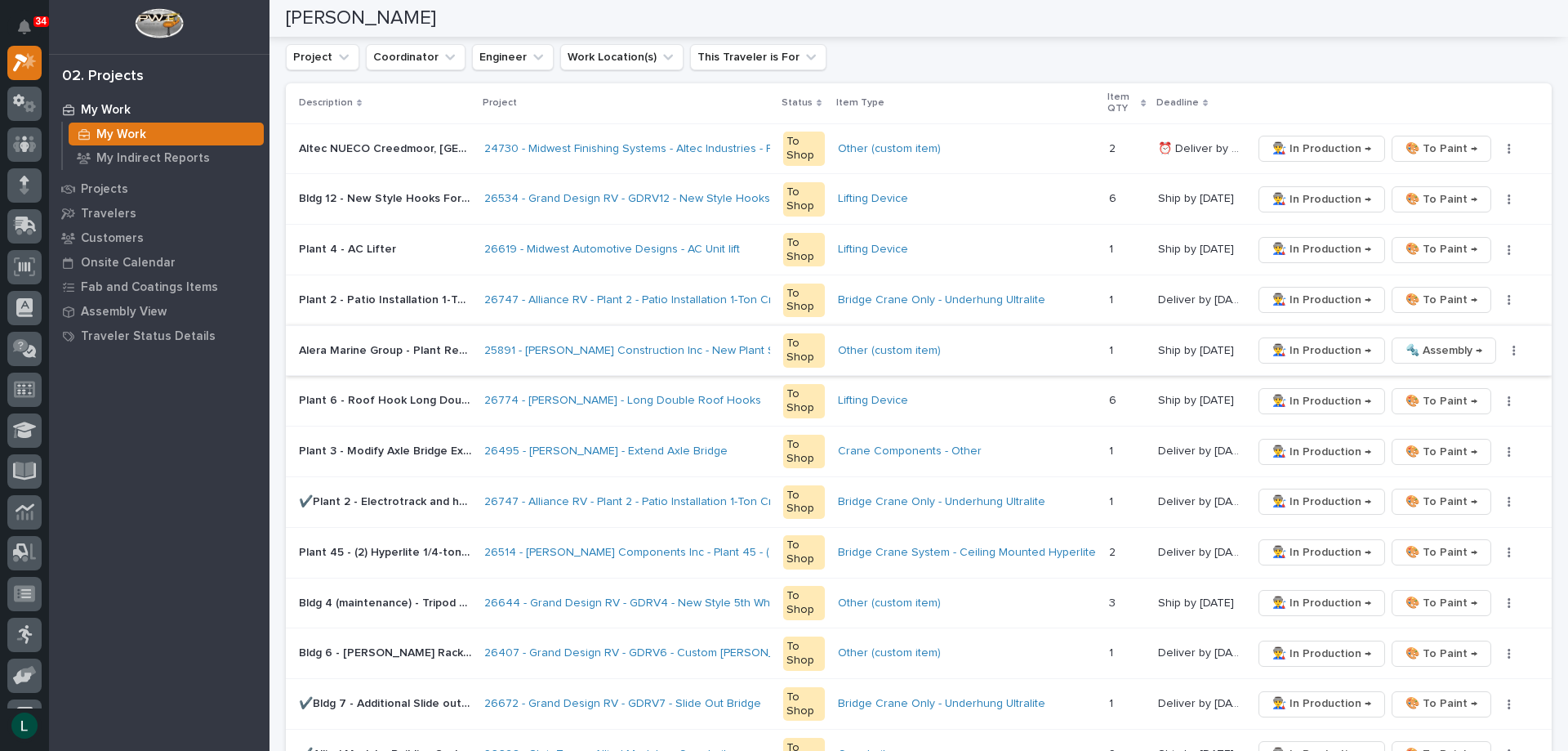
click at [1302, 348] on span "👨‍🏭 In Production →" at bounding box center [1322, 350] width 99 height 20
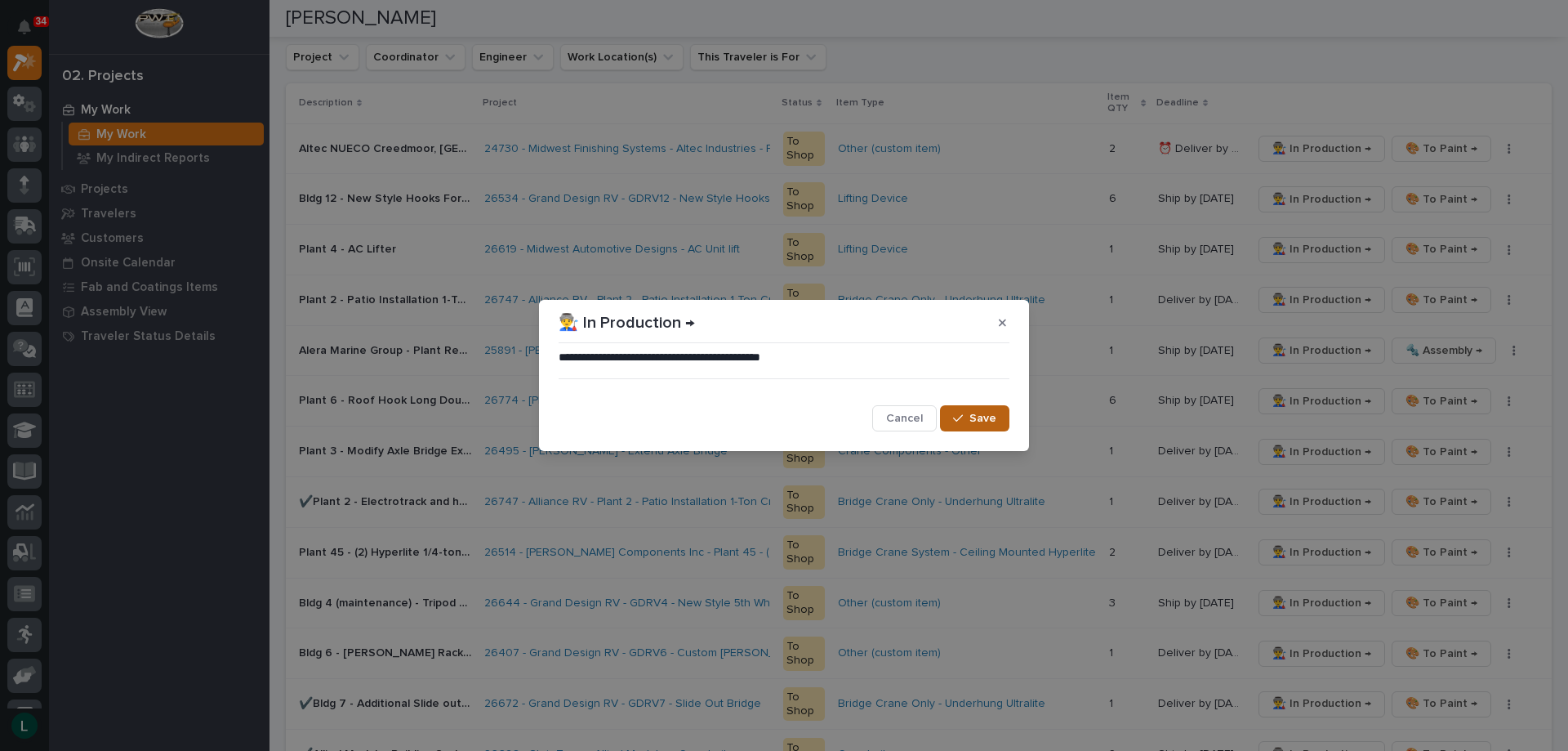
click at [979, 415] on span "Save" at bounding box center [983, 418] width 27 height 14
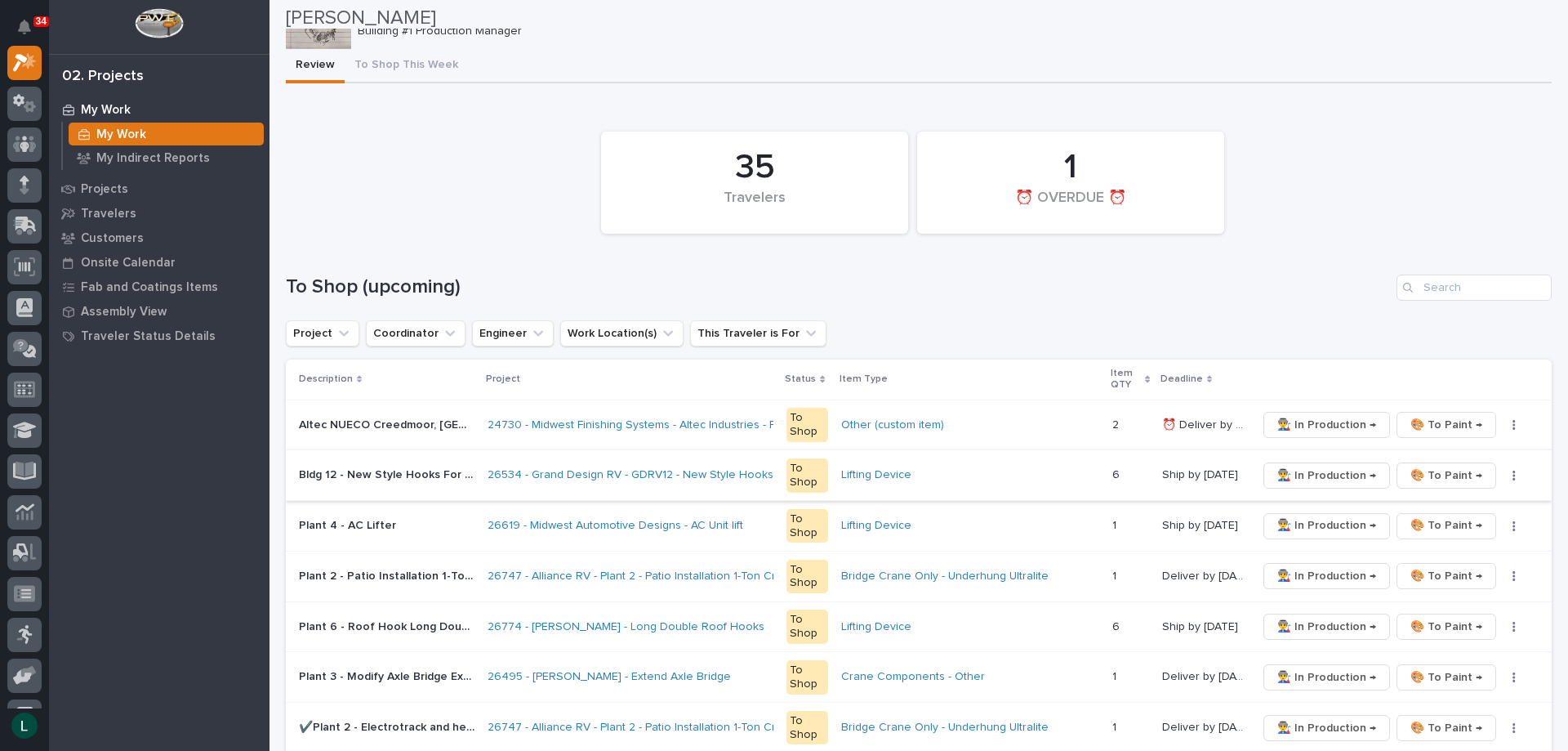
scroll to position [0, 0]
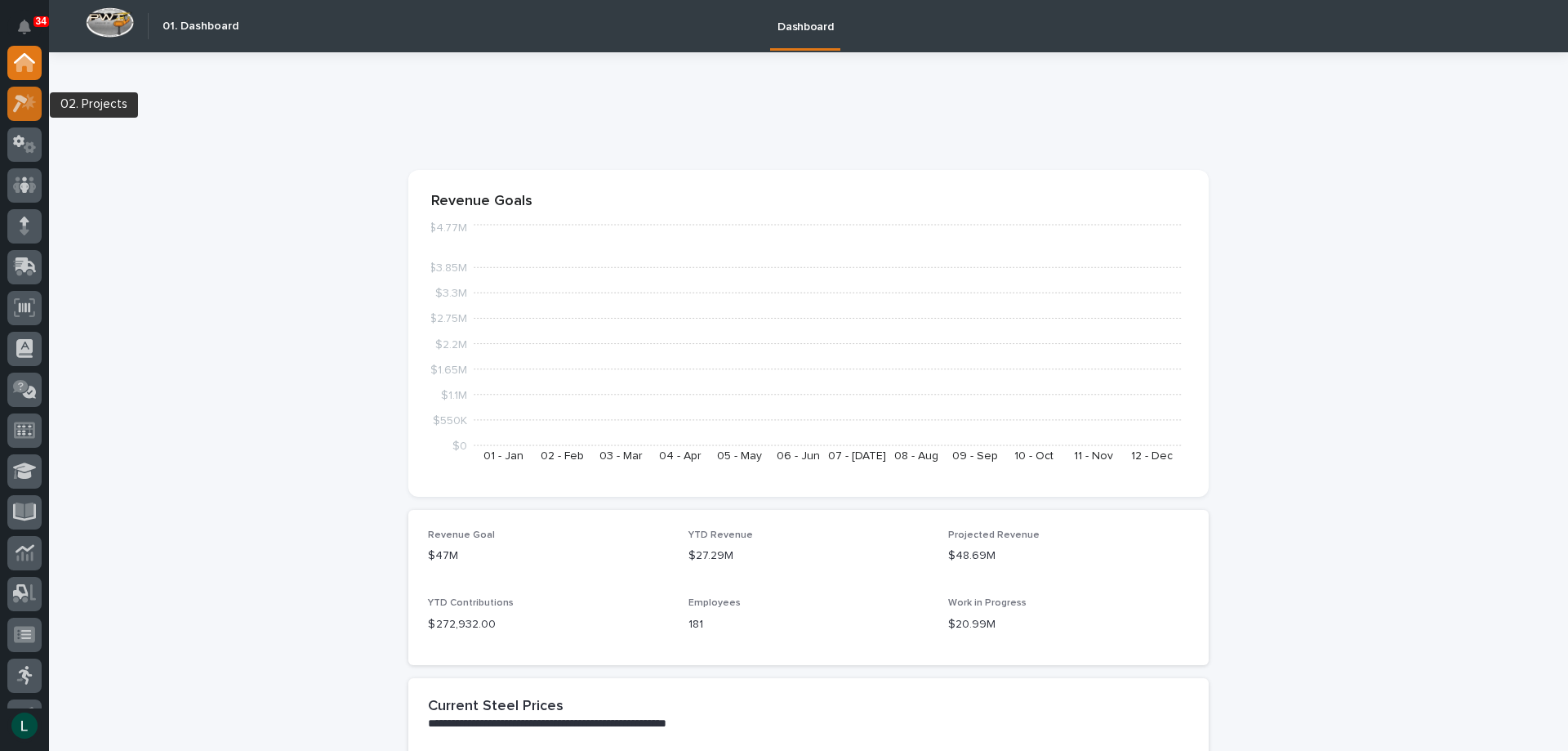
click at [26, 107] on icon at bounding box center [25, 103] width 23 height 19
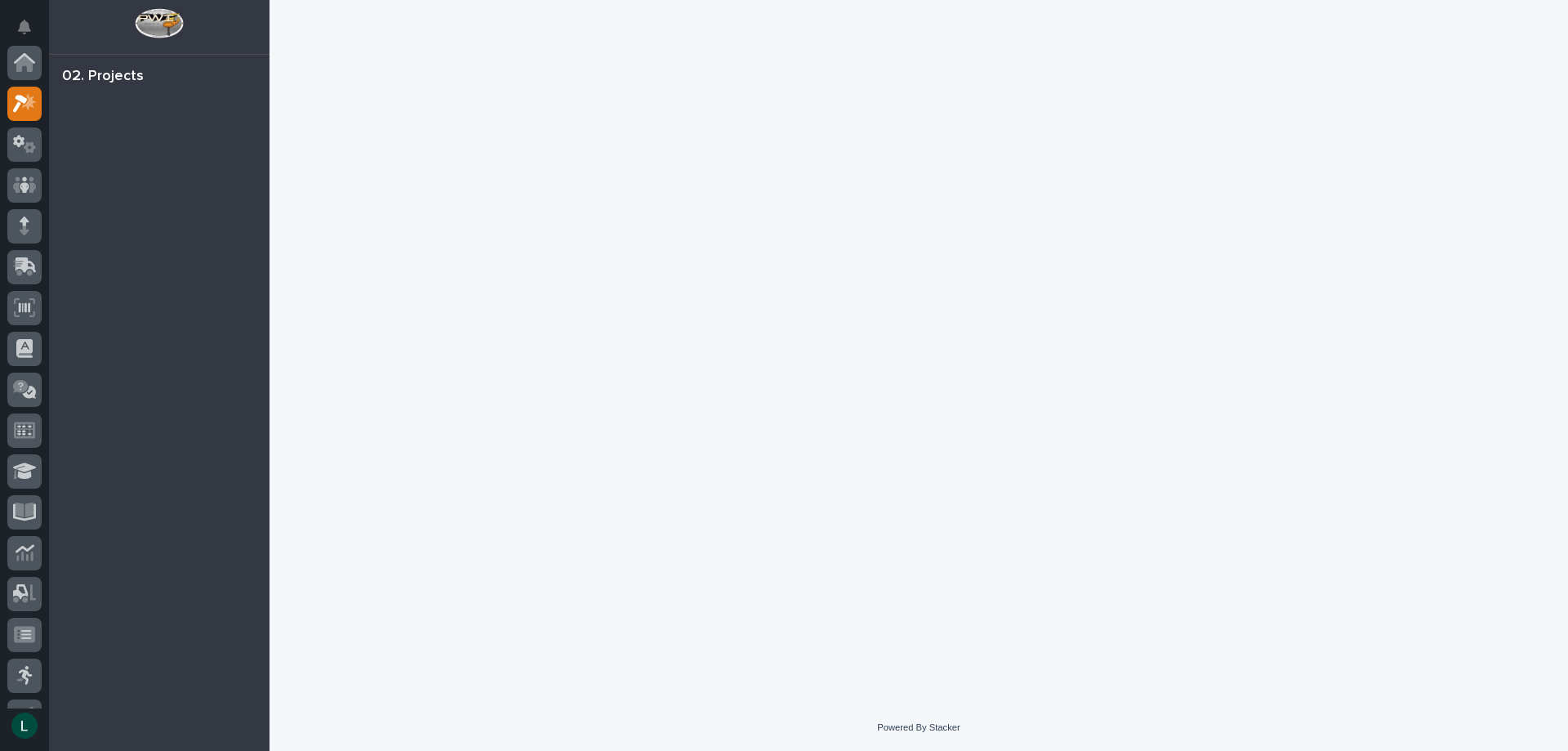
scroll to position [41, 0]
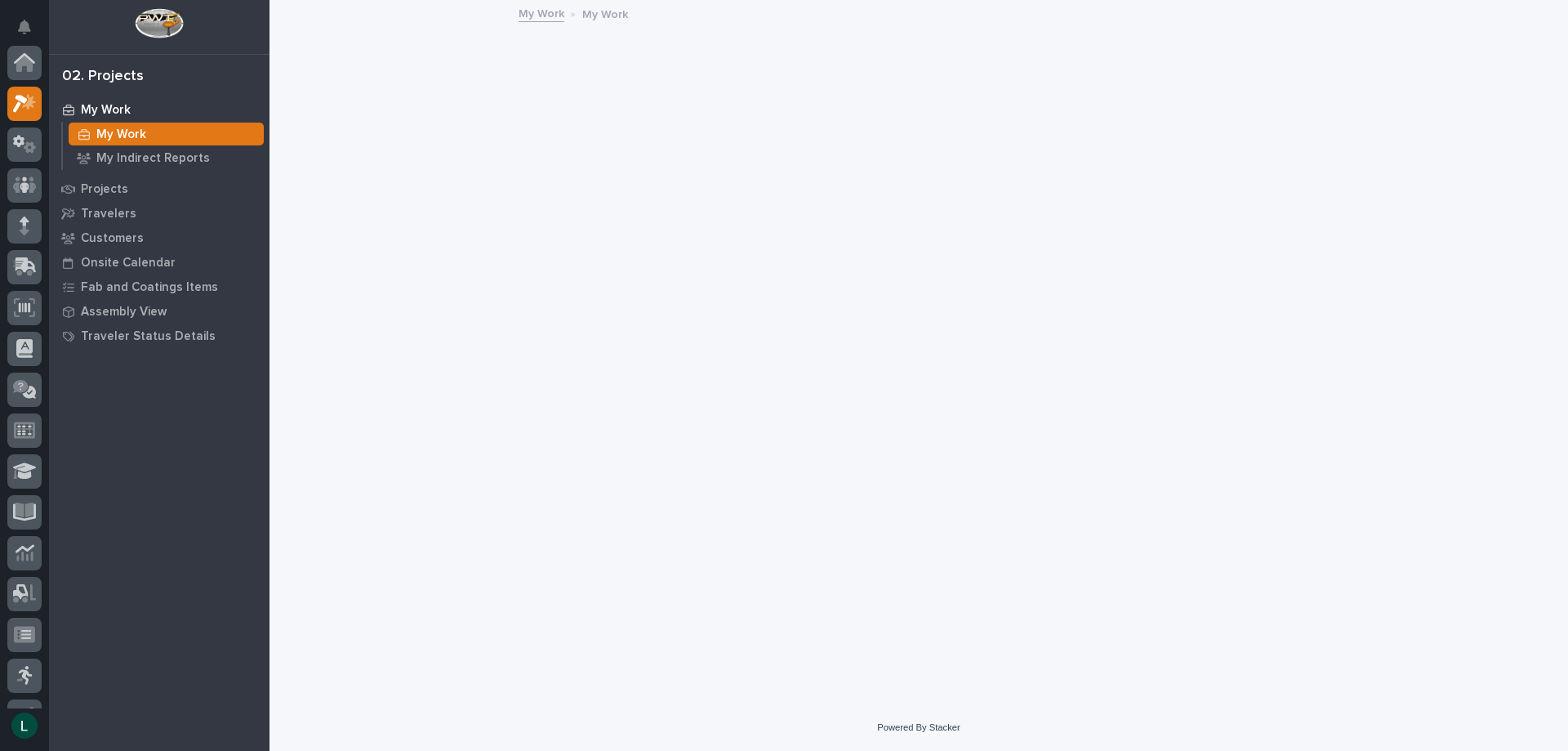
scroll to position [41, 0]
